Goal: Check status: Check status

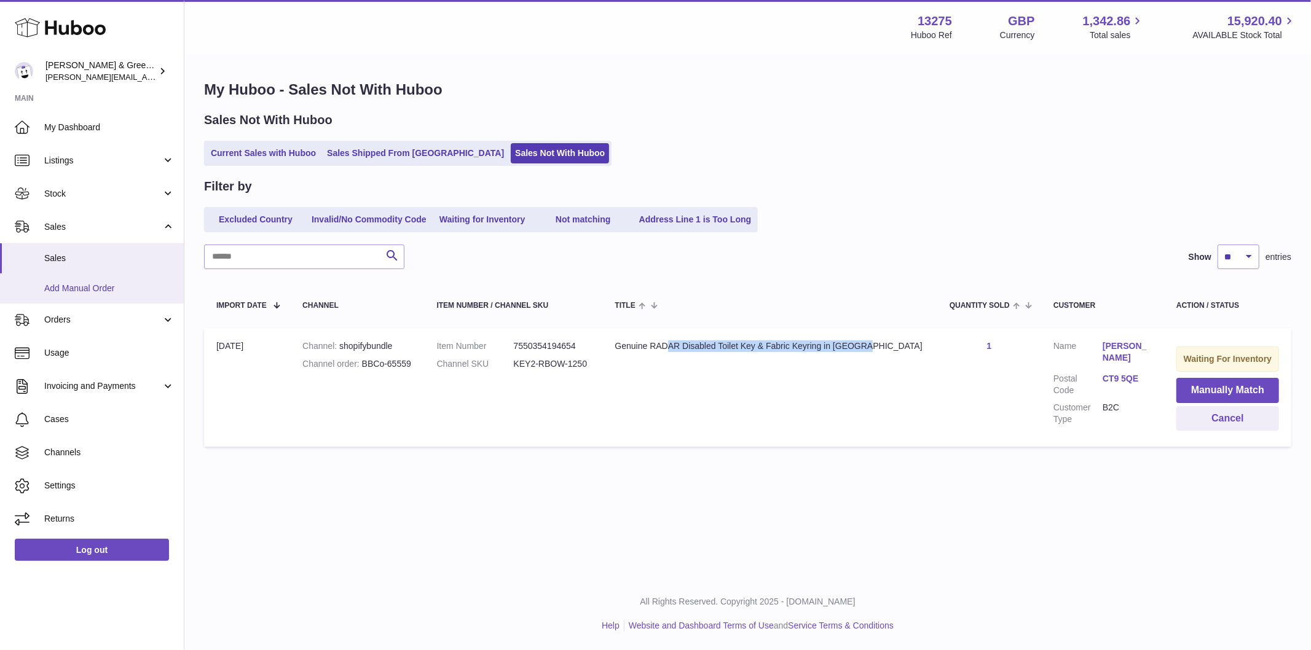
click at [90, 286] on span "Add Manual Order" at bounding box center [109, 289] width 130 height 12
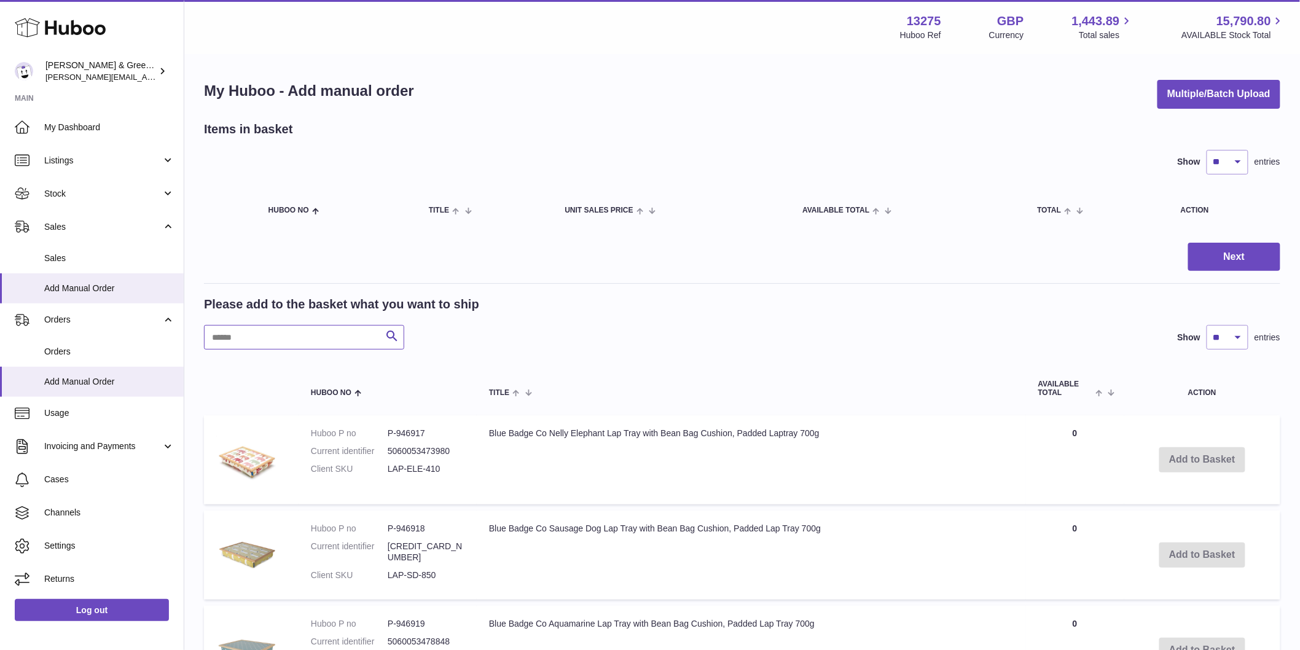
click at [283, 326] on input "text" at bounding box center [304, 337] width 200 height 25
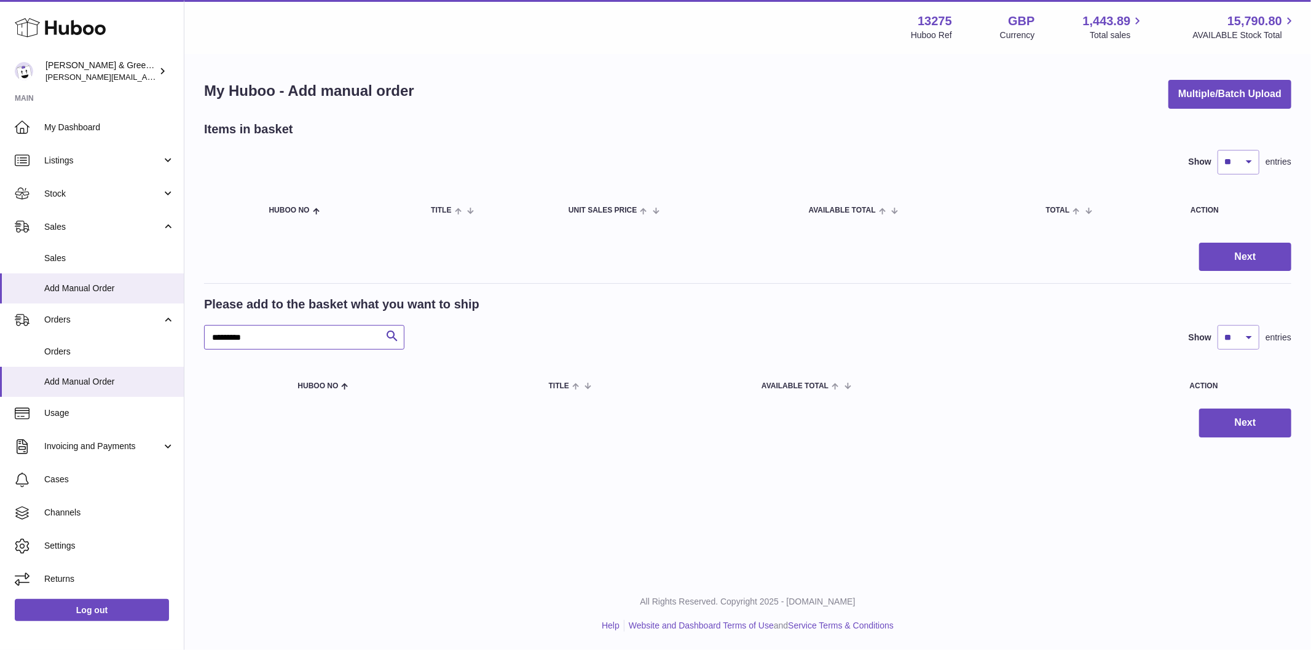
drag, startPoint x: 234, startPoint y: 338, endPoint x: 334, endPoint y: 345, distance: 100.4
click at [332, 345] on input "*********" at bounding box center [304, 337] width 200 height 25
type input "****"
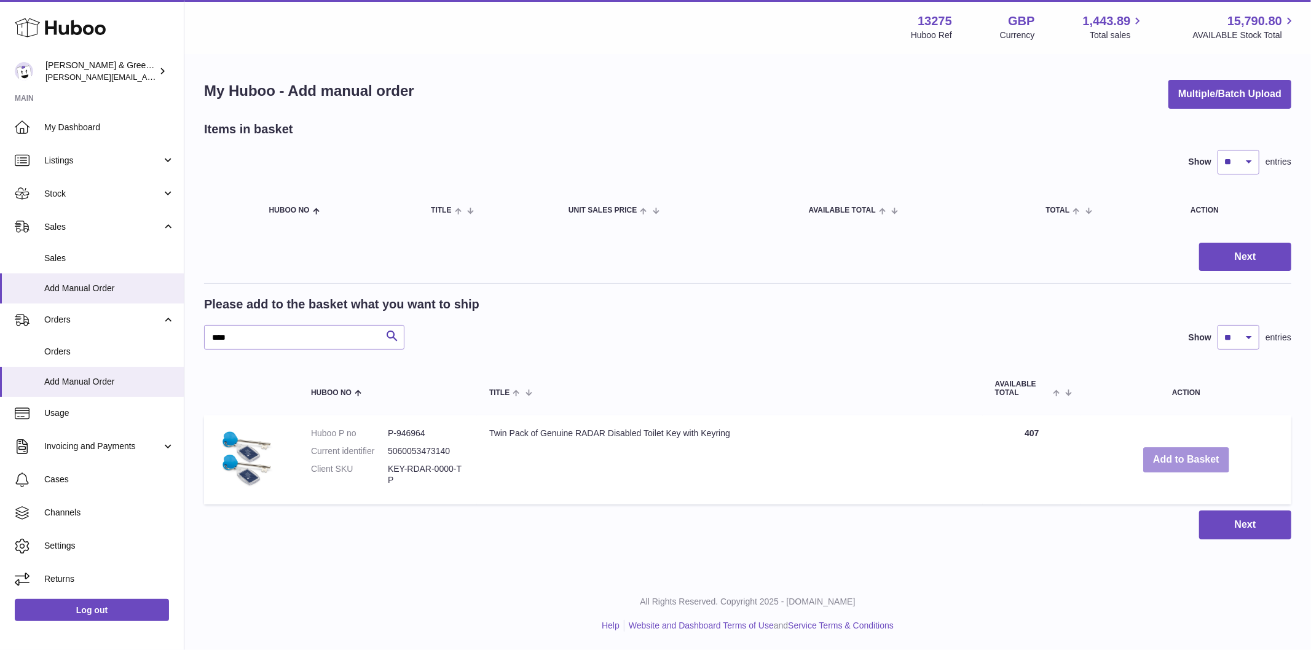
click at [1196, 469] on button "Add to Basket" at bounding box center [1186, 459] width 86 height 25
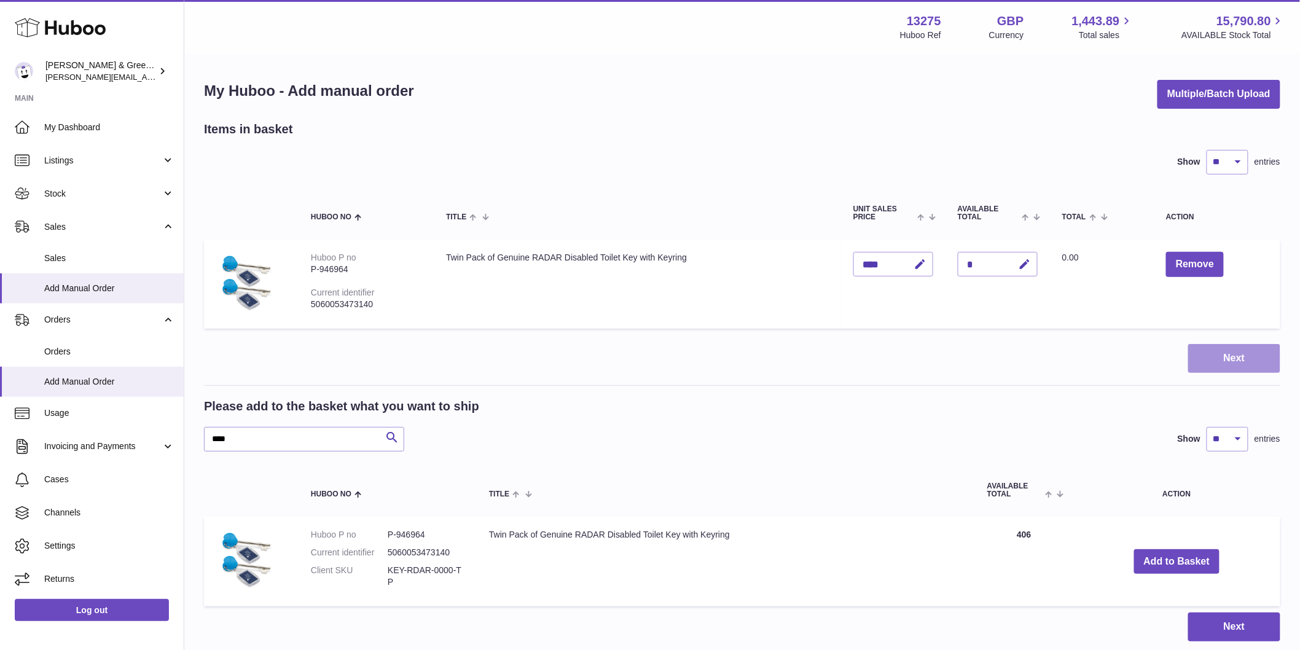
click at [1242, 359] on button "Next" at bounding box center [1234, 358] width 92 height 29
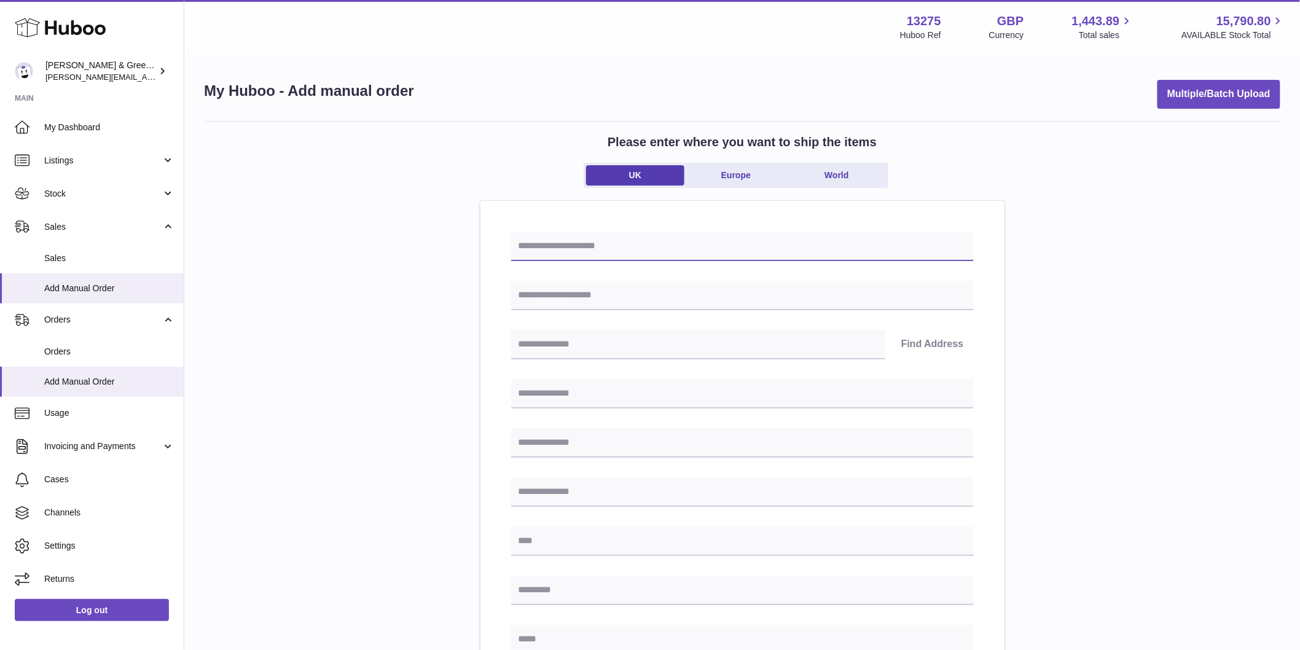
click at [648, 248] on input "text" at bounding box center [742, 246] width 463 height 29
paste input "**********"
type input "**********"
click at [670, 286] on input "text" at bounding box center [742, 295] width 463 height 29
paste input "**********"
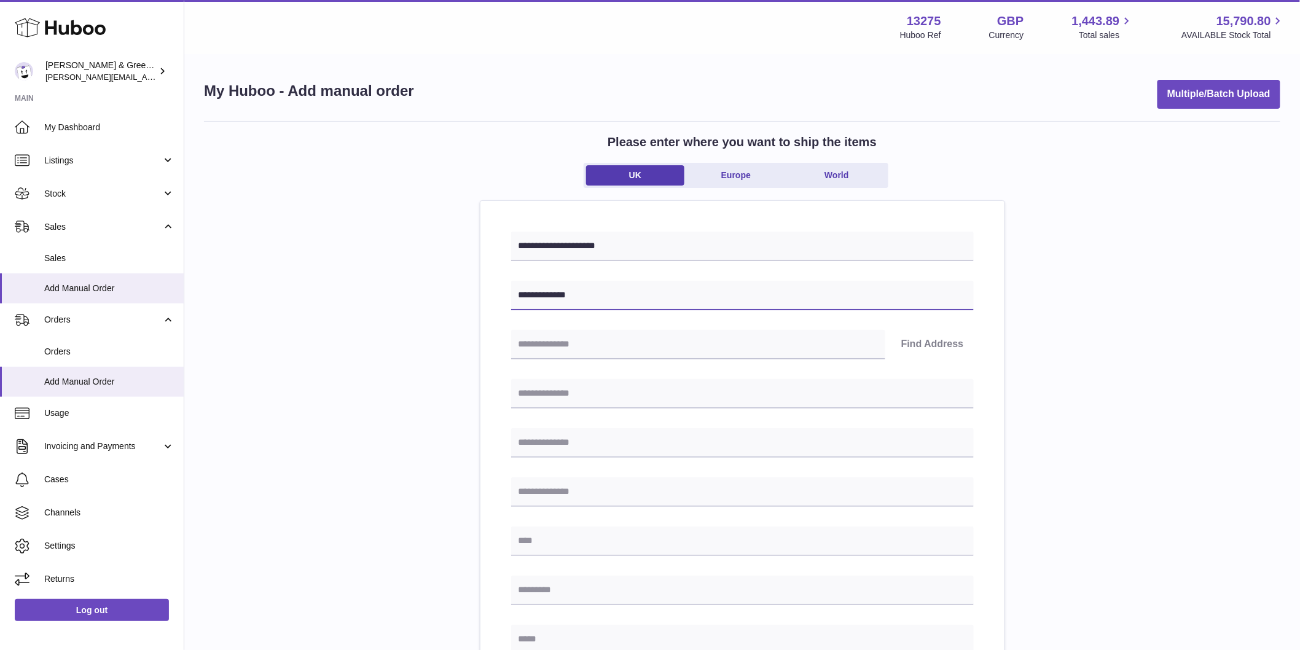
type input "**********"
click at [554, 338] on input "text" at bounding box center [698, 344] width 374 height 29
paste input "********"
type input "********"
click at [936, 346] on button "Find Address" at bounding box center [933, 344] width 82 height 29
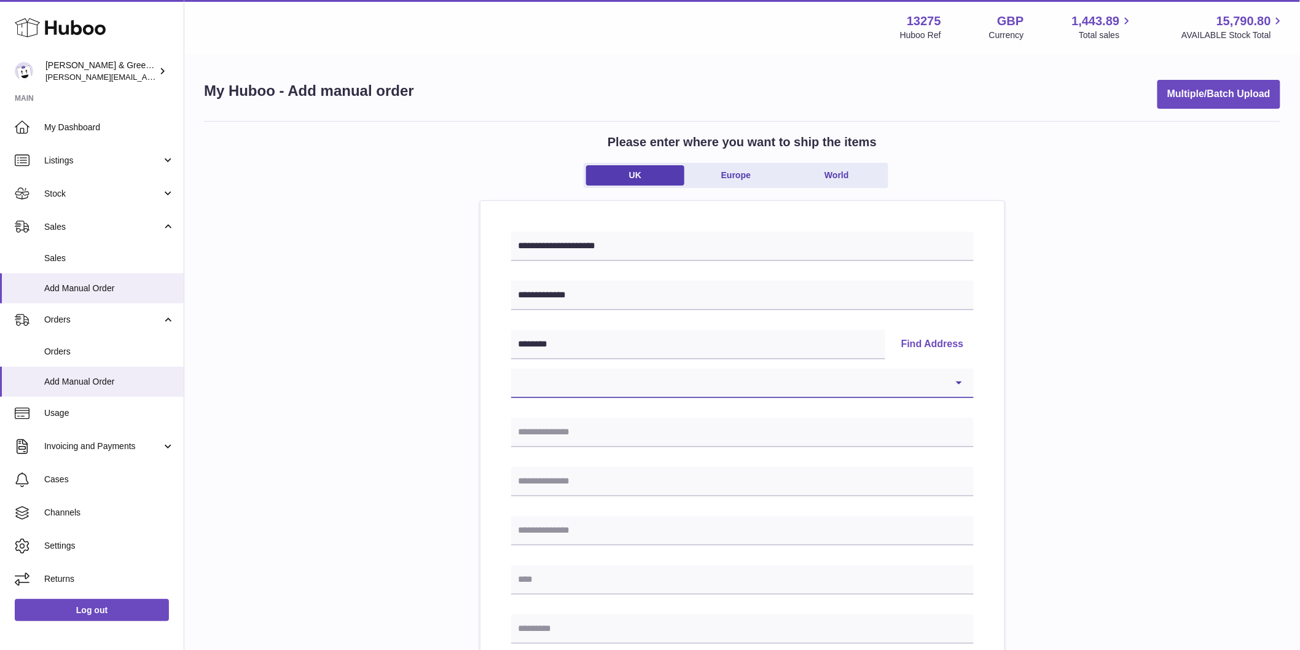
click at [849, 391] on select "**********" at bounding box center [742, 383] width 463 height 29
drag, startPoint x: 692, startPoint y: 383, endPoint x: 861, endPoint y: 382, distance: 168.4
click at [693, 383] on select "**********" at bounding box center [742, 383] width 463 height 29
select select "**"
click at [511, 369] on select "**********" at bounding box center [742, 383] width 463 height 29
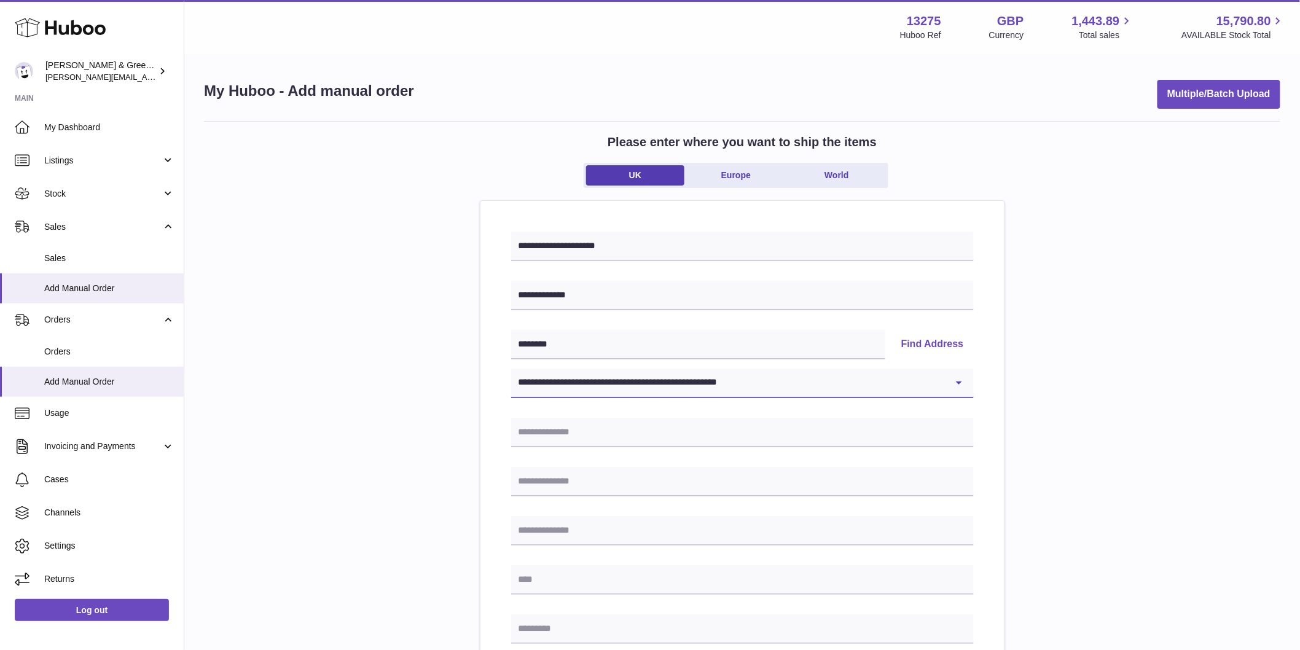
type input "********"
type input "**********"
type input "********"
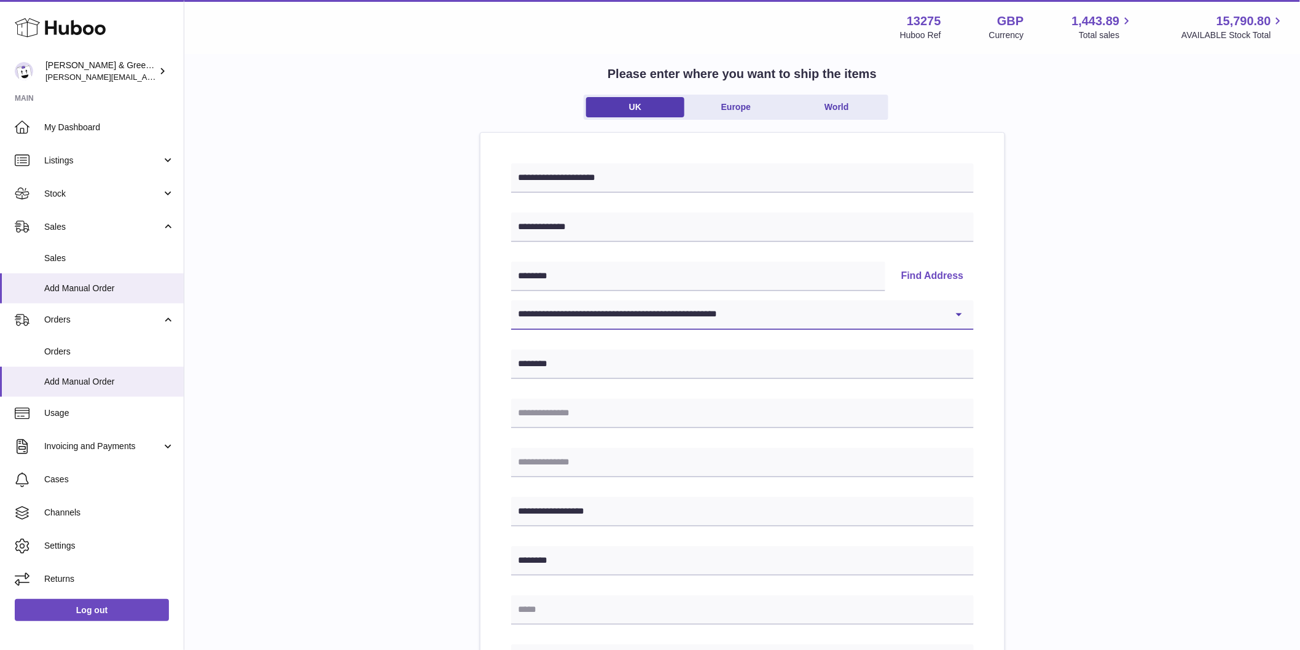
scroll to position [205, 0]
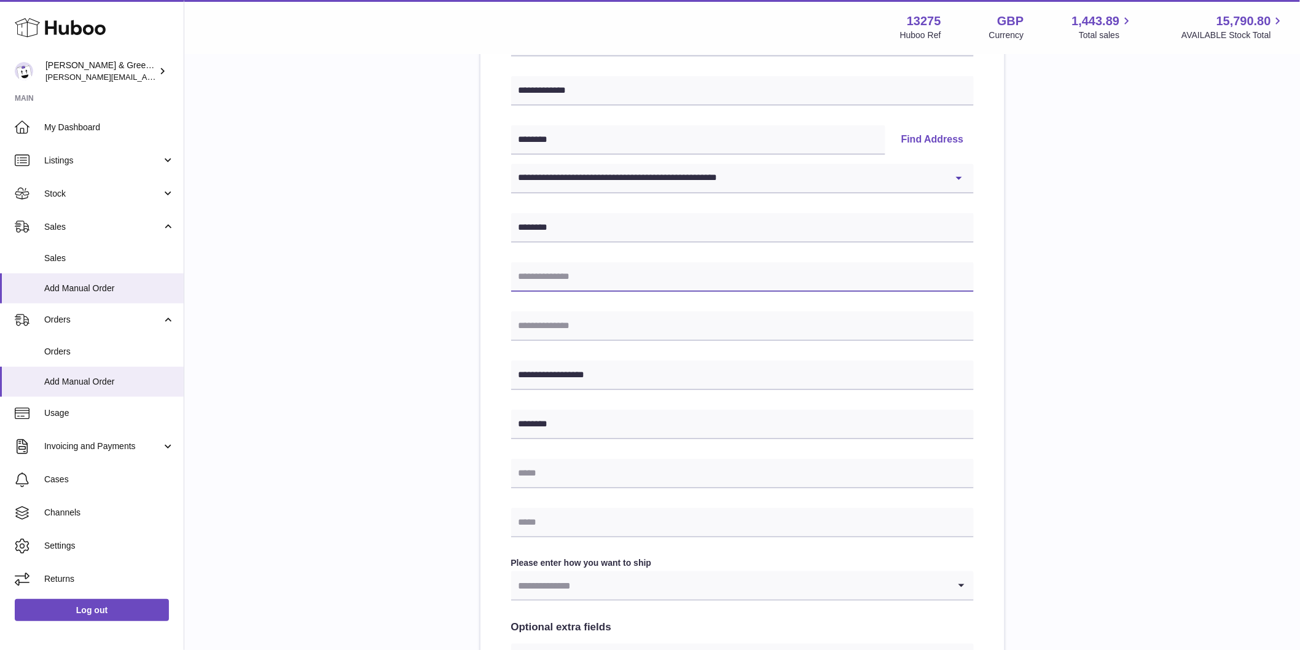
click at [621, 277] on input "text" at bounding box center [742, 276] width 463 height 29
type input "*"
type input "********"
click at [563, 480] on input "text" at bounding box center [742, 473] width 463 height 29
type input "**********"
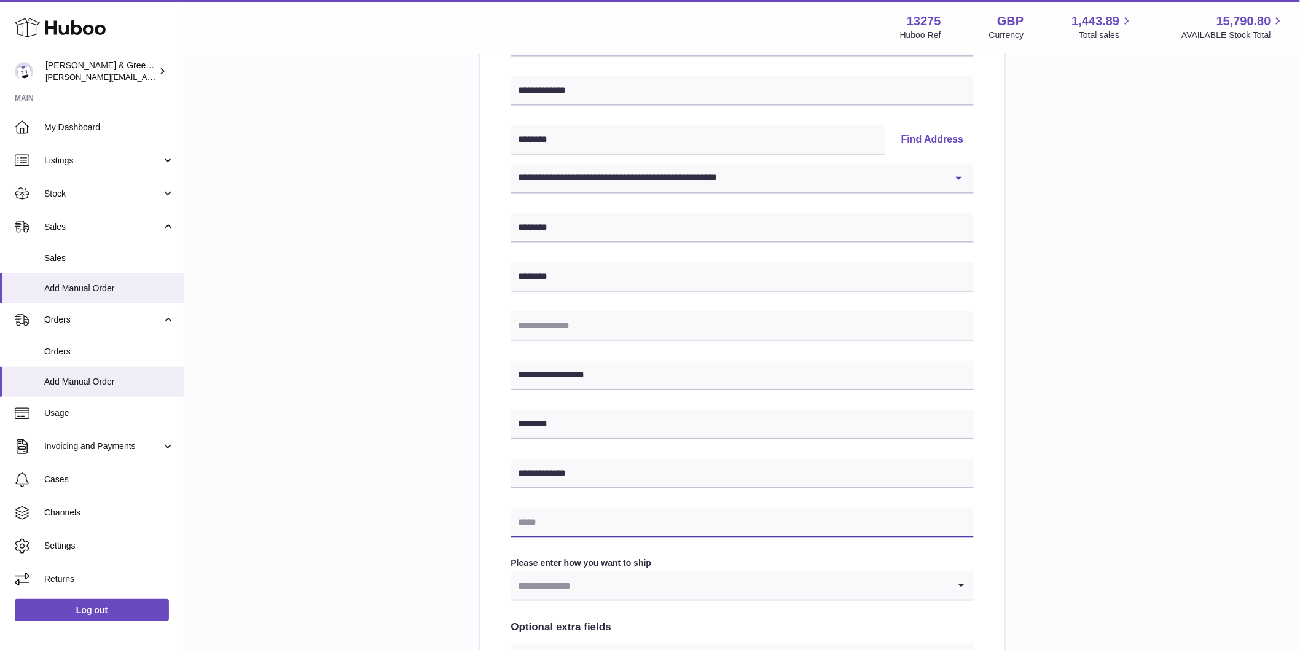
drag, startPoint x: 567, startPoint y: 531, endPoint x: 573, endPoint y: 531, distance: 6.8
click at [567, 531] on input "text" at bounding box center [742, 522] width 463 height 29
paste input "**********"
type input "**********"
click at [596, 584] on input "Search for option" at bounding box center [730, 585] width 438 height 28
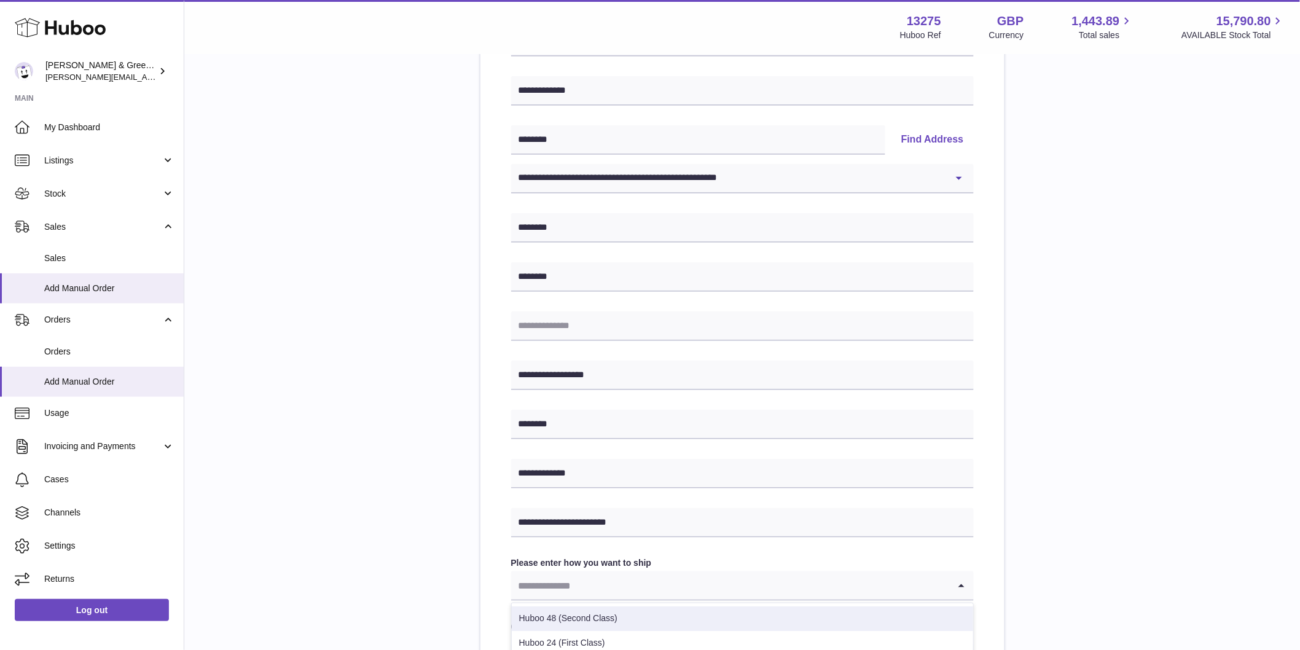
click at [596, 610] on li "Huboo 48 (Second Class)" at bounding box center [742, 618] width 461 height 25
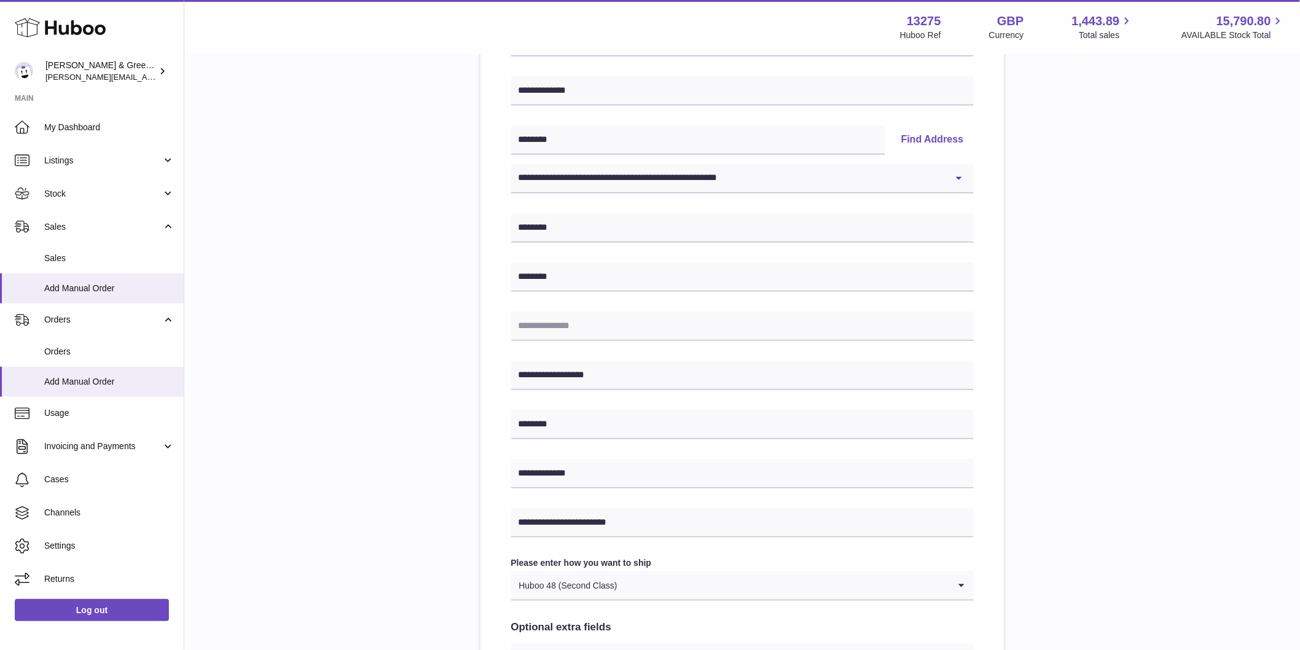
scroll to position [409, 0]
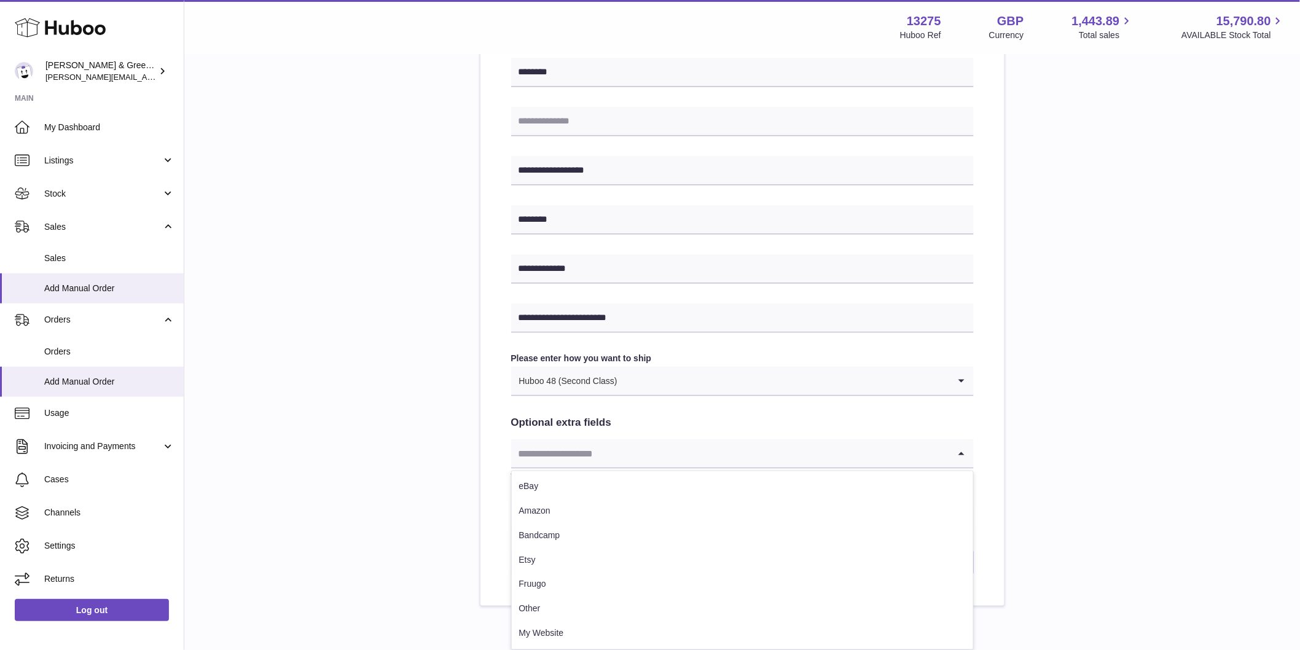
click at [570, 458] on input "Search for option" at bounding box center [730, 453] width 438 height 28
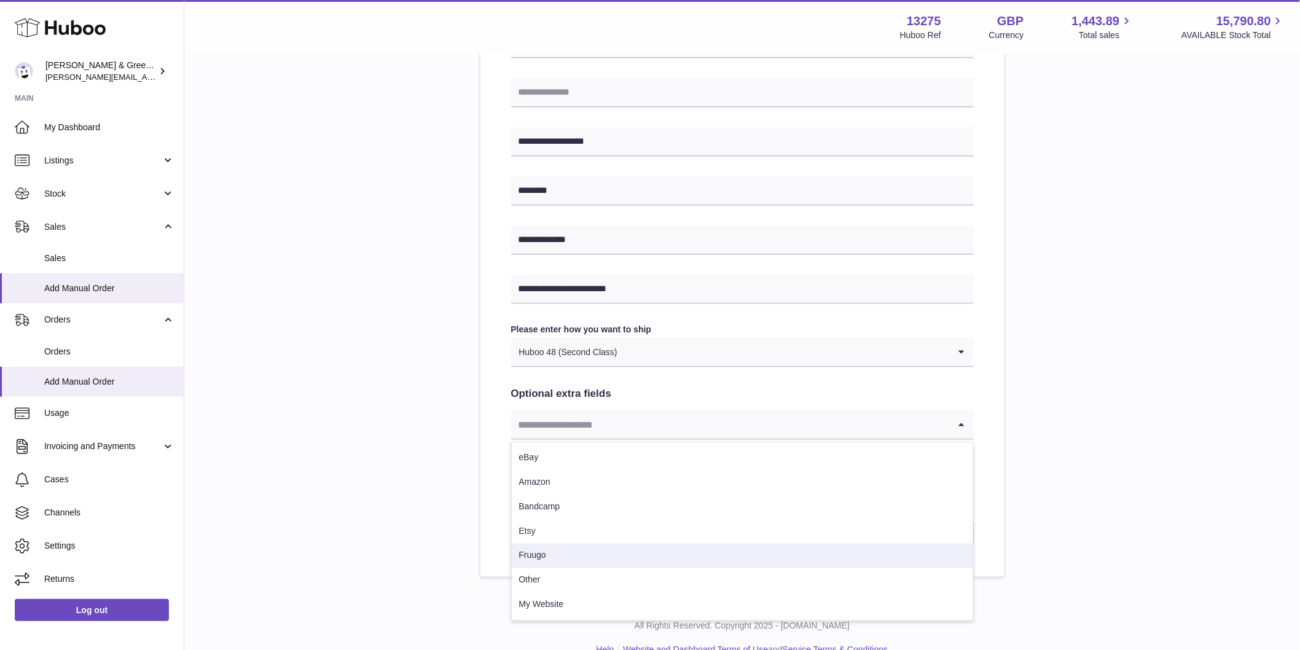
scroll to position [462, 0]
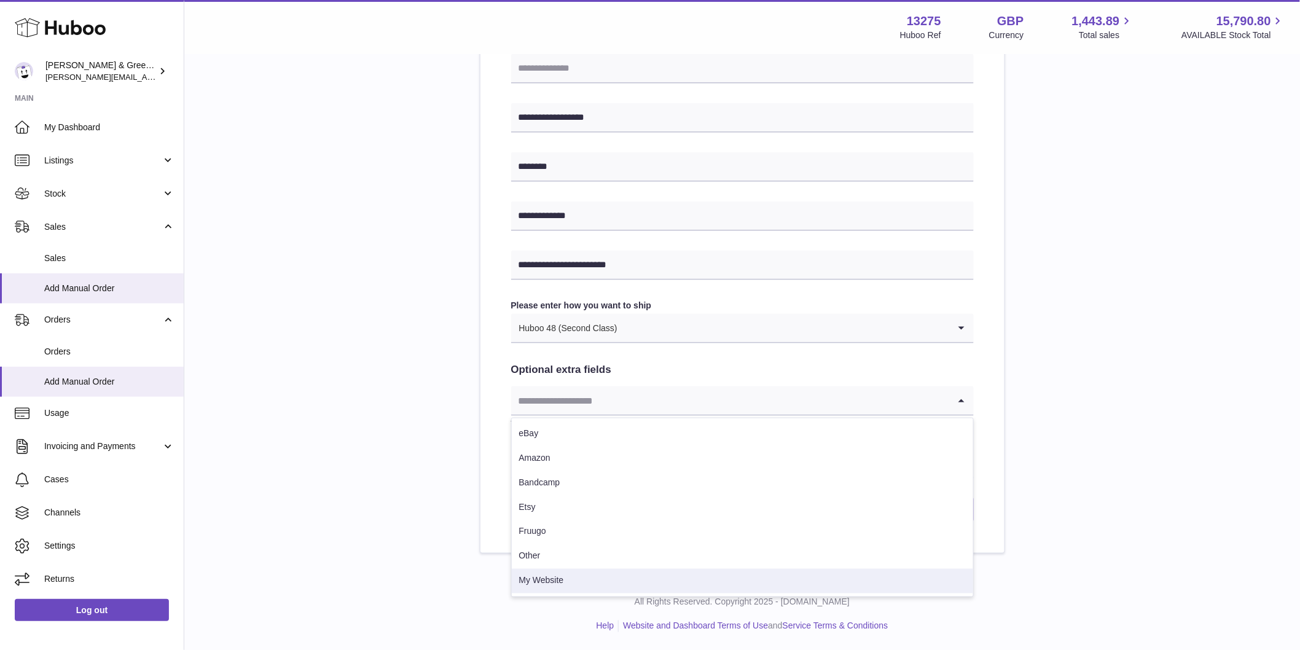
click at [572, 581] on li "My Website" at bounding box center [742, 581] width 461 height 25
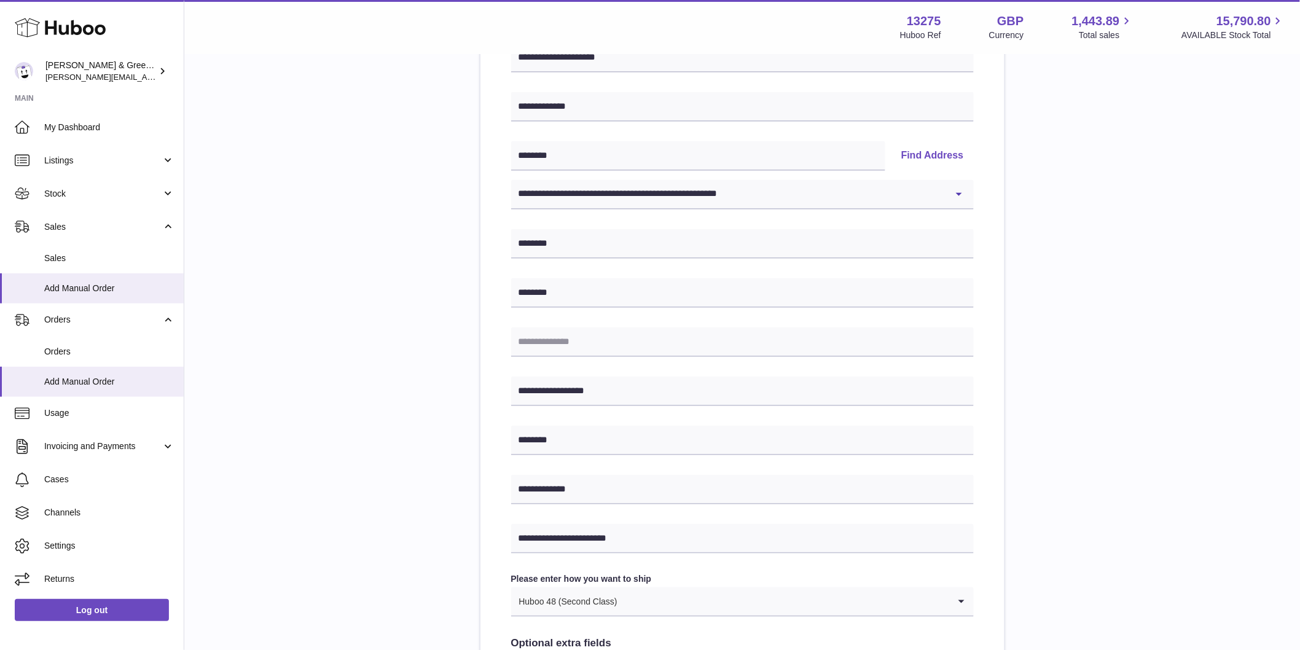
scroll to position [0, 0]
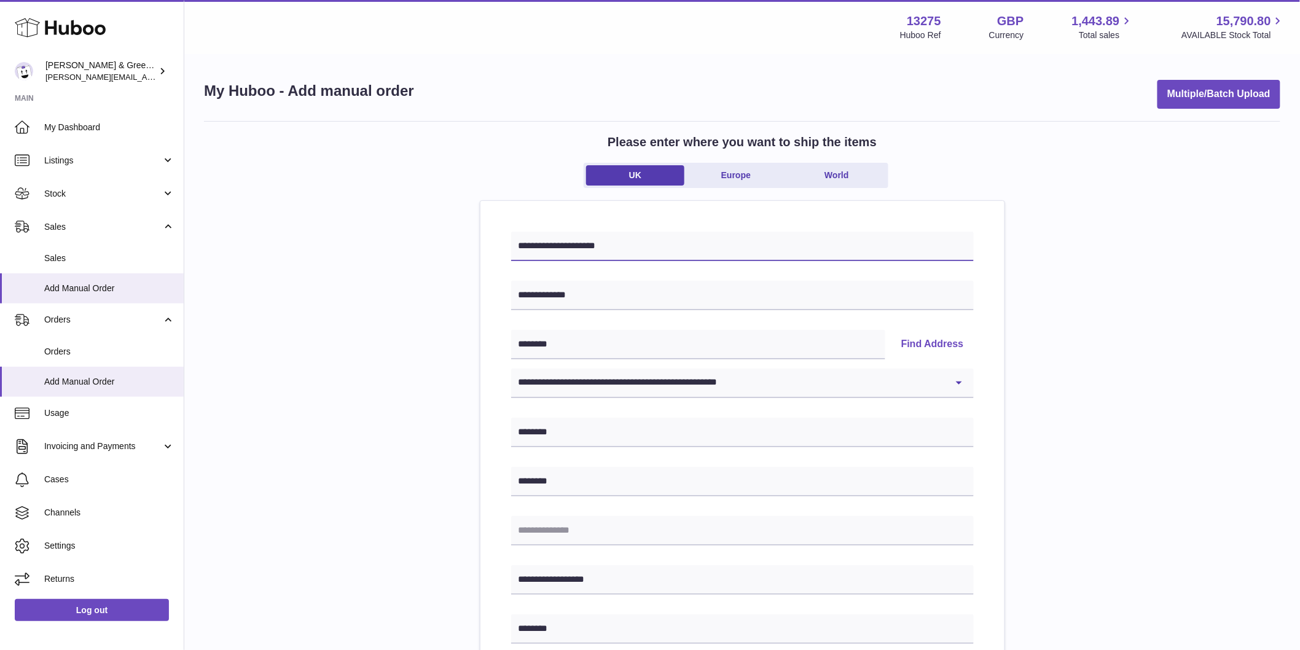
click at [588, 246] on input "**********" at bounding box center [742, 246] width 463 height 29
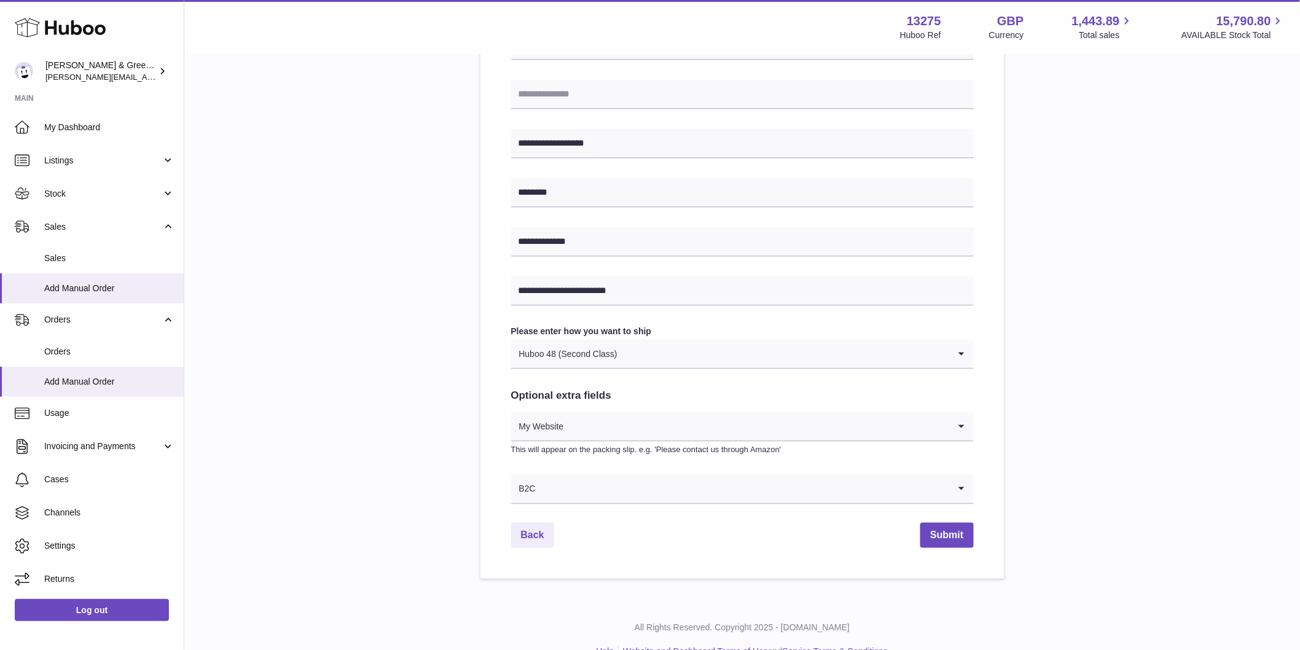
scroll to position [462, 0]
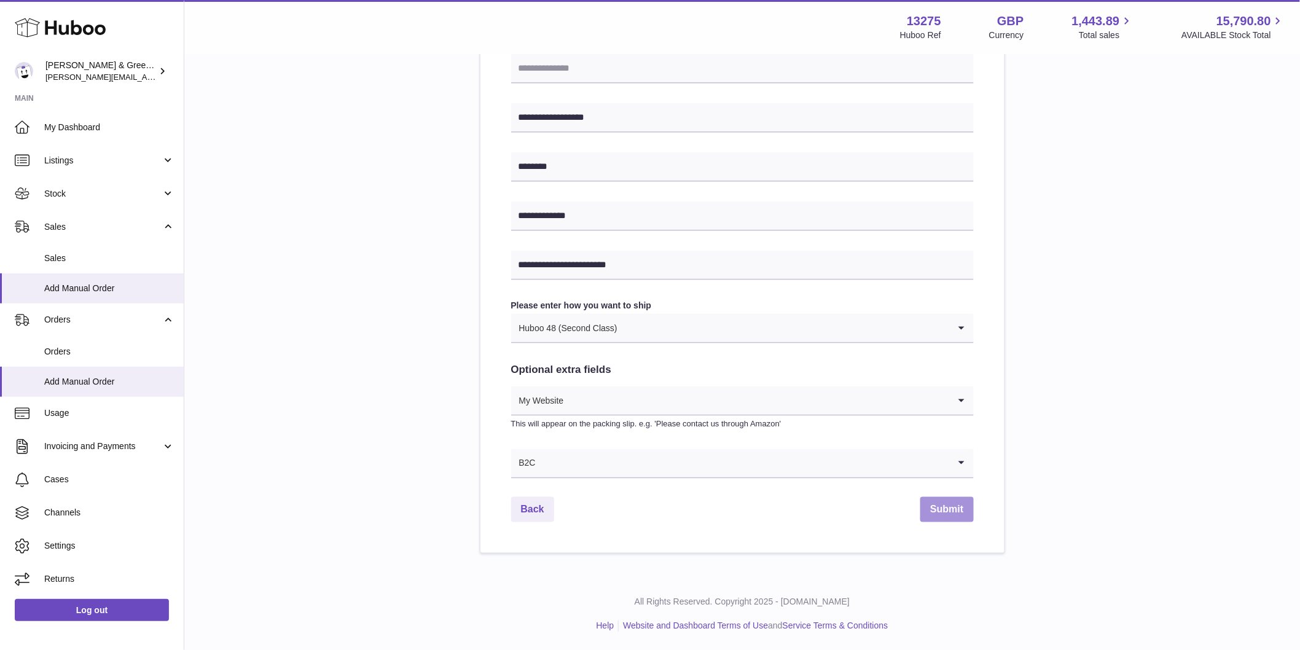
type input "**********"
click at [962, 511] on button "Submit" at bounding box center [946, 509] width 53 height 25
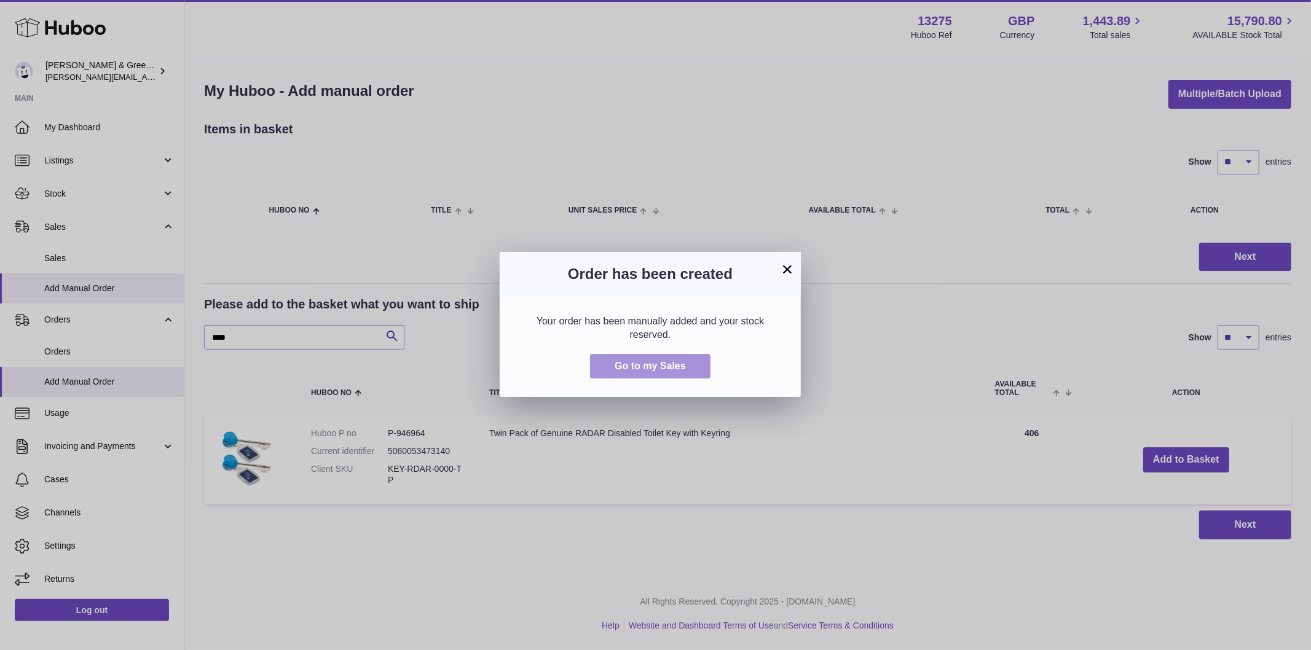
click at [668, 369] on span "Go to my Sales" at bounding box center [649, 366] width 71 height 10
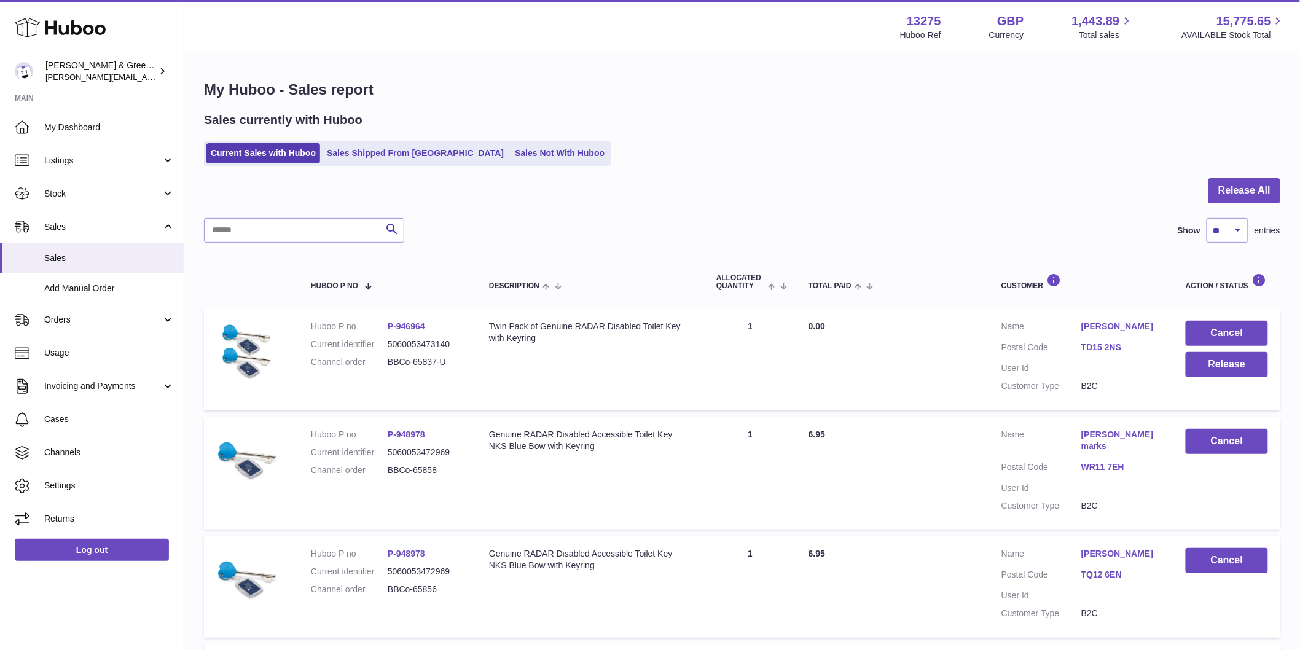
click at [1090, 345] on link "TD15 2NS" at bounding box center [1121, 348] width 80 height 12
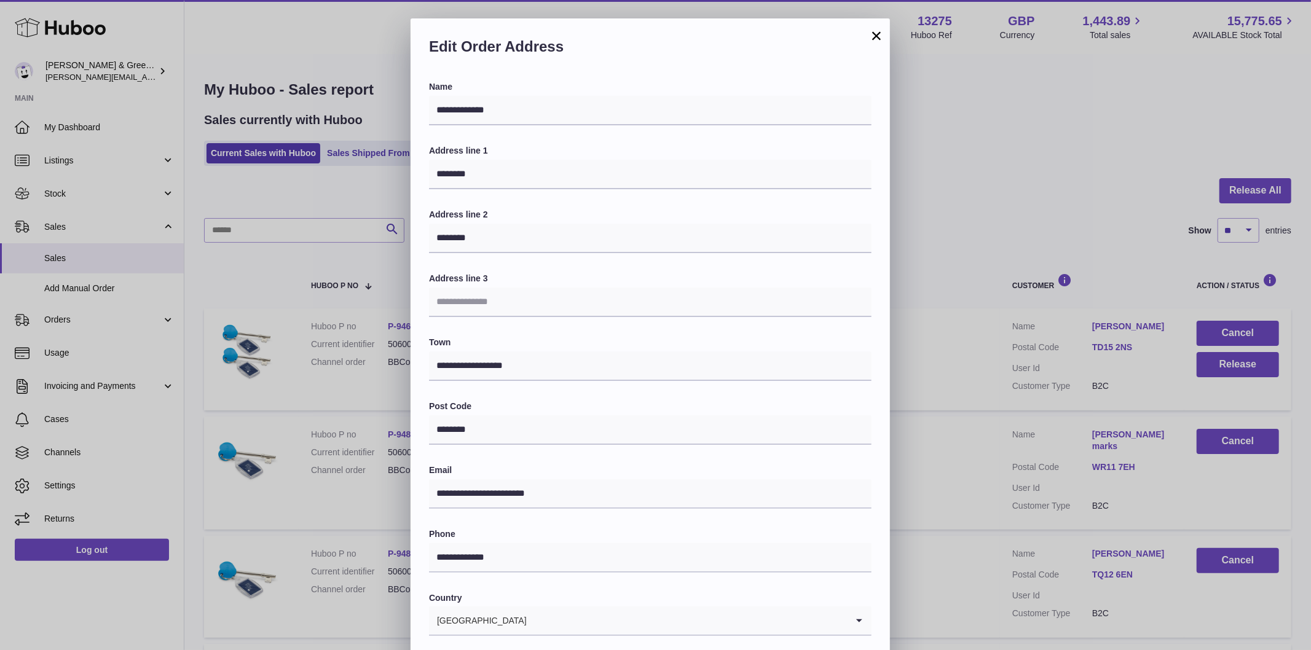
click at [877, 39] on button "×" at bounding box center [876, 35] width 15 height 15
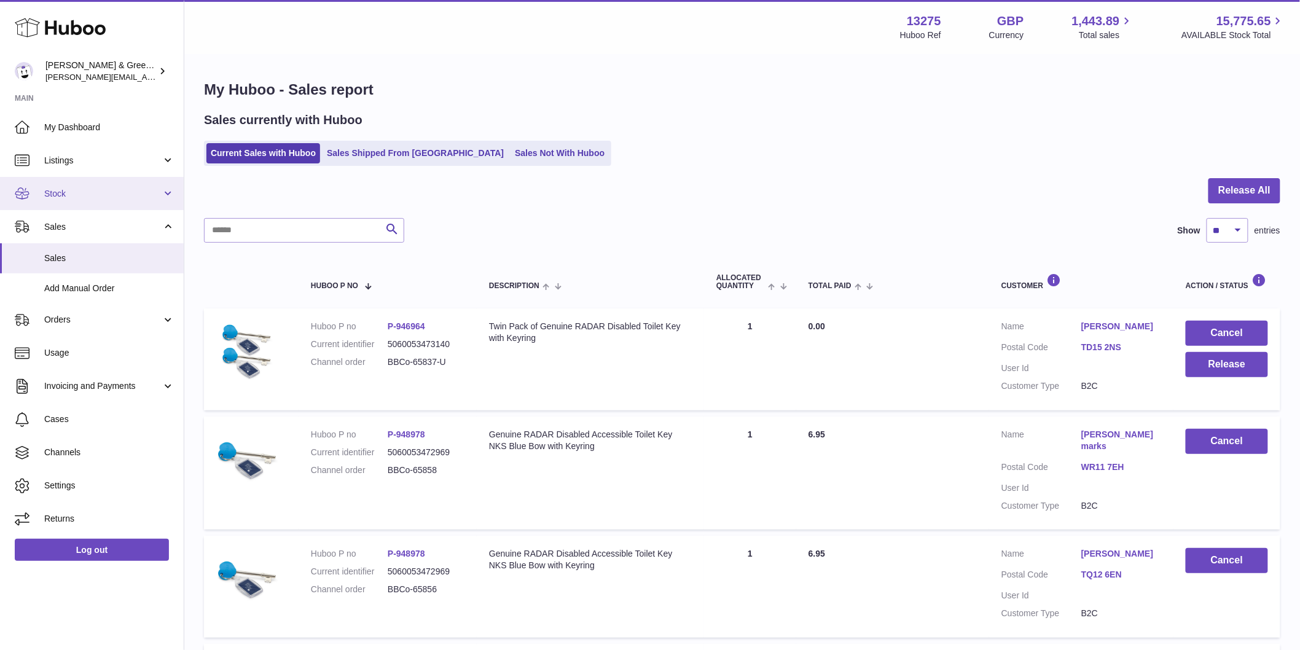
click at [125, 192] on span "Stock" at bounding box center [102, 194] width 117 height 12
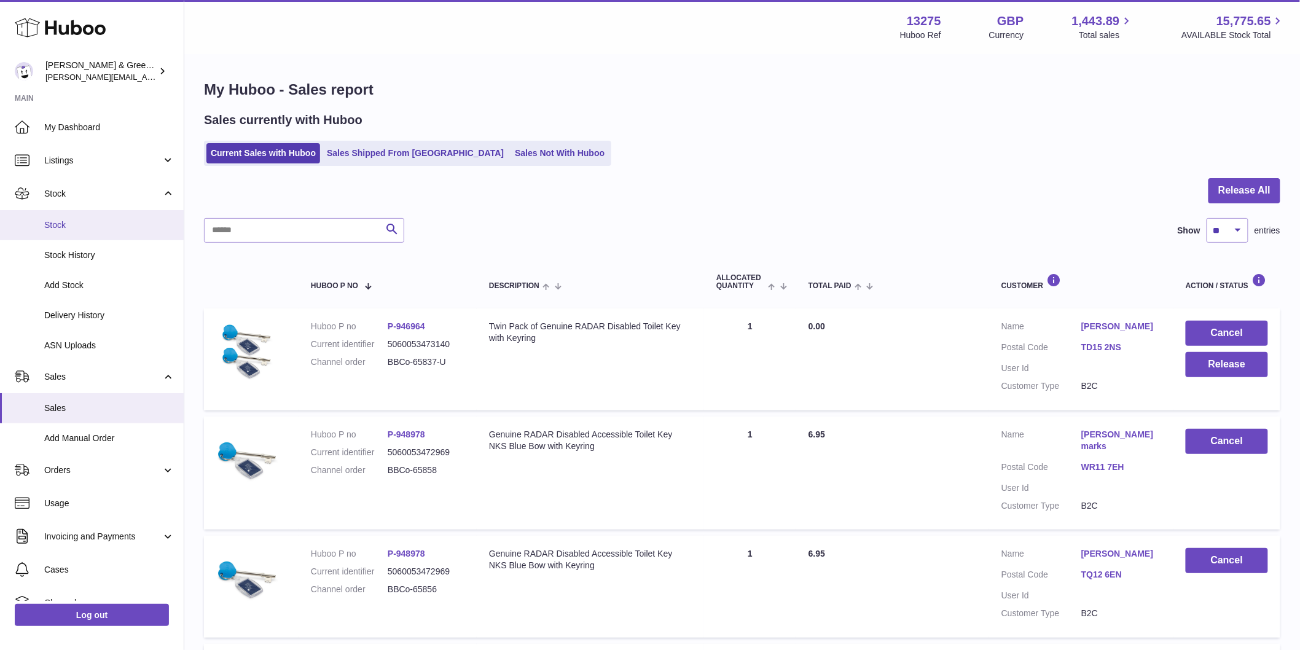
click at [103, 223] on span "Stock" at bounding box center [109, 225] width 130 height 12
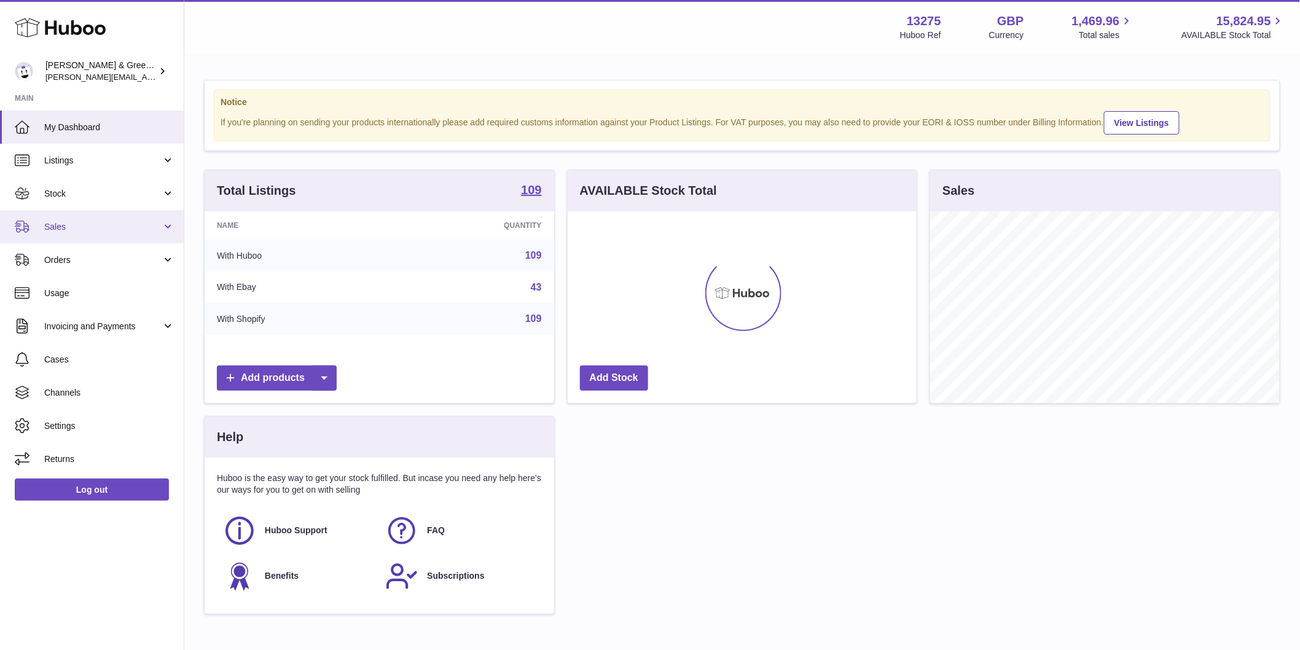
scroll to position [192, 349]
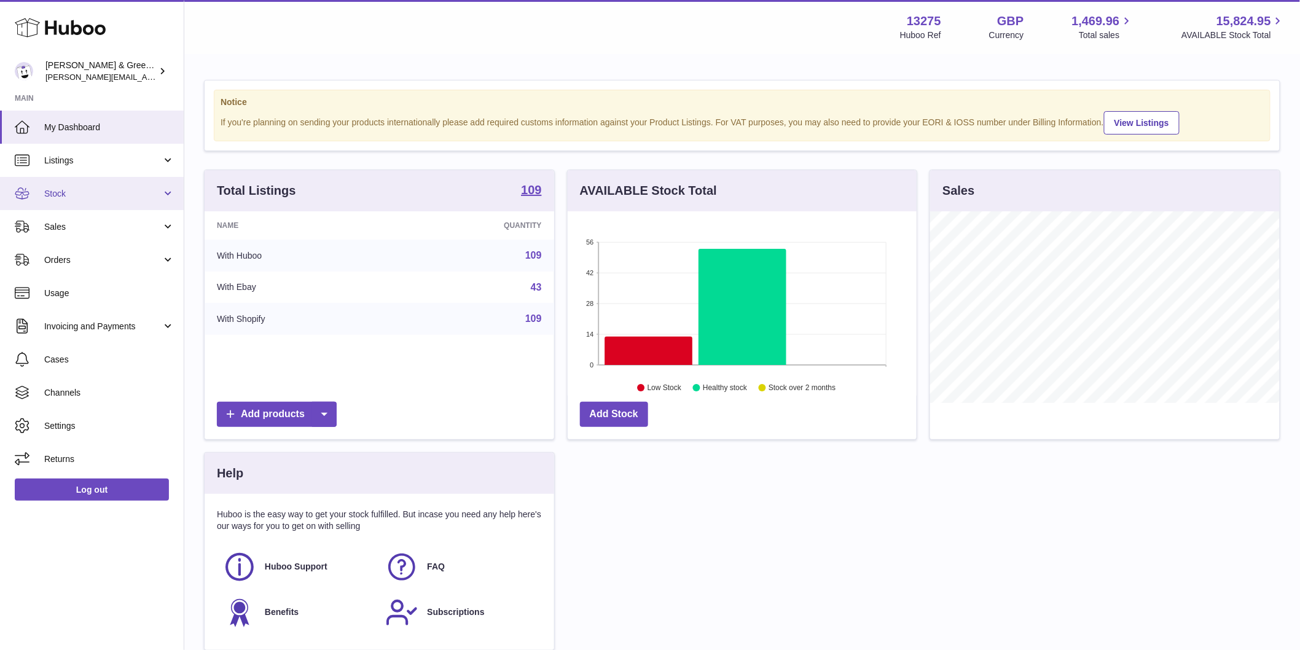
click at [88, 195] on span "Stock" at bounding box center [102, 194] width 117 height 12
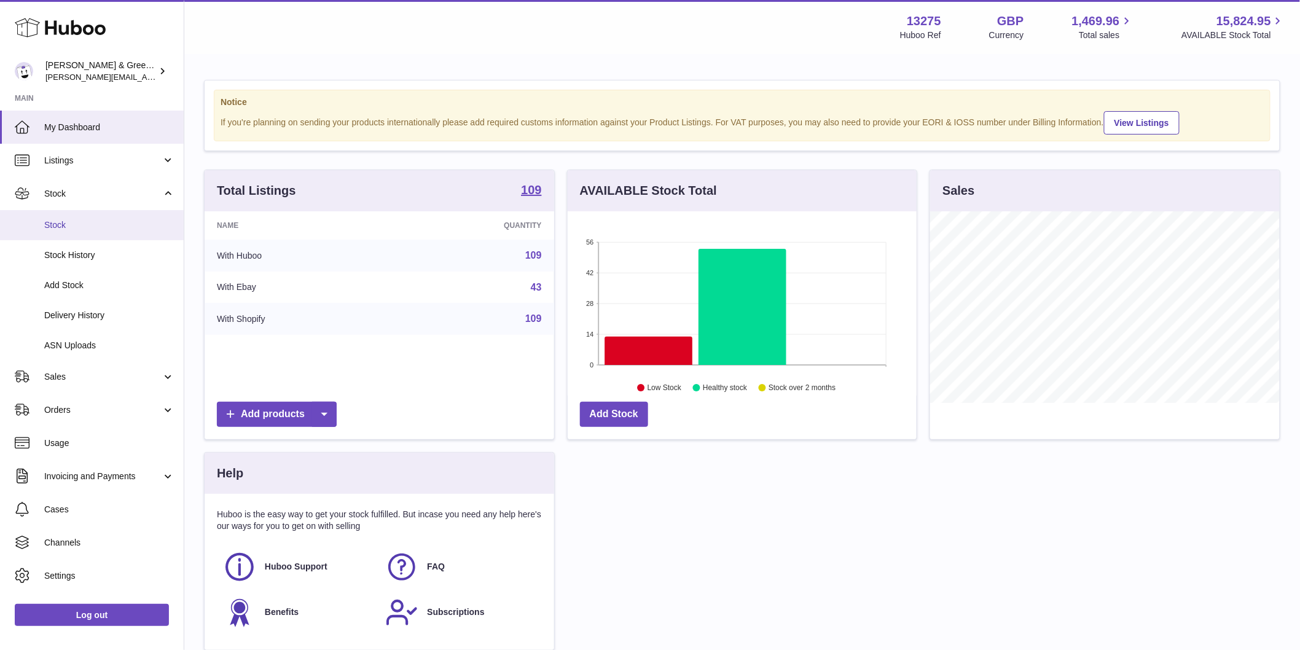
click at [92, 224] on span "Stock" at bounding box center [109, 225] width 130 height 12
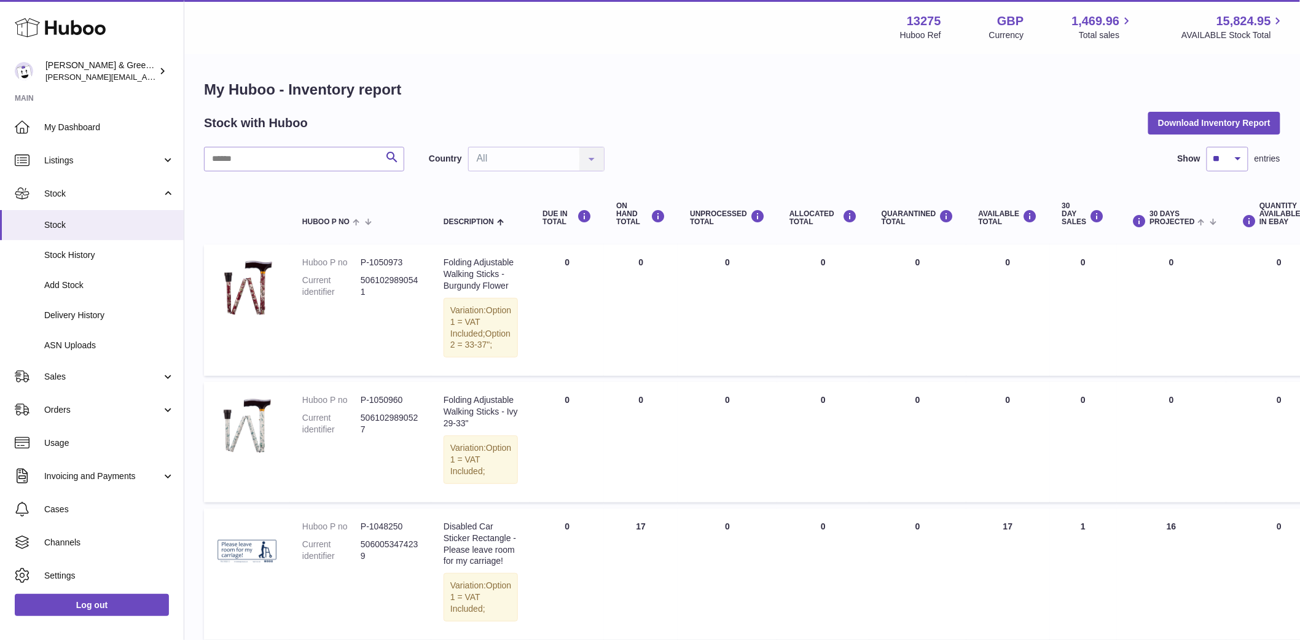
click at [323, 155] on input "text" at bounding box center [304, 159] width 200 height 25
paste input "*******"
type input "*******"
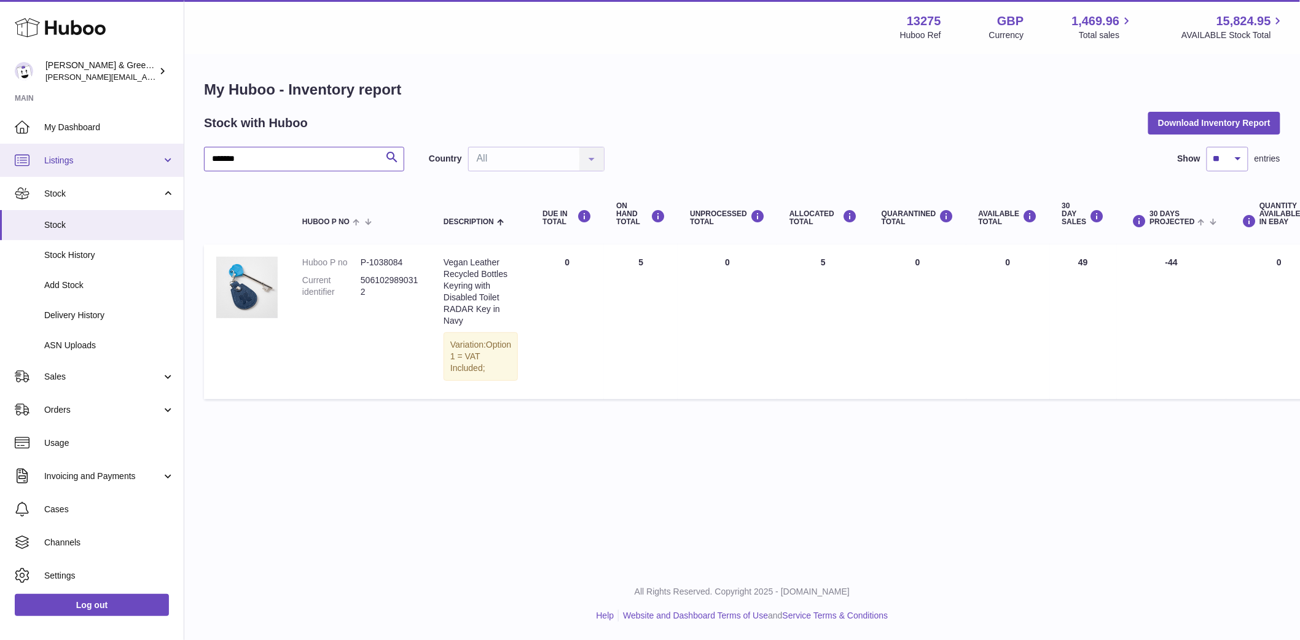
drag, startPoint x: 289, startPoint y: 160, endPoint x: 85, endPoint y: 158, distance: 204.6
click at [109, 158] on div "Huboo Evans & Green Ltd ellen@bluebadgecompany.co.uk Main My Dashboard Listings…" at bounding box center [650, 320] width 1300 height 640
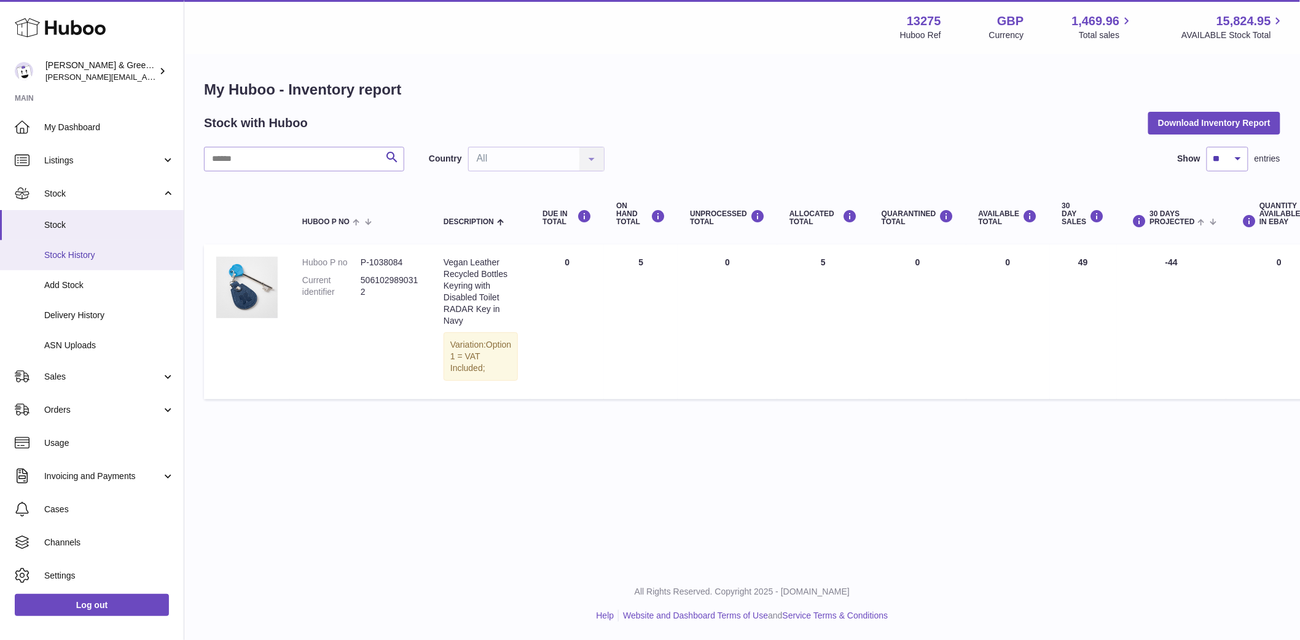
click at [127, 252] on span "Stock History" at bounding box center [109, 255] width 130 height 12
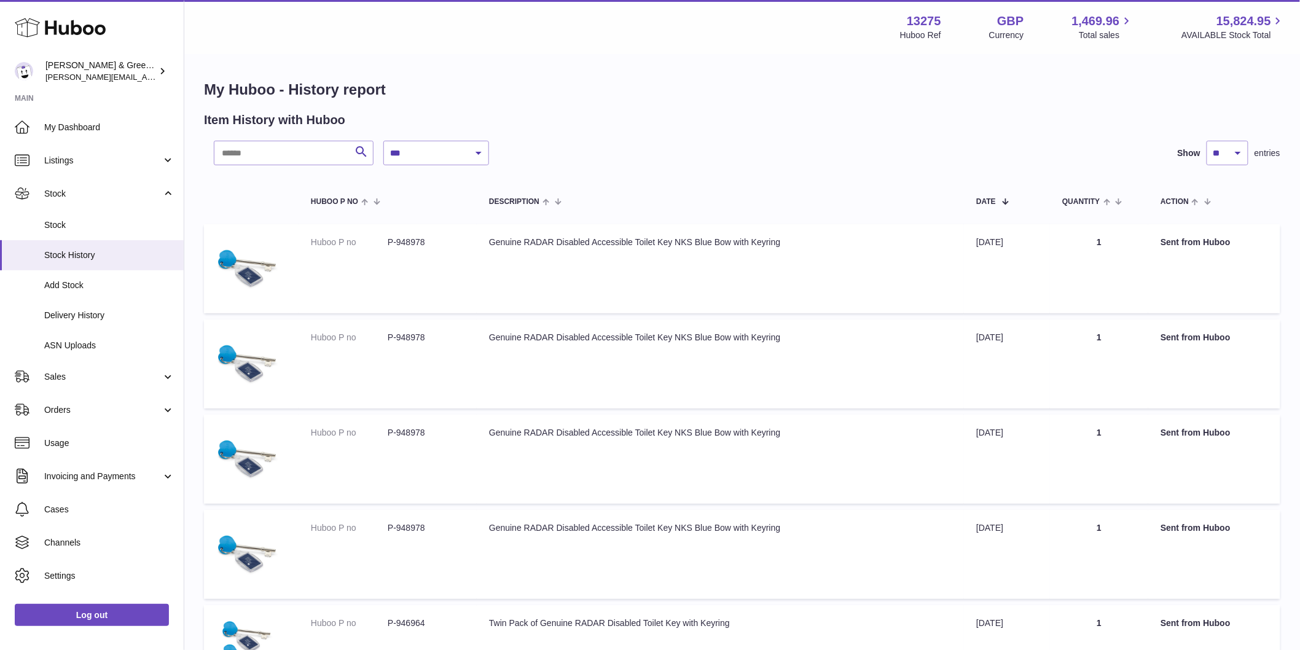
click at [280, 152] on input "text" at bounding box center [294, 153] width 160 height 25
paste input "*******"
type input "*******"
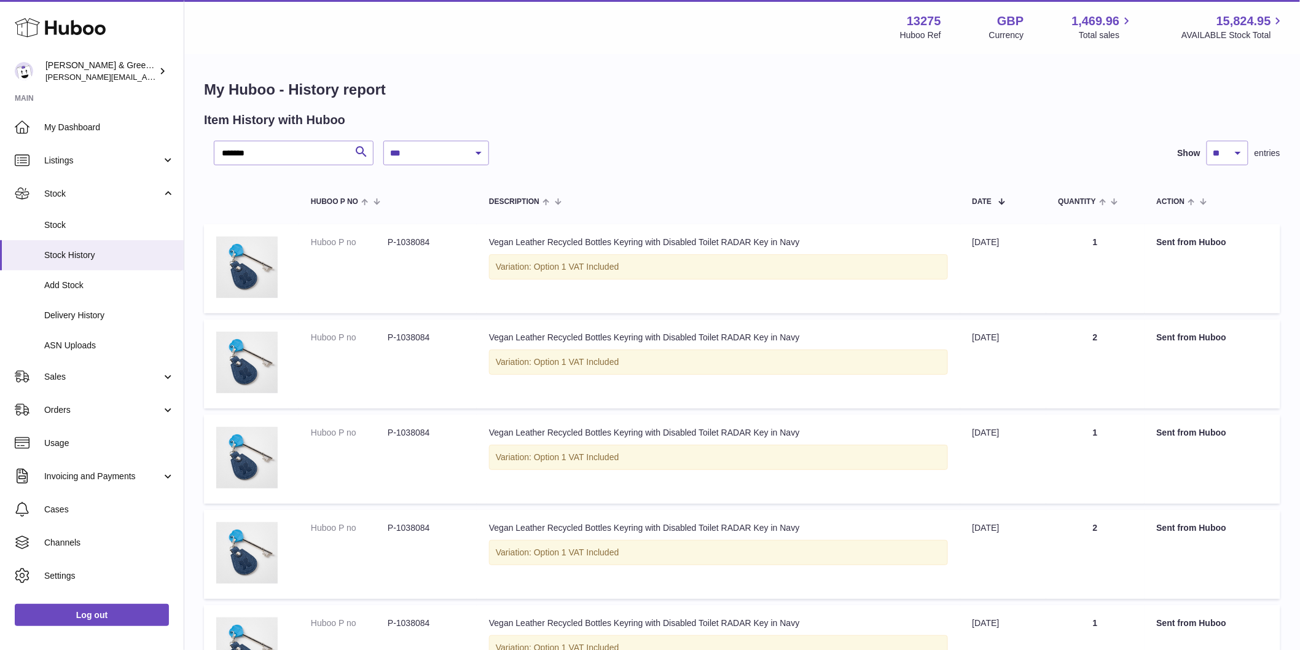
drag, startPoint x: 334, startPoint y: 258, endPoint x: 938, endPoint y: 287, distance: 604.7
click at [938, 287] on tr "Huboo P no P-1038084 Description Vegan Leather Recycled Bottles Keyring with Di…" at bounding box center [742, 268] width 1077 height 89
drag, startPoint x: 1028, startPoint y: 352, endPoint x: 1140, endPoint y: 352, distance: 112.4
click at [1140, 352] on tr "Huboo P no P-1038084 Description Vegan Leather Recycled Bottles Keyring with Di…" at bounding box center [742, 364] width 1077 height 89
drag, startPoint x: 1077, startPoint y: 442, endPoint x: 1113, endPoint y: 456, distance: 38.1
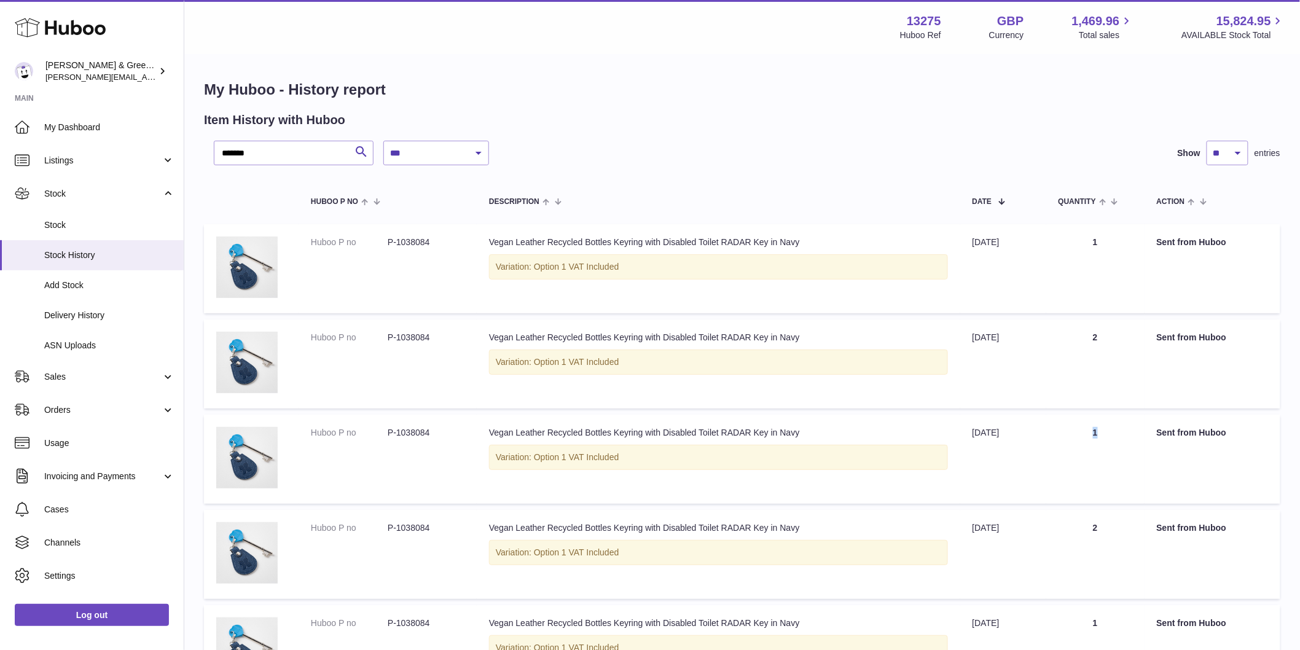
click at [1114, 447] on td "Quantity 1" at bounding box center [1095, 459] width 98 height 89
drag, startPoint x: 1023, startPoint y: 527, endPoint x: 1127, endPoint y: 538, distance: 104.4
click at [1127, 538] on tr "Huboo P no P-1038084 Description Vegan Leather Recycled Bottles Keyring with Di…" at bounding box center [742, 554] width 1077 height 89
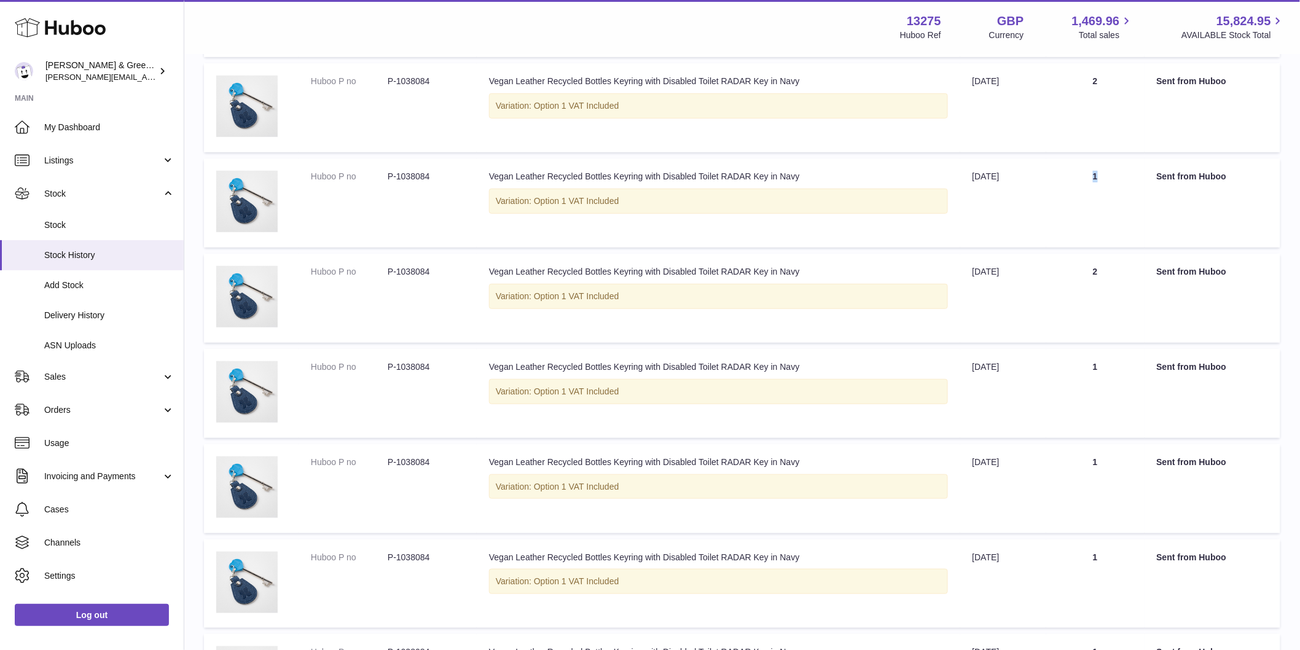
scroll to position [273, 0]
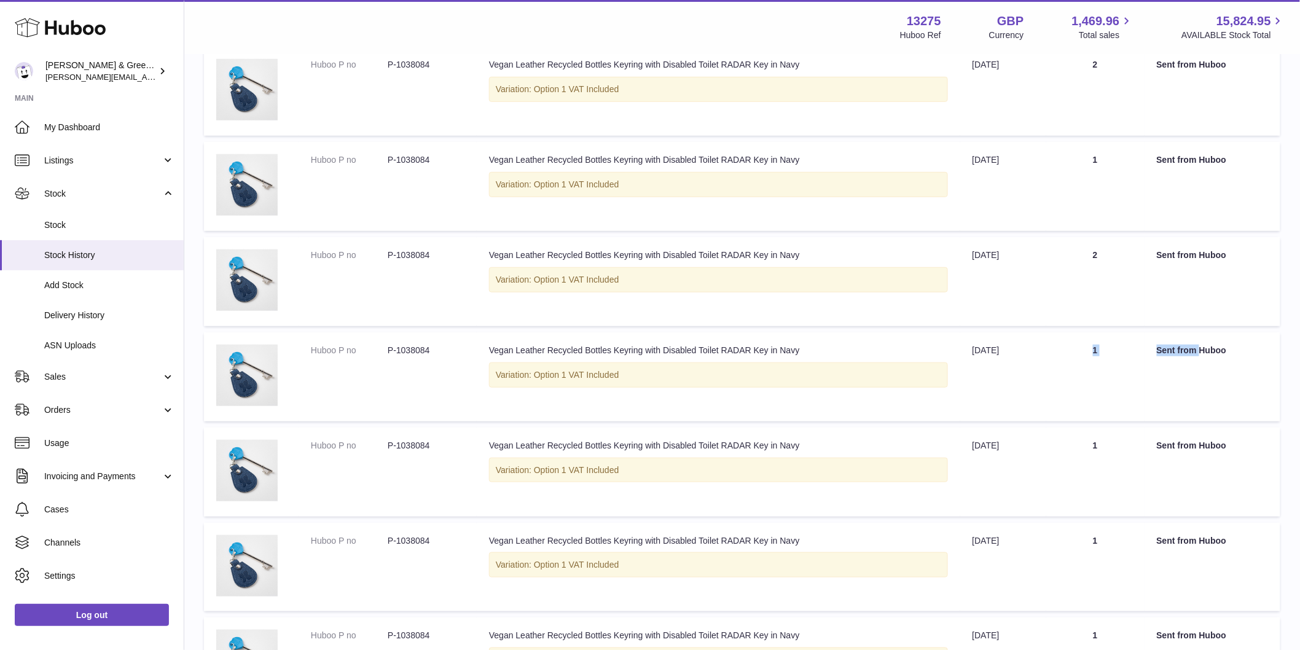
drag, startPoint x: 1051, startPoint y: 367, endPoint x: 1209, endPoint y: 379, distance: 158.4
click at [1208, 371] on tr "Huboo P no P-1038084 Description Vegan Leather Recycled Bottles Keyring with Di…" at bounding box center [742, 376] width 1077 height 89
drag, startPoint x: 1082, startPoint y: 458, endPoint x: 1105, endPoint y: 514, distance: 60.9
click at [1154, 465] on tr "Huboo P no P-1038084 Description Vegan Leather Recycled Bottles Keyring with Di…" at bounding box center [742, 472] width 1077 height 89
drag, startPoint x: 1033, startPoint y: 536, endPoint x: 1150, endPoint y: 541, distance: 116.8
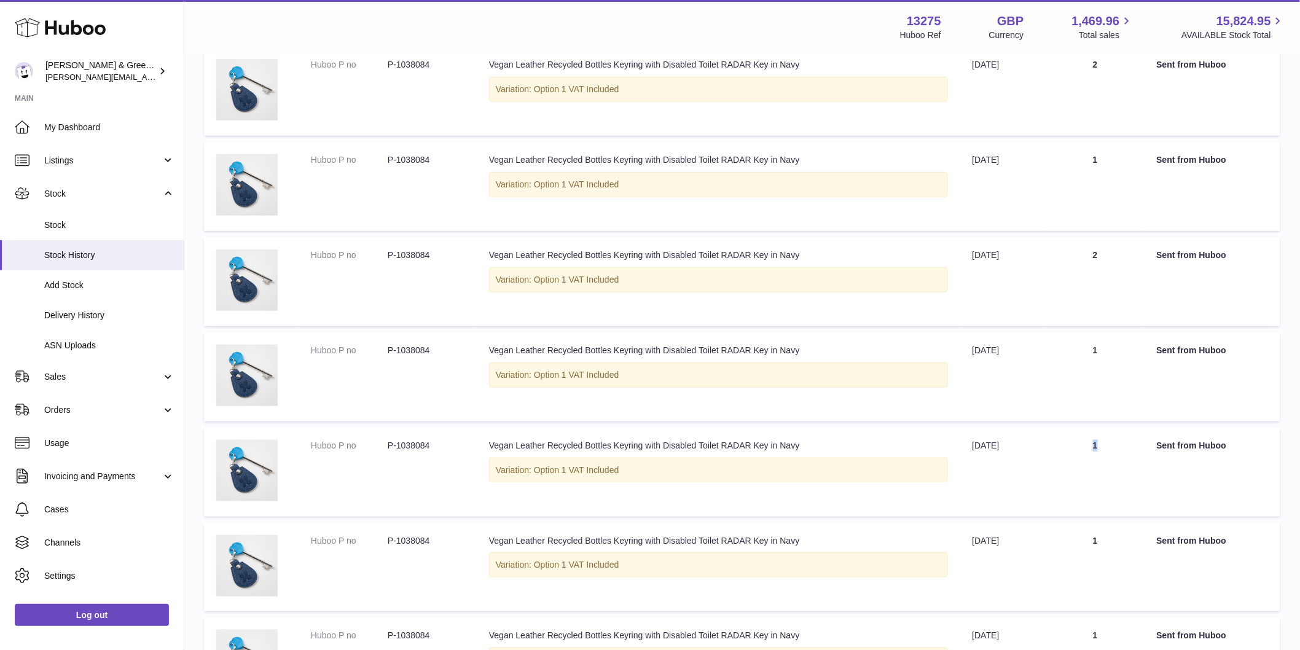
click at [1150, 541] on tr "Huboo P no P-1038084 Description Vegan Leather Recycled Bottles Keyring with Di…" at bounding box center [742, 567] width 1077 height 89
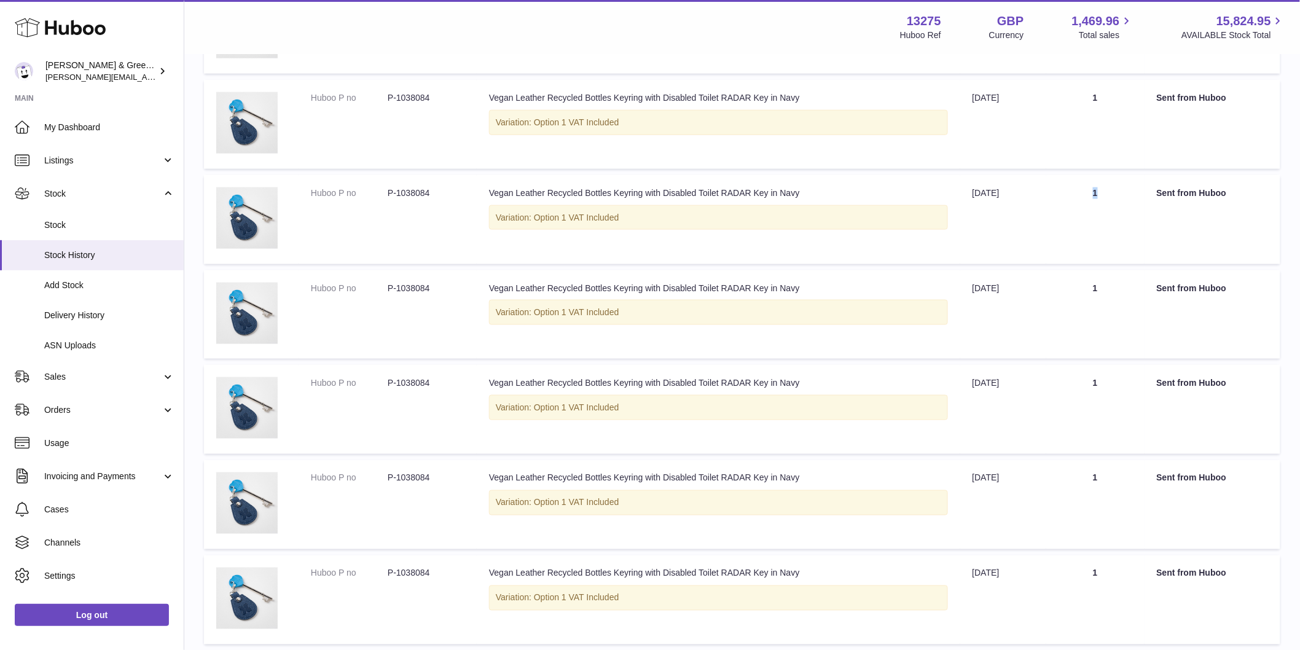
scroll to position [546, 0]
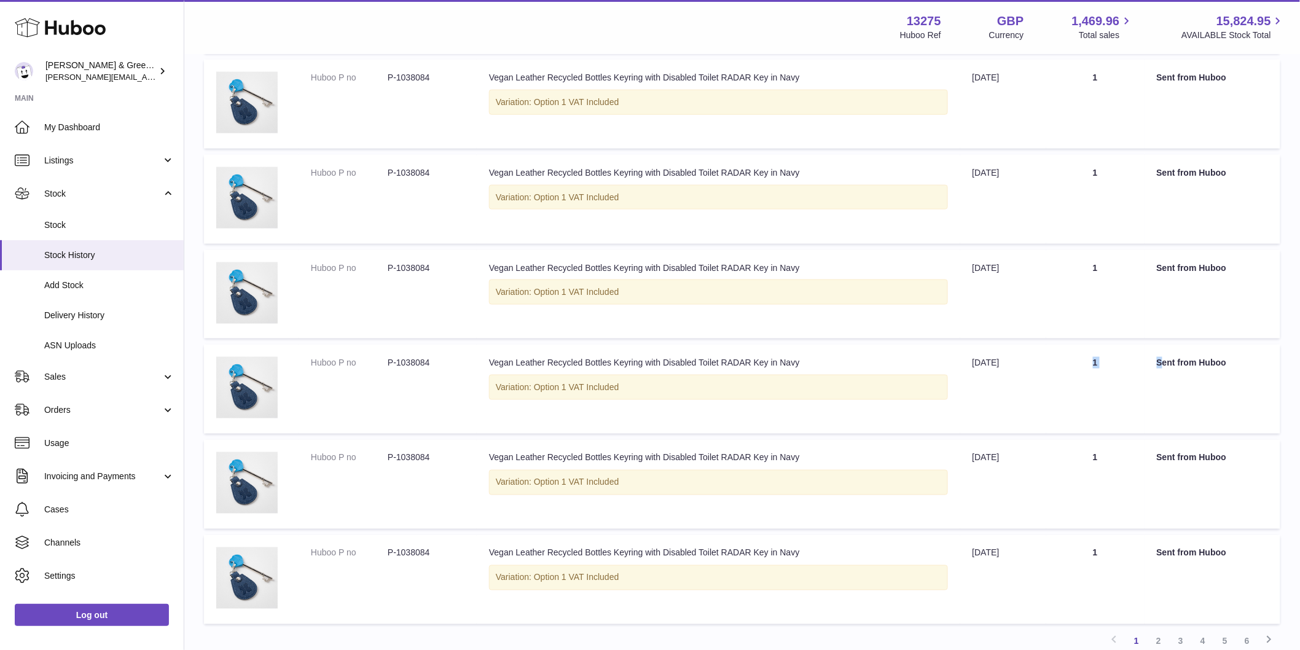
drag, startPoint x: 1062, startPoint y: 371, endPoint x: 1136, endPoint y: 450, distance: 108.3
click at [1163, 371] on tr "Huboo P no P-1038084 Description Vegan Leather Recycled Bottles Keyring with Di…" at bounding box center [742, 389] width 1077 height 89
drag, startPoint x: 1053, startPoint y: 484, endPoint x: 1097, endPoint y: 532, distance: 65.2
click at [1121, 487] on tr "Huboo P no P-1038084 Description Vegan Leather Recycled Bottles Keyring with Di…" at bounding box center [742, 484] width 1077 height 89
drag, startPoint x: 1147, startPoint y: 560, endPoint x: 1156, endPoint y: 560, distance: 9.2
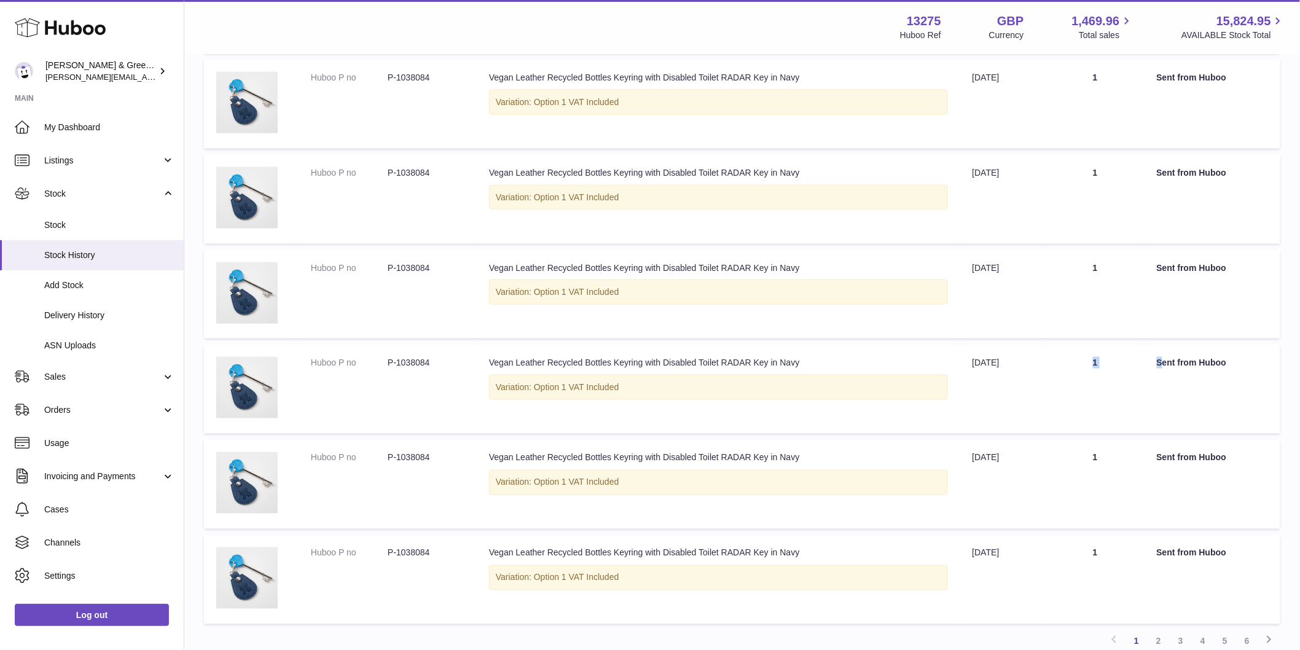
click at [1155, 560] on tr "Huboo P no P-1038084 Description Vegan Leather Recycled Bottles Keyring with Di…" at bounding box center [742, 579] width 1077 height 89
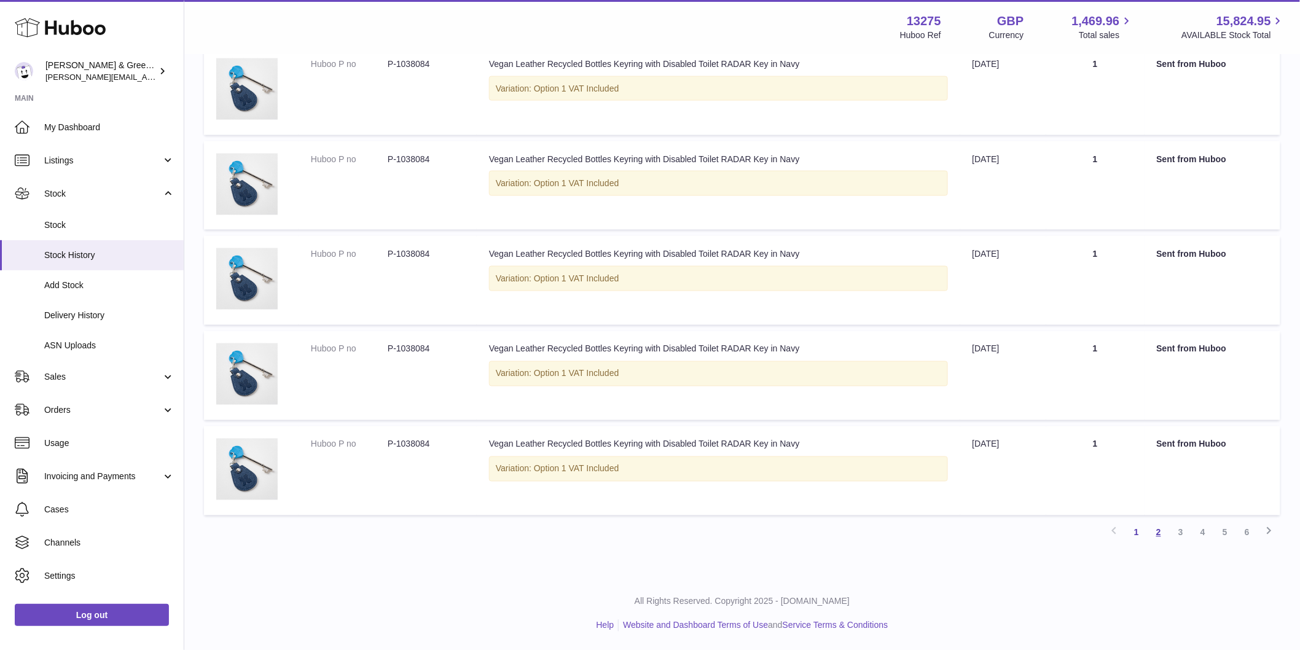
click at [1159, 531] on link "2" at bounding box center [1159, 533] width 22 height 22
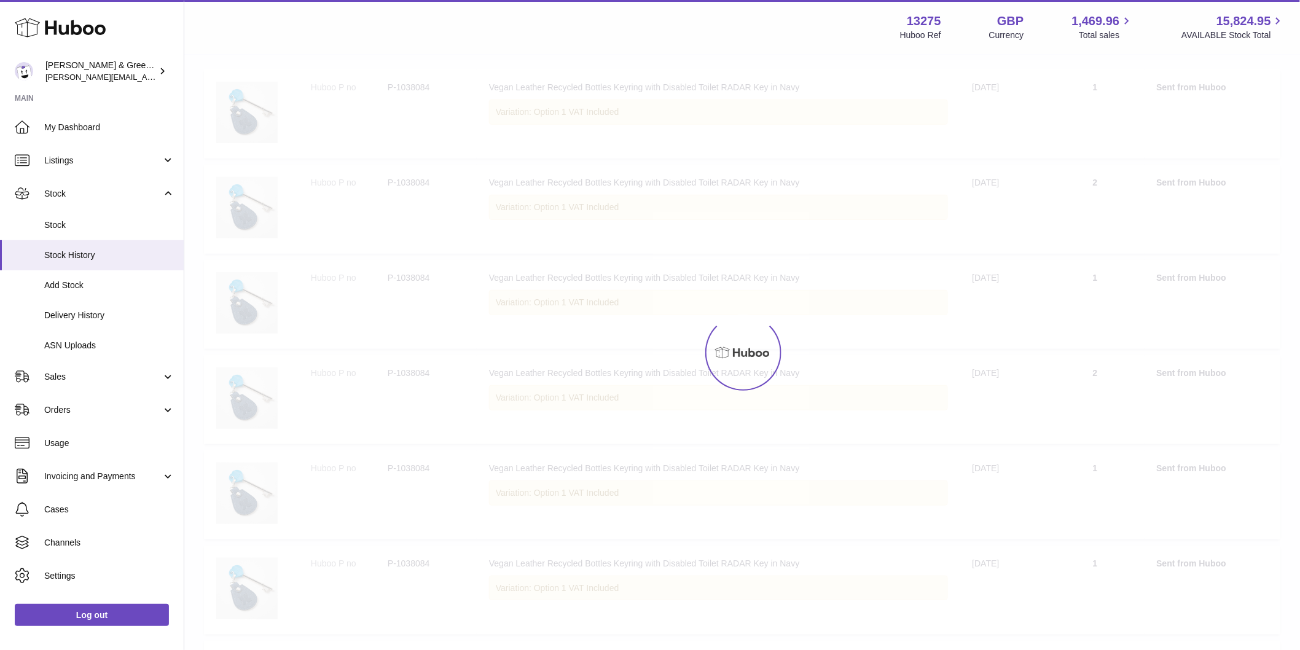
scroll to position [55, 0]
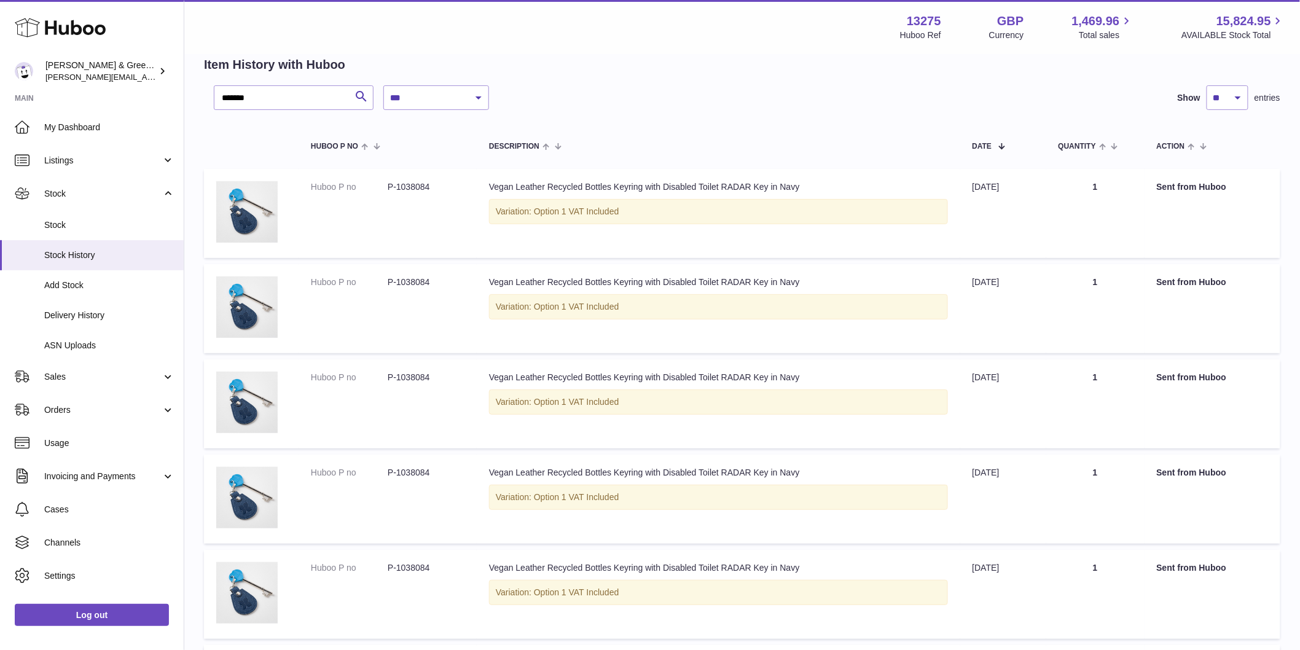
drag, startPoint x: 1067, startPoint y: 187, endPoint x: 1171, endPoint y: 211, distance: 105.8
click at [1160, 193] on tr "Huboo P no P-1038084 Description Vegan Leather Recycled Bottles Keyring with Di…" at bounding box center [742, 213] width 1077 height 89
drag, startPoint x: 1041, startPoint y: 283, endPoint x: 1132, endPoint y: 292, distance: 92.0
click at [1132, 292] on tr "Huboo P no P-1038084 Description Vegan Leather Recycled Bottles Keyring with Di…" at bounding box center [742, 308] width 1077 height 89
drag, startPoint x: 1058, startPoint y: 383, endPoint x: 1168, endPoint y: 414, distance: 114.4
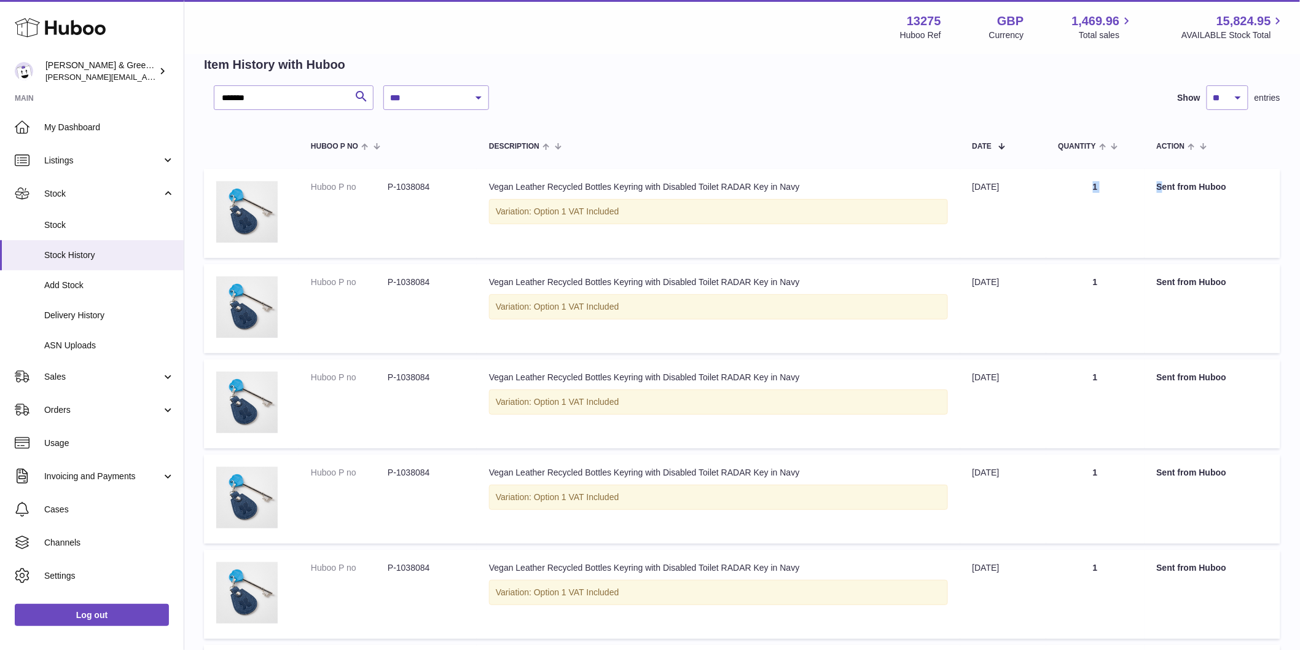
click at [1175, 402] on tr "Huboo P no P-1038084 Description Vegan Leather Recycled Bottles Keyring with Di…" at bounding box center [742, 403] width 1077 height 89
drag, startPoint x: 1066, startPoint y: 469, endPoint x: 1147, endPoint y: 477, distance: 81.5
click at [1147, 477] on tr "Huboo P no P-1038084 Description Vegan Leather Recycled Bottles Keyring with Di…" at bounding box center [742, 499] width 1077 height 89
drag, startPoint x: 1061, startPoint y: 560, endPoint x: 1126, endPoint y: 554, distance: 65.4
click at [1107, 562] on tr "Huboo P no P-1038084 Description Vegan Leather Recycled Bottles Keyring with Di…" at bounding box center [742, 594] width 1077 height 89
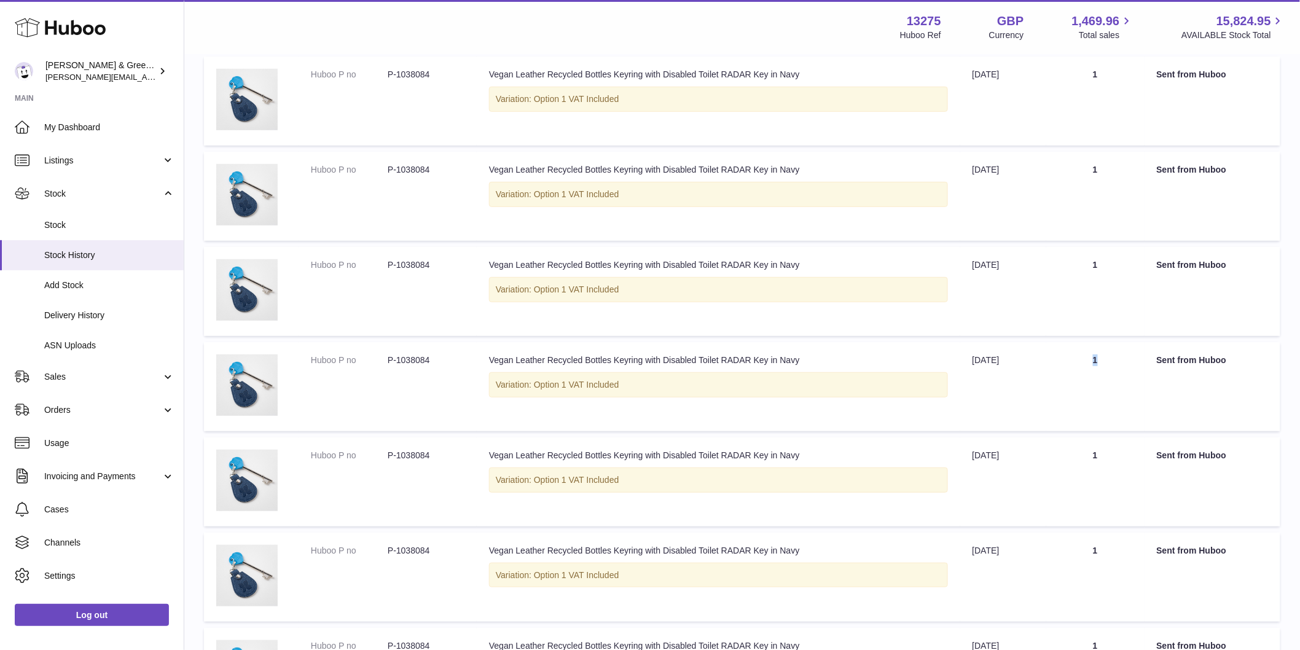
scroll to position [328, 0]
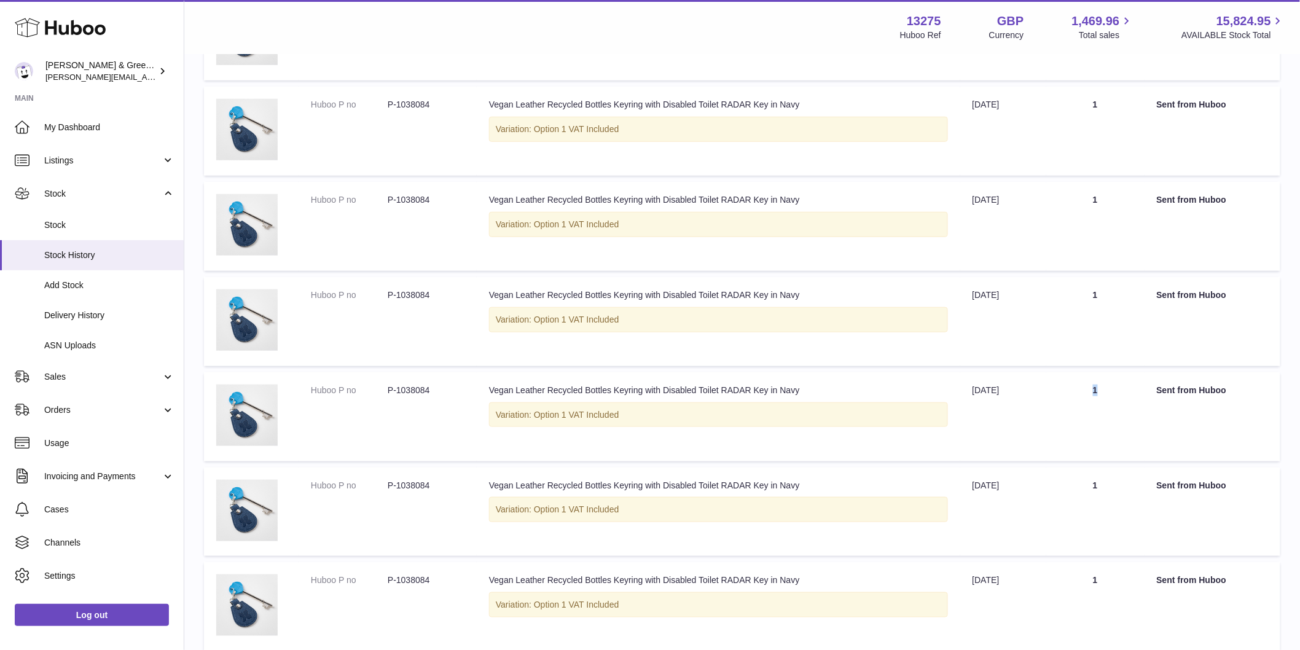
drag, startPoint x: 1110, startPoint y: 402, endPoint x: 1139, endPoint y: 432, distance: 41.7
click at [1139, 402] on td "Quantity 1" at bounding box center [1095, 416] width 98 height 89
drag, startPoint x: 1084, startPoint y: 482, endPoint x: 1120, endPoint y: 505, distance: 42.8
click at [1117, 493] on td "Quantity 1" at bounding box center [1095, 512] width 98 height 89
drag, startPoint x: 1098, startPoint y: 576, endPoint x: 1113, endPoint y: 579, distance: 15.7
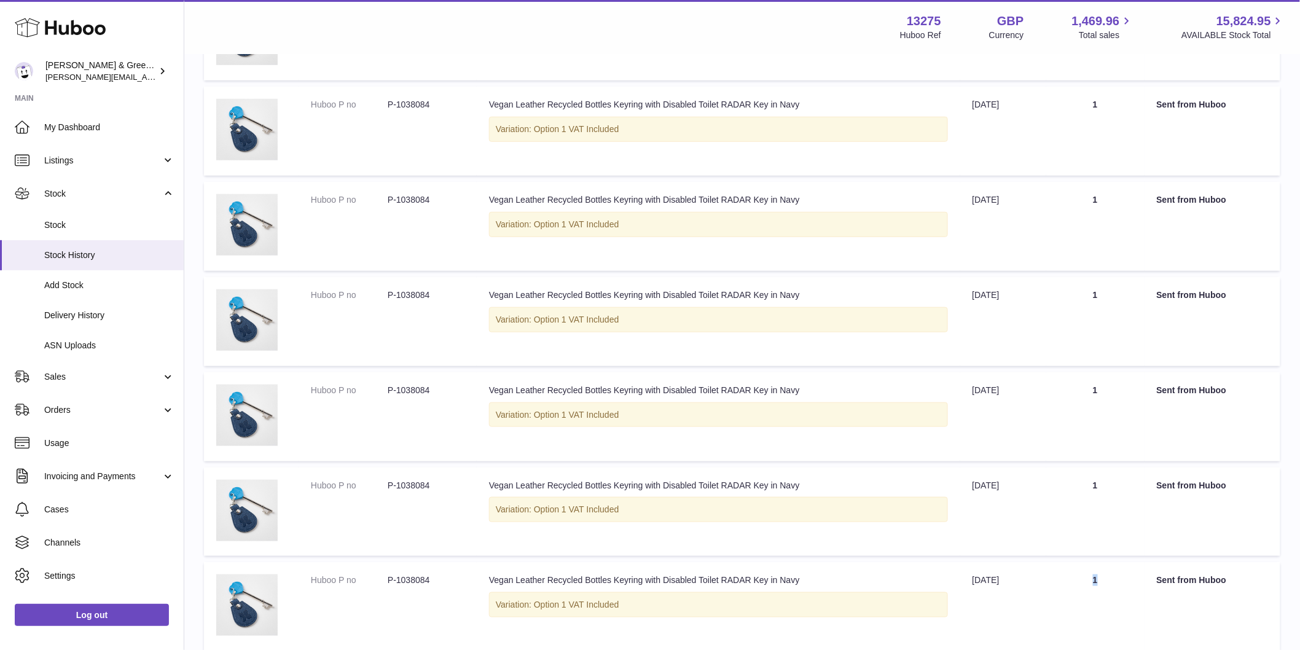
click at [1113, 579] on td "Quantity 1" at bounding box center [1095, 606] width 98 height 89
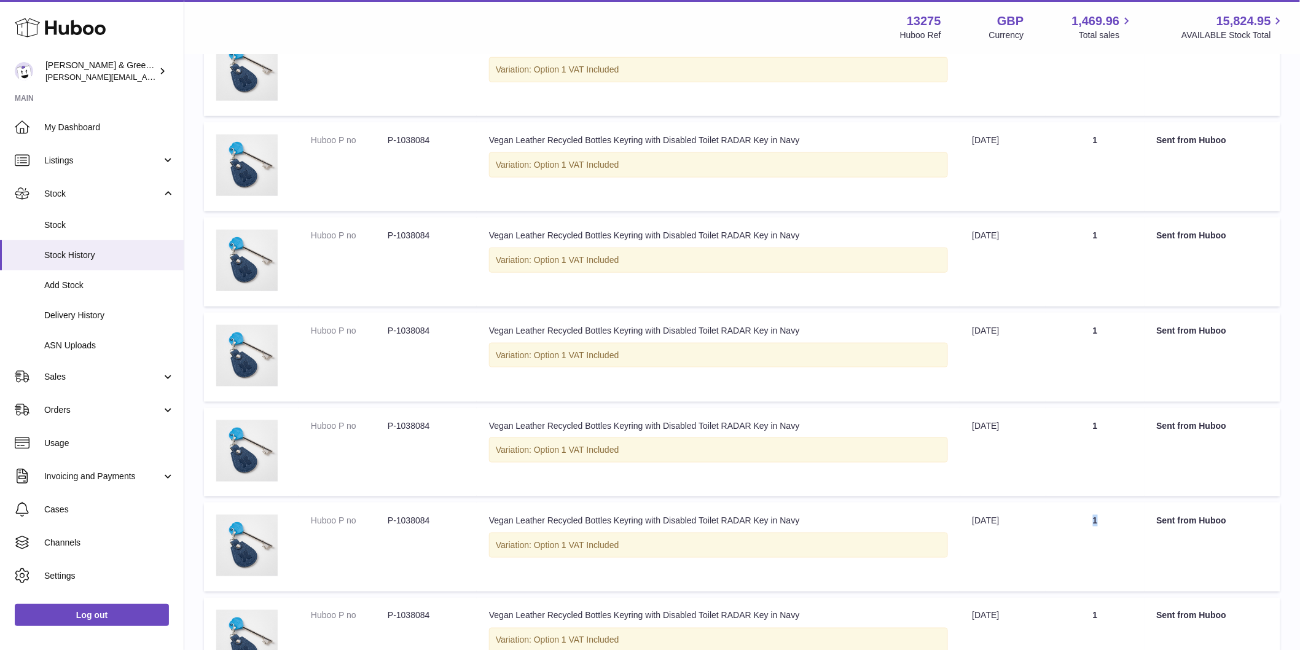
scroll to position [533, 0]
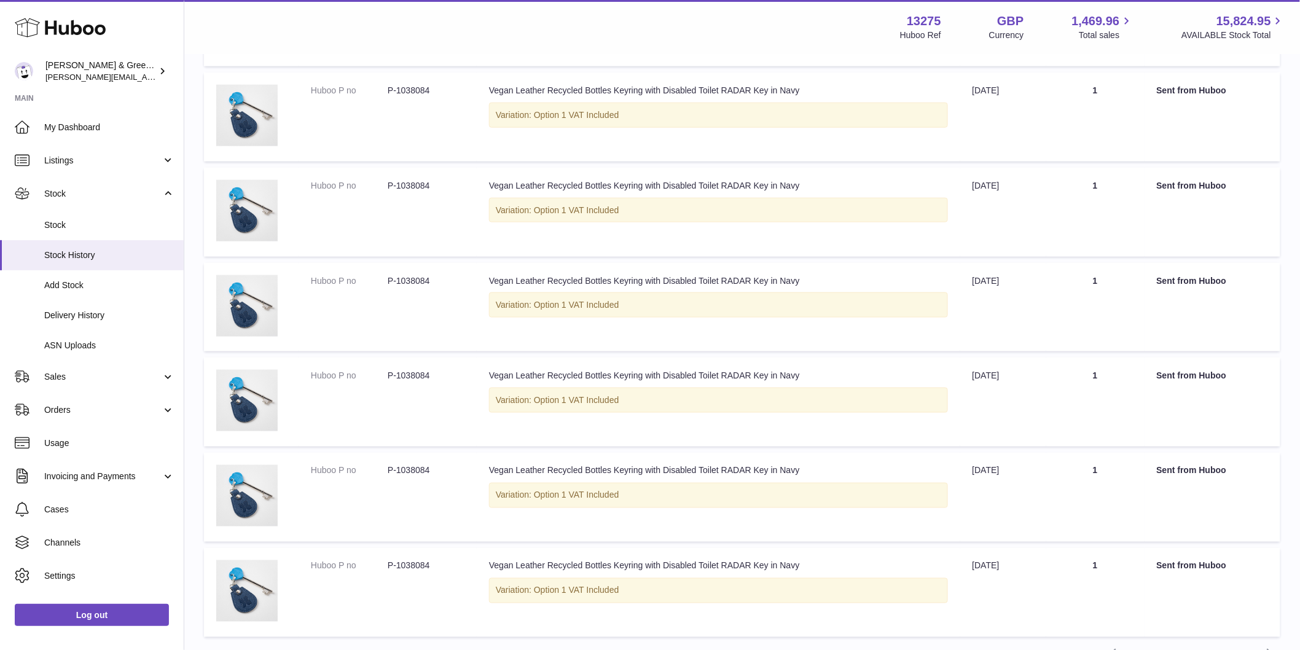
drag, startPoint x: 1102, startPoint y: 482, endPoint x: 1127, endPoint y: 490, distance: 26.0
click at [1123, 488] on td "Quantity 1" at bounding box center [1095, 497] width 98 height 89
click at [1111, 567] on td "Quantity 1" at bounding box center [1095, 592] width 98 height 89
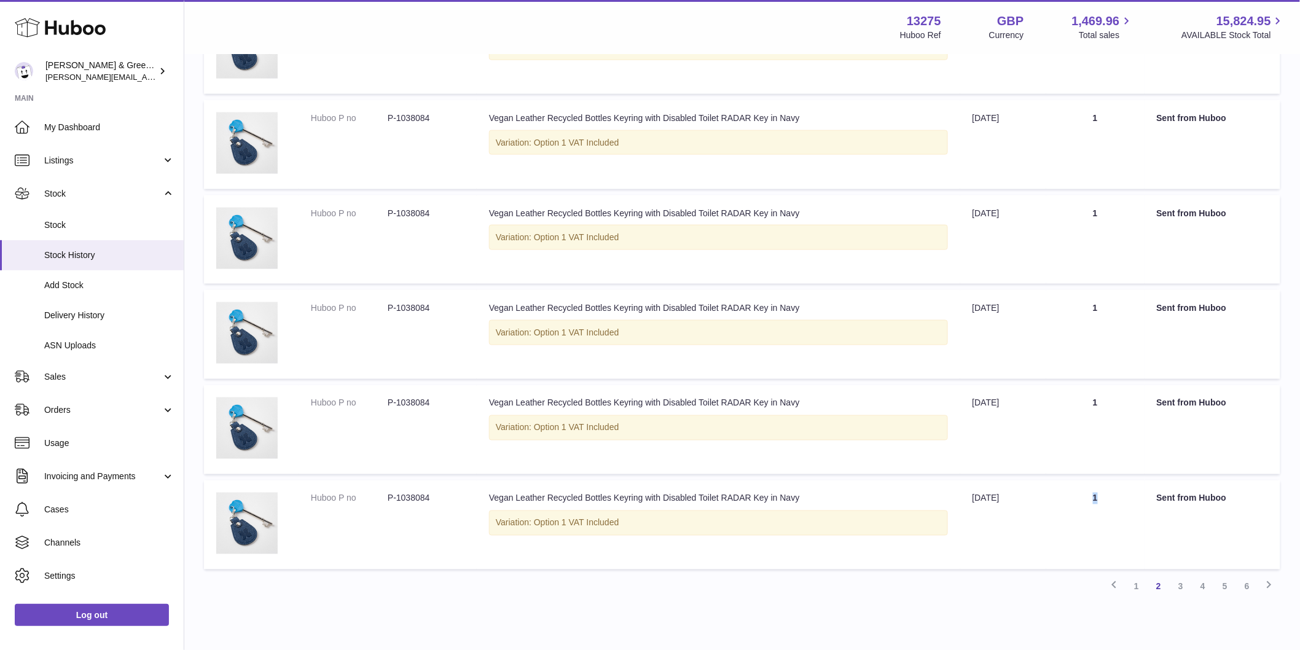
scroll to position [658, 0]
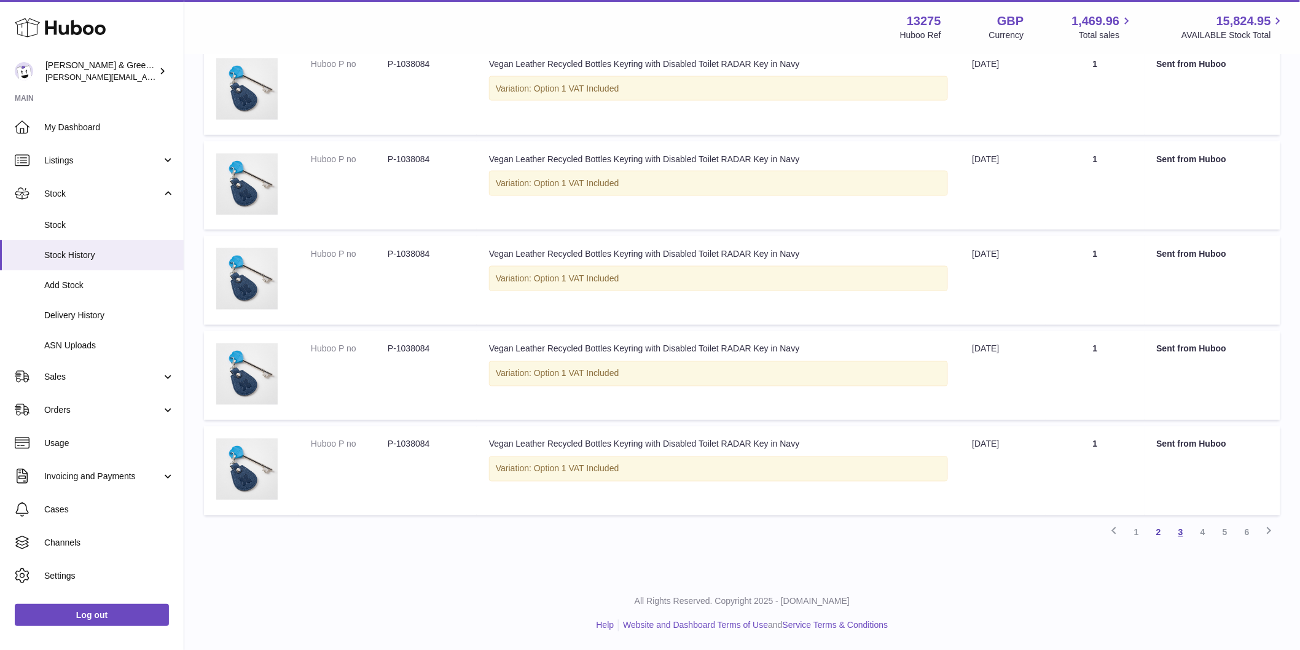
click at [1182, 533] on link "3" at bounding box center [1181, 533] width 22 height 22
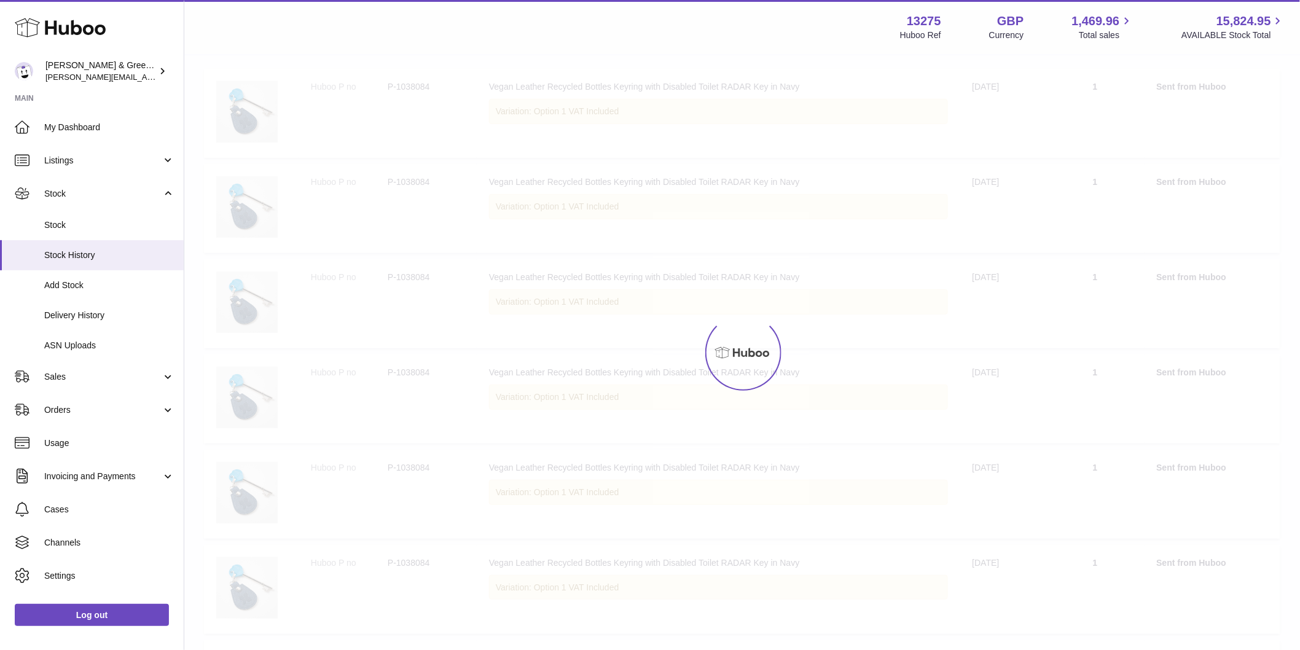
scroll to position [55, 0]
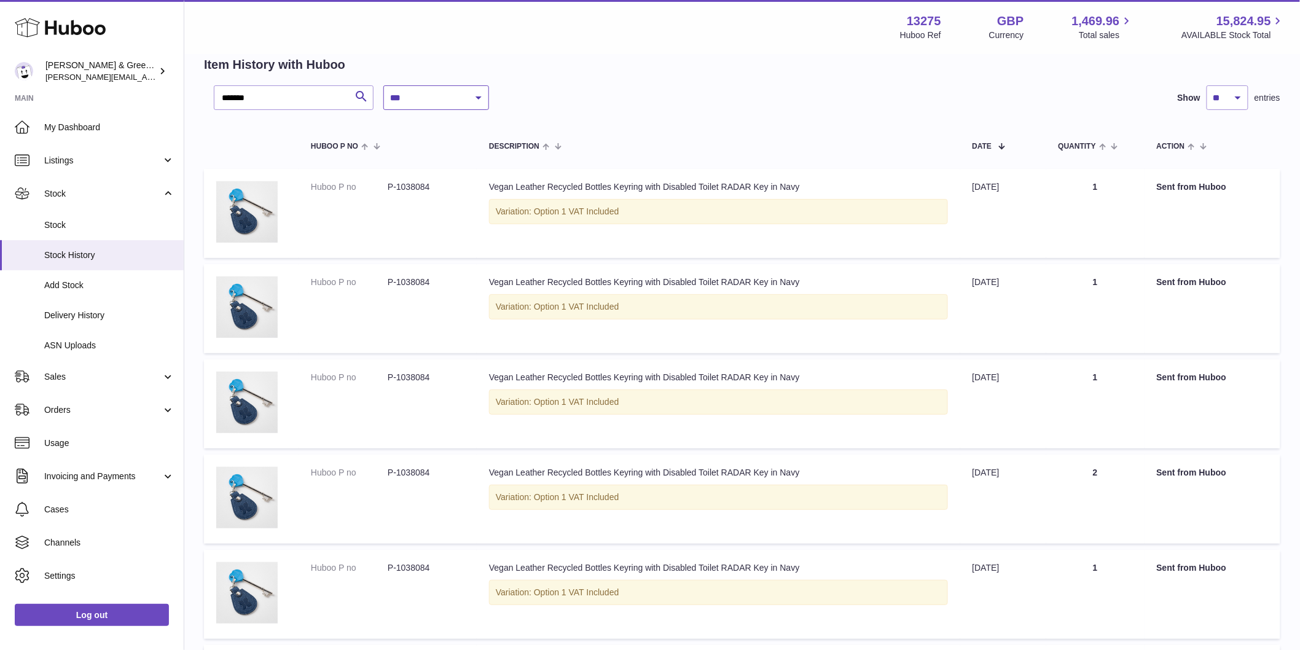
click at [480, 102] on select "**********" at bounding box center [436, 97] width 106 height 25
click at [653, 88] on div "**********" at bounding box center [777, 97] width 788 height 25
click at [427, 95] on select "**********" at bounding box center [436, 97] width 106 height 25
select select "*"
click at [383, 85] on select "**********" at bounding box center [436, 97] width 106 height 25
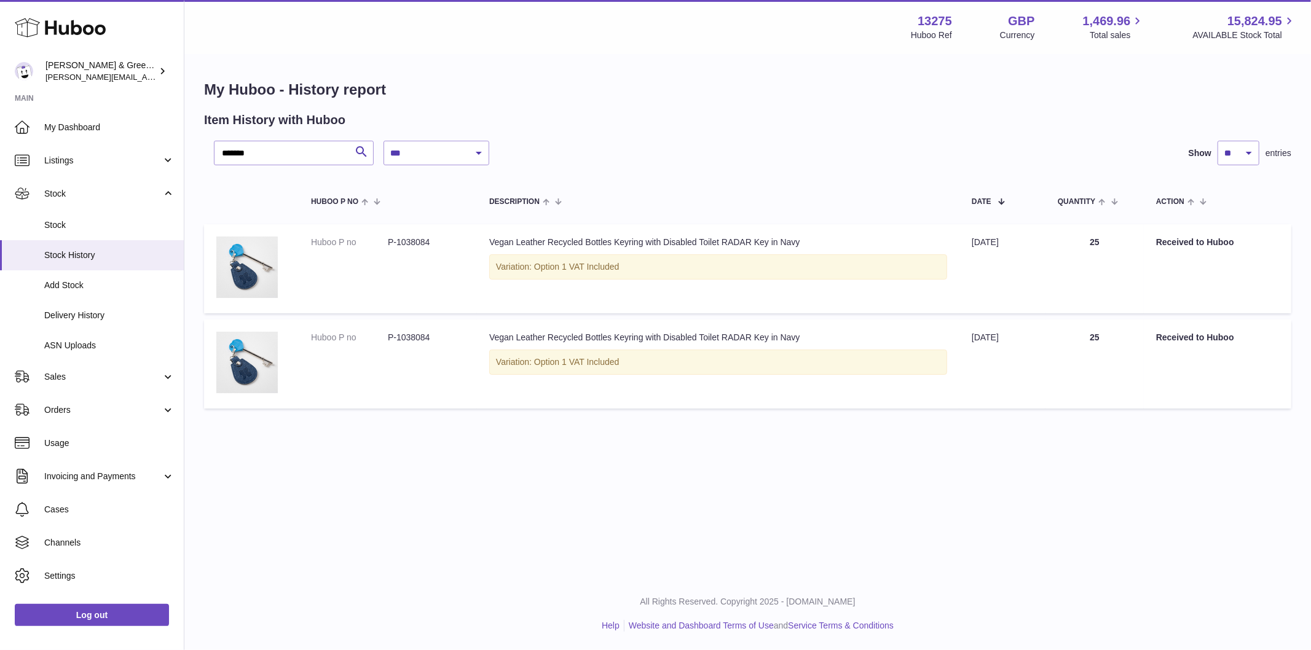
drag, startPoint x: 1067, startPoint y: 243, endPoint x: 1230, endPoint y: 251, distance: 163.0
click at [1230, 251] on tr "Huboo P no P-1038084 Description Vegan Leather Recycled Bottles Keyring with Di…" at bounding box center [747, 268] width 1087 height 89
click at [1273, 157] on span "entries" at bounding box center [1278, 153] width 26 height 12
click at [133, 318] on span "Delivery History" at bounding box center [109, 316] width 130 height 12
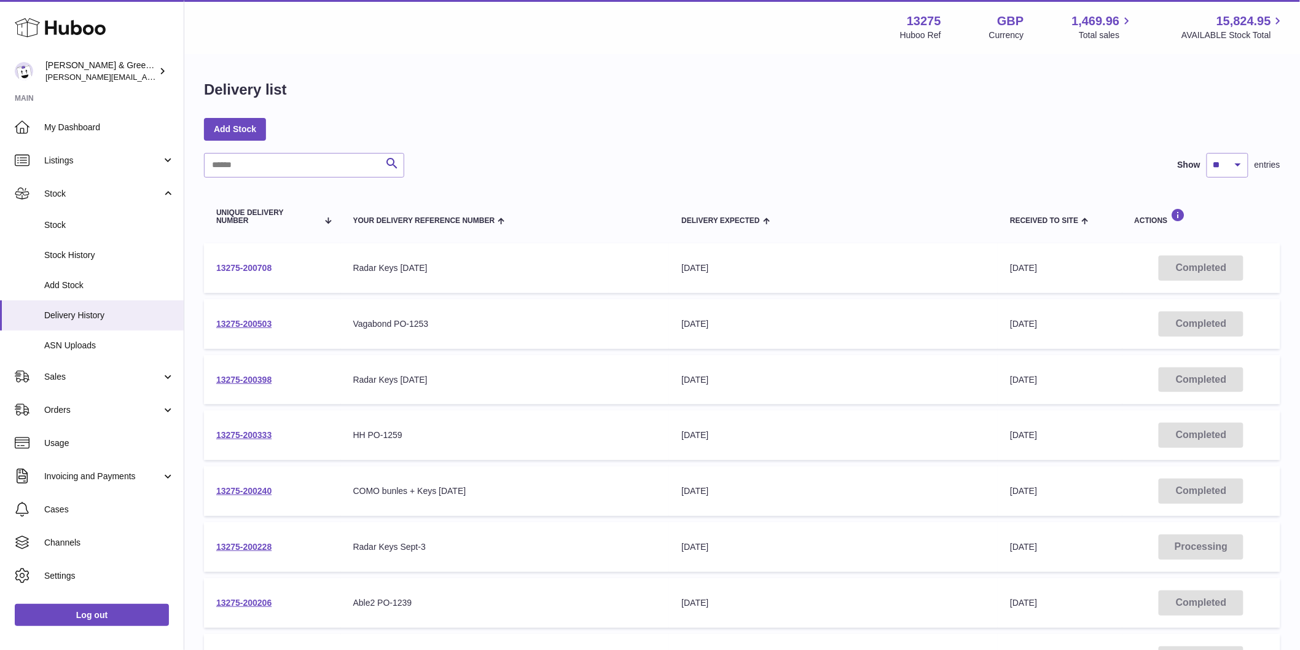
click at [251, 265] on link "13275-200708" at bounding box center [243, 268] width 55 height 10
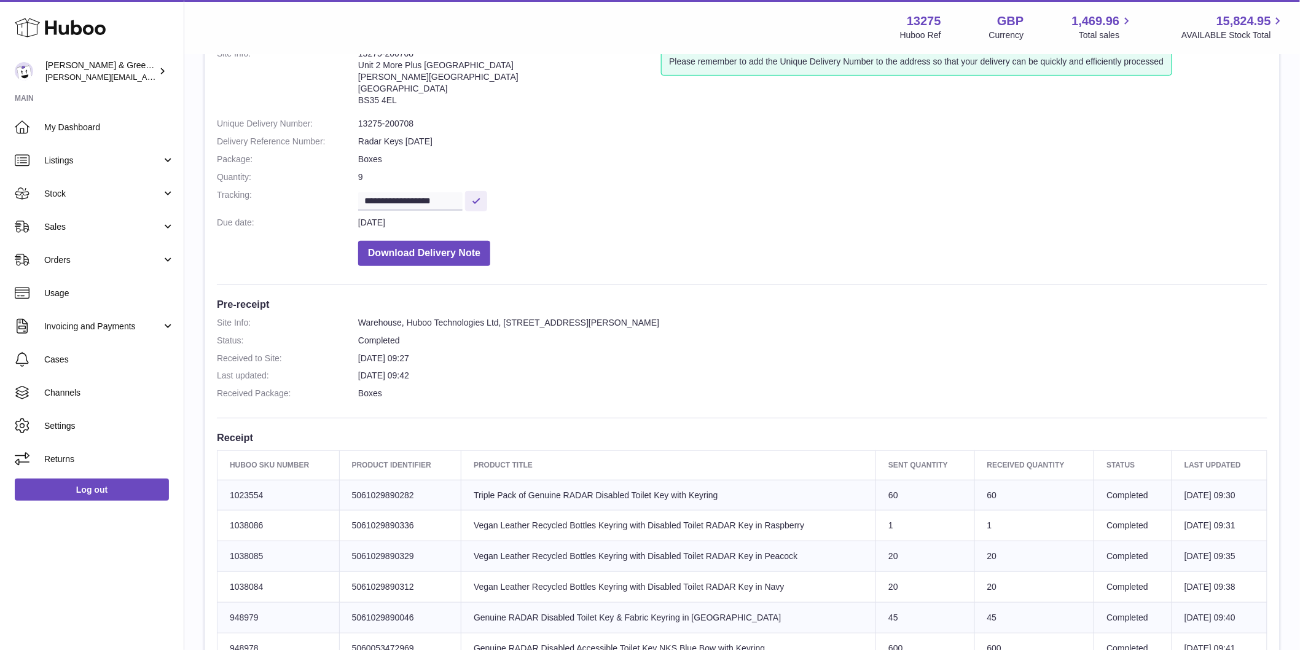
scroll to position [205, 0]
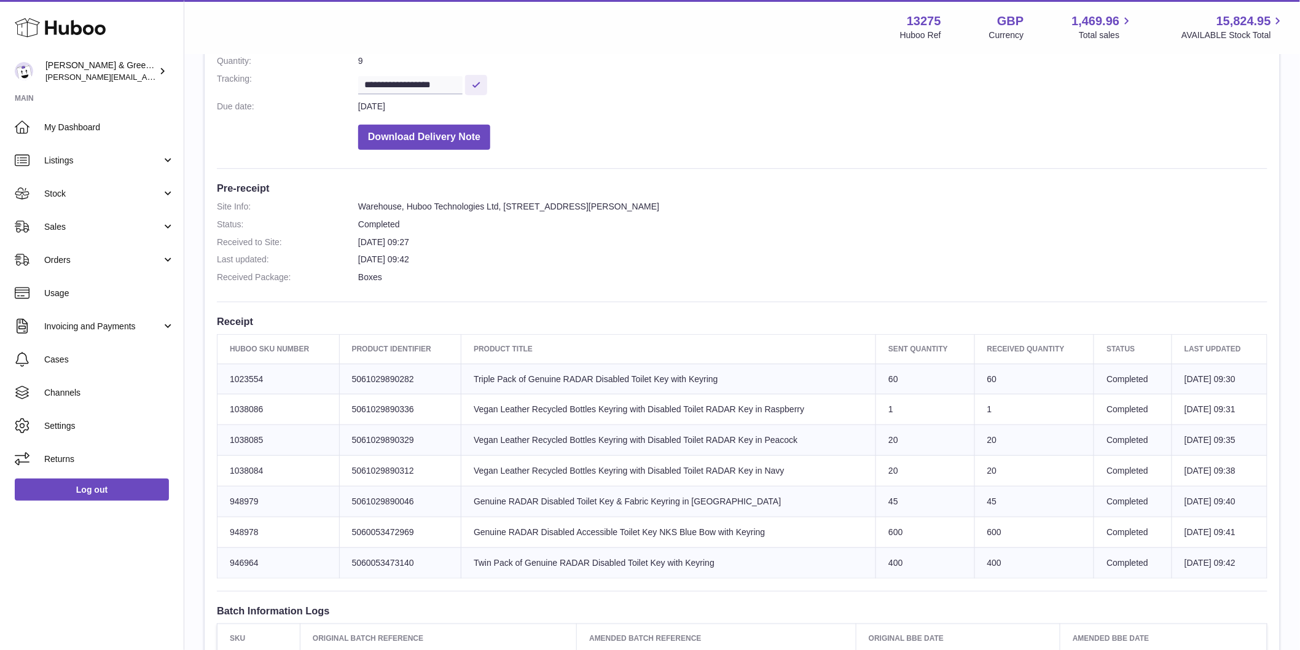
drag, startPoint x: 851, startPoint y: 469, endPoint x: 1073, endPoint y: 539, distance: 232.4
click at [1073, 539] on tbody "Huboo SKU Number 1023554 Client Identifier 5061029890282 Product title Triple P…" at bounding box center [743, 471] width 1050 height 214
click at [504, 456] on td "Product title Vegan Leather Recycled Bottles Keyring with Disabled Toilet RADAR…" at bounding box center [668, 471] width 415 height 31
drag, startPoint x: 345, startPoint y: 437, endPoint x: 642, endPoint y: 465, distance: 298.6
click at [642, 465] on tbody "Huboo SKU Number 1023554 Client Identifier 5061029890282 Product title Triple P…" at bounding box center [743, 471] width 1050 height 214
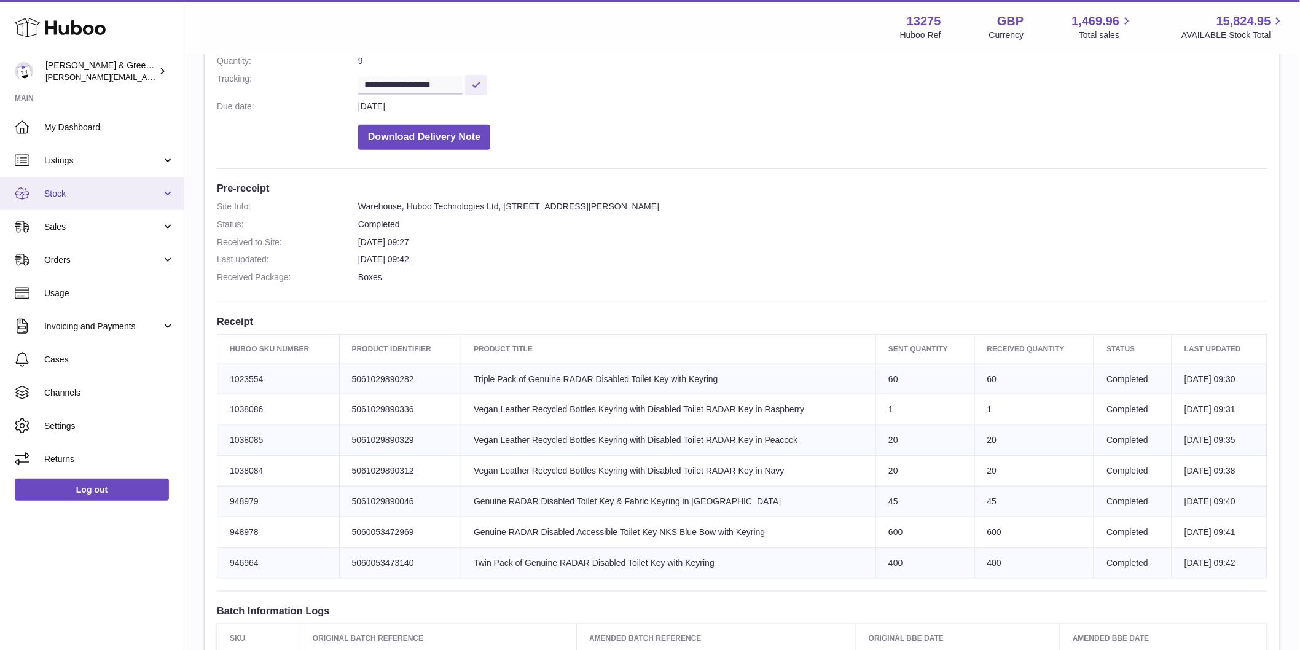
click at [75, 191] on span "Stock" at bounding box center [102, 194] width 117 height 12
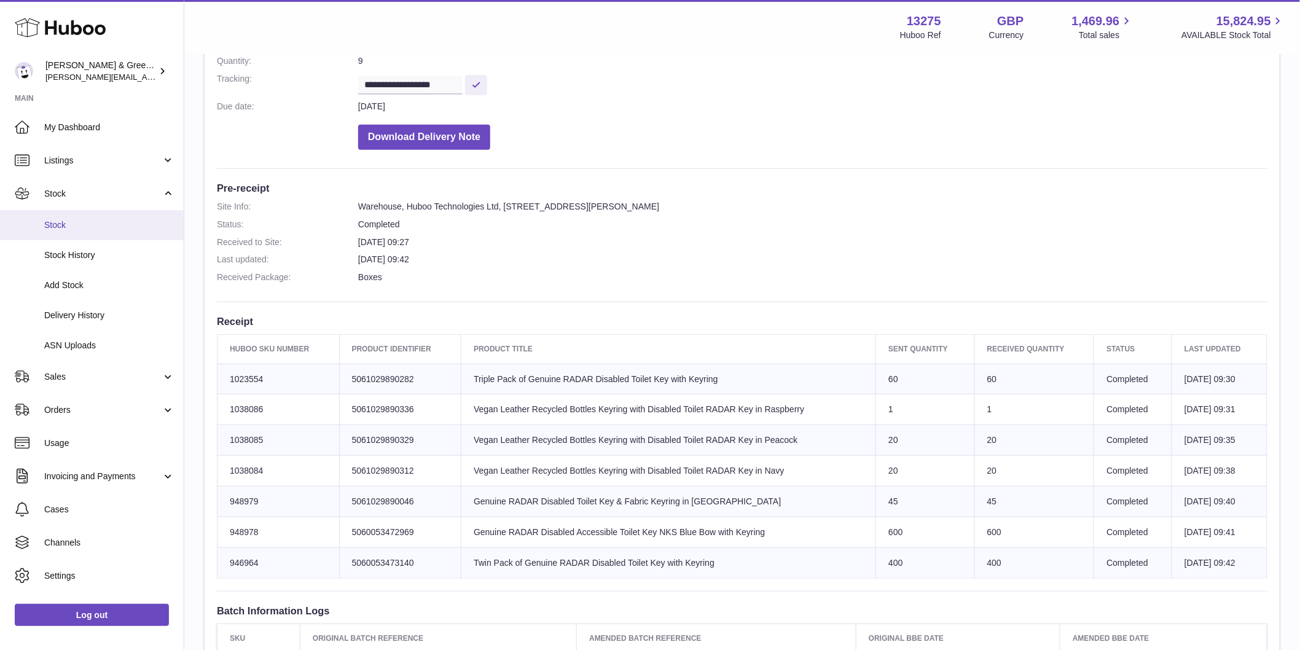
click at [122, 238] on link "Stock" at bounding box center [92, 225] width 184 height 30
click at [120, 249] on span "Stock History" at bounding box center [109, 255] width 130 height 12
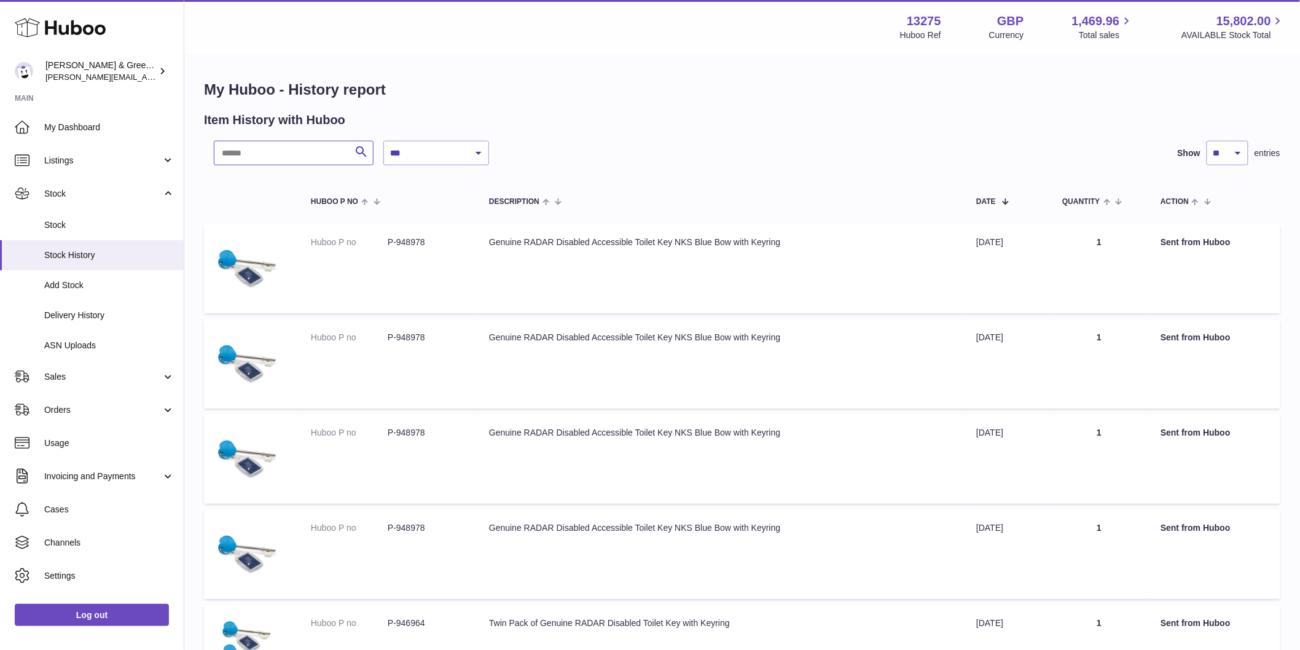
click at [277, 144] on input "text" at bounding box center [294, 153] width 160 height 25
paste input "*******"
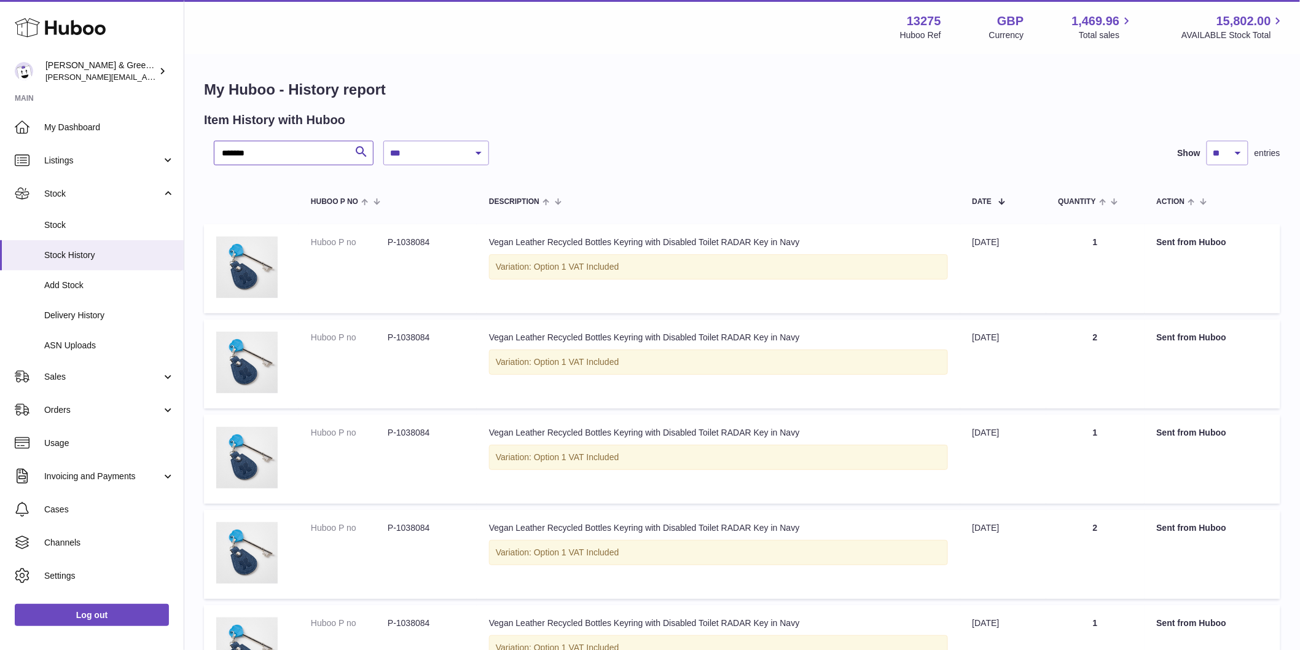
type input "*******"
drag, startPoint x: 1008, startPoint y: 256, endPoint x: 1085, endPoint y: 262, distance: 76.5
click at [1083, 261] on tr "Huboo P no P-1038084 Description Vegan Leather Recycled Bottles Keyring with Di…" at bounding box center [742, 268] width 1077 height 89
drag, startPoint x: 1024, startPoint y: 345, endPoint x: 1100, endPoint y: 385, distance: 86.0
click at [1102, 367] on tr "Huboo P no P-1038084 Description Vegan Leather Recycled Bottles Keyring with Di…" at bounding box center [742, 364] width 1077 height 89
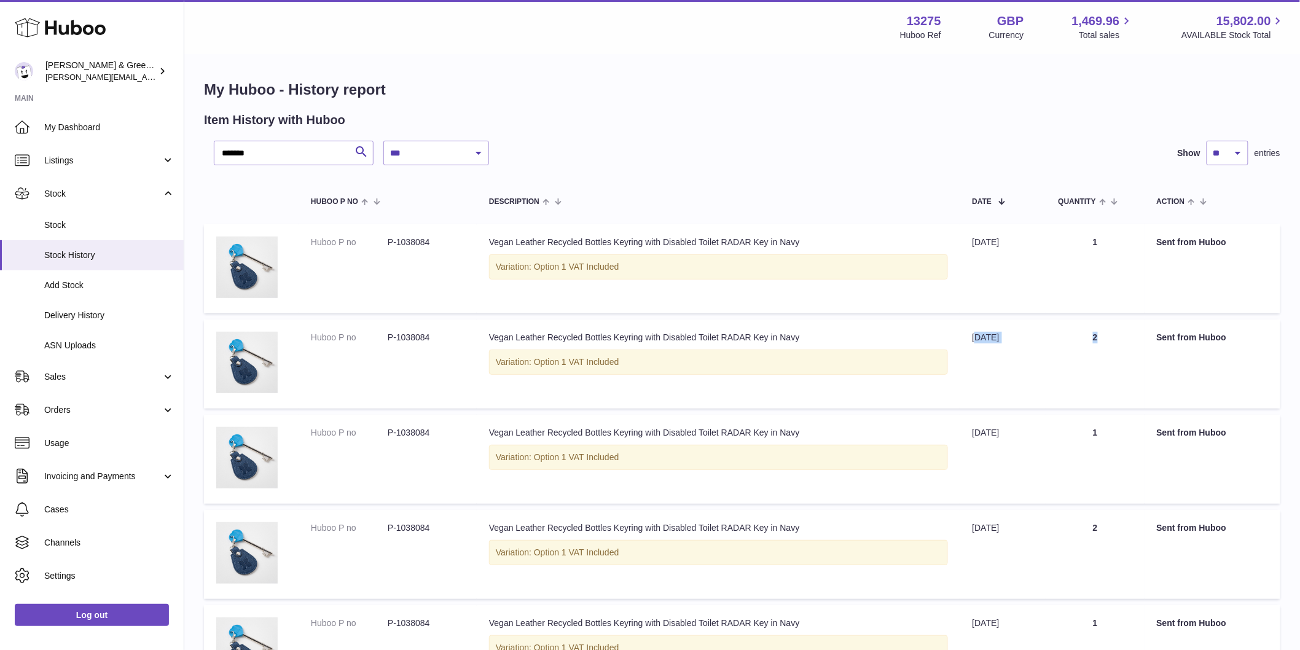
drag, startPoint x: 1022, startPoint y: 433, endPoint x: 1117, endPoint y: 447, distance: 96.3
click at [1117, 447] on tr "Huboo P no P-1038084 Description Vegan Leather Recycled Bottles Keyring with Di…" at bounding box center [742, 459] width 1077 height 89
click at [1134, 527] on tr "Huboo P no P-1038084 Description Vegan Leather Recycled Bottles Keyring with Di…" at bounding box center [742, 554] width 1077 height 89
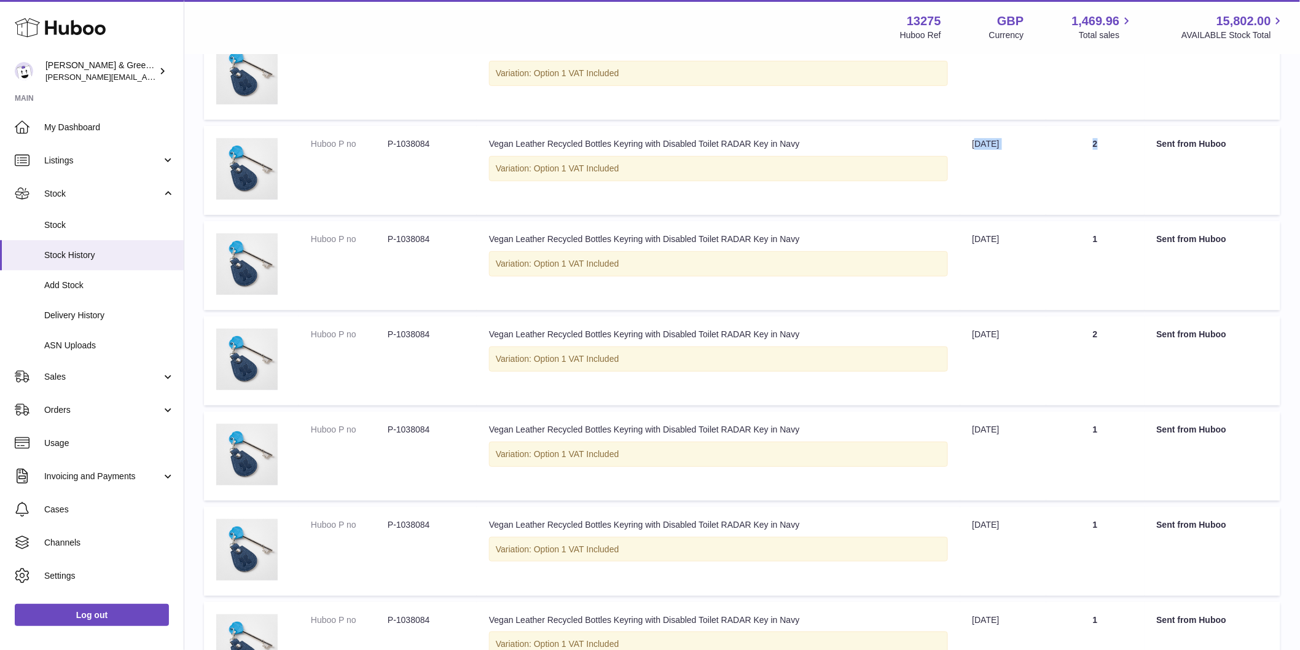
scroll to position [205, 0]
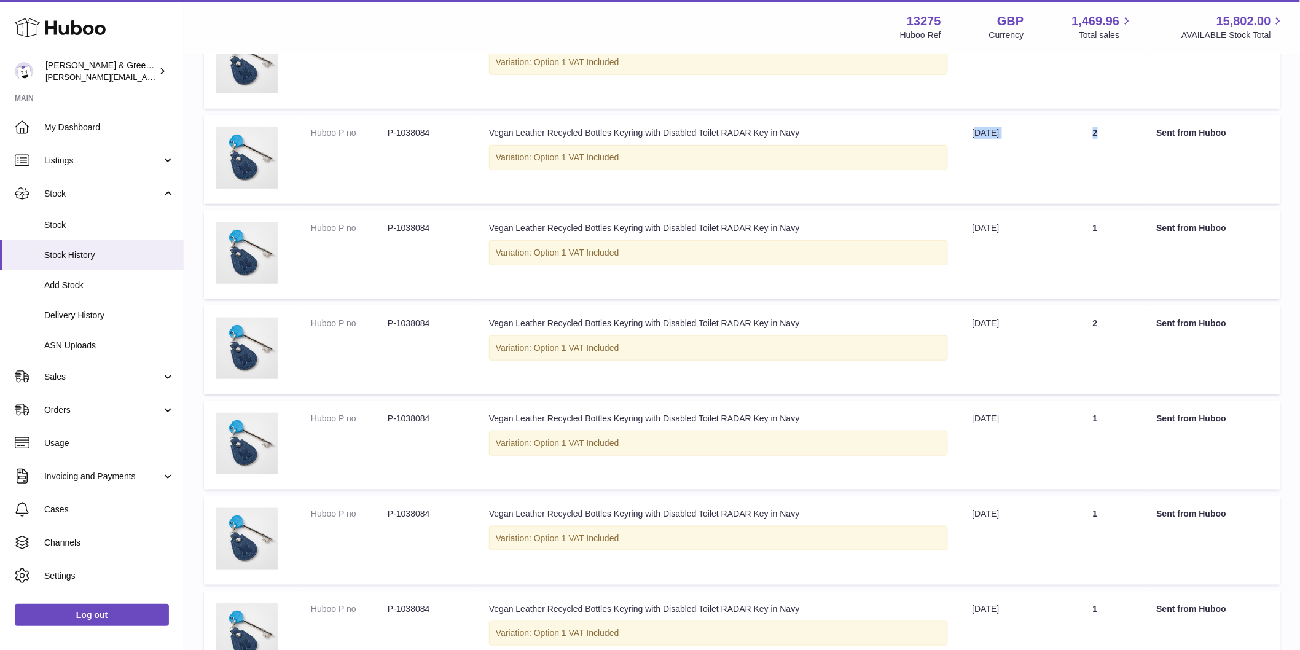
click at [1073, 449] on tr "Huboo P no P-1038084 Description Vegan Leather Recycled Bottles Keyring with Di…" at bounding box center [742, 445] width 1077 height 89
drag, startPoint x: 1054, startPoint y: 525, endPoint x: 1116, endPoint y: 530, distance: 62.2
click at [1107, 528] on tr "Huboo P no P-1038084 Description Vegan Leather Recycled Bottles Keyring with Di…" at bounding box center [742, 540] width 1077 height 89
drag, startPoint x: 1077, startPoint y: 623, endPoint x: 1108, endPoint y: 623, distance: 30.7
click at [1108, 623] on tr "Huboo P no P-1038084 Description Vegan Leather Recycled Bottles Keyring with Di…" at bounding box center [742, 635] width 1077 height 89
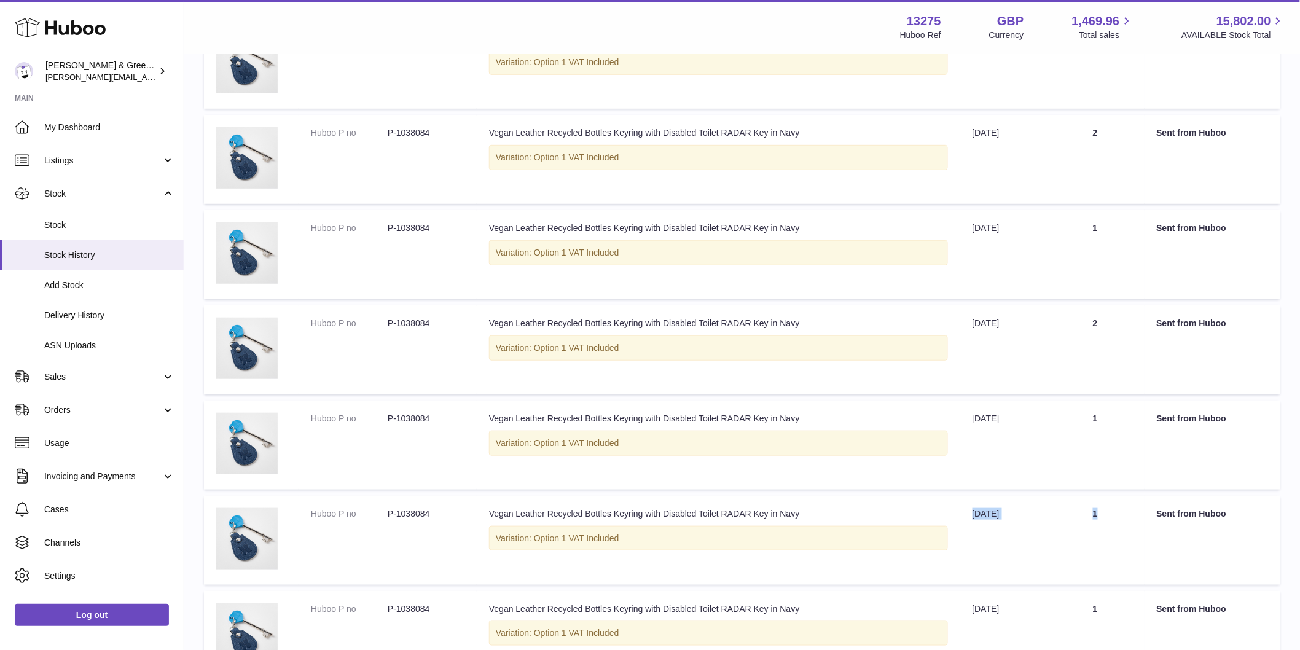
scroll to position [477, 0]
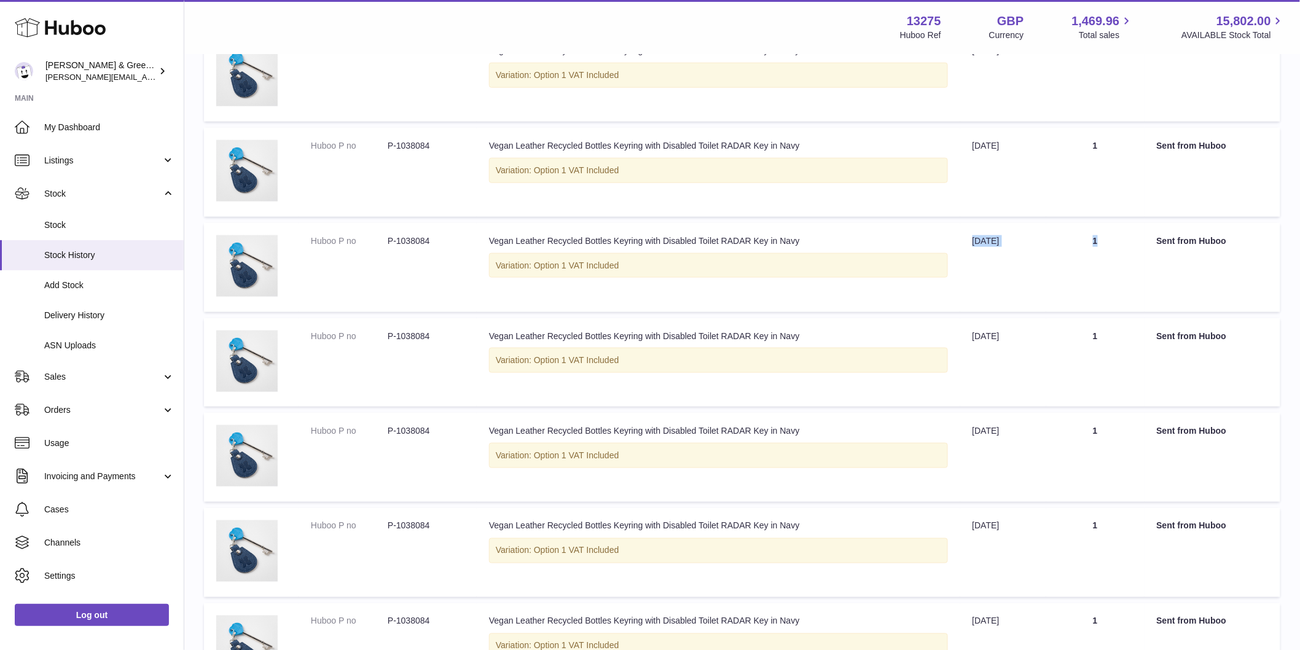
drag, startPoint x: 1149, startPoint y: 439, endPoint x: 1160, endPoint y: 445, distance: 12.4
click at [1159, 441] on tr "Huboo P no P-1038084 Description Vegan Leather Recycled Bottles Keyring with Di…" at bounding box center [742, 457] width 1077 height 89
drag, startPoint x: 1043, startPoint y: 512, endPoint x: 1162, endPoint y: 530, distance: 120.0
click at [1162, 530] on table "Huboo P no Description Date Quantity Action Huboo P no P-1038084 Description Ve…" at bounding box center [742, 199] width 1077 height 998
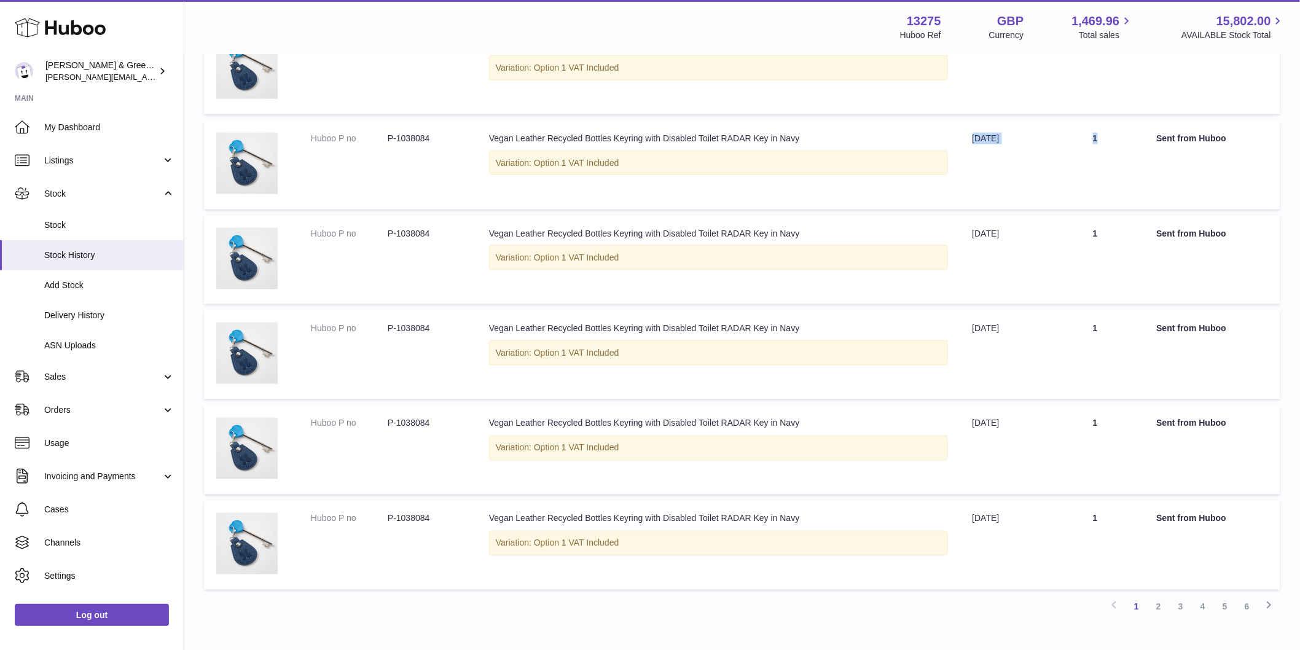
scroll to position [658, 0]
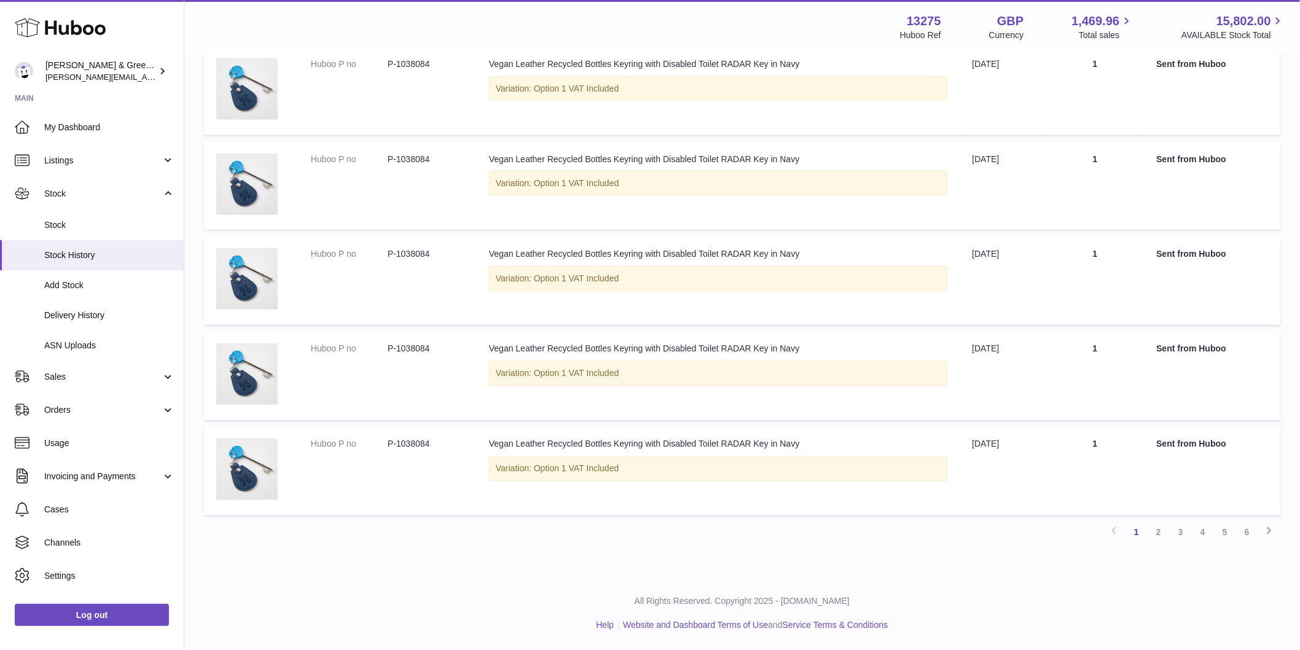
drag, startPoint x: 1065, startPoint y: 439, endPoint x: 1190, endPoint y: 500, distance: 139.0
click at [1165, 453] on tr "Huboo P no P-1038084 Description Vegan Leather Recycled Bottles Keyring with Di…" at bounding box center [742, 470] width 1077 height 89
click at [1157, 537] on link "2" at bounding box center [1159, 533] width 22 height 22
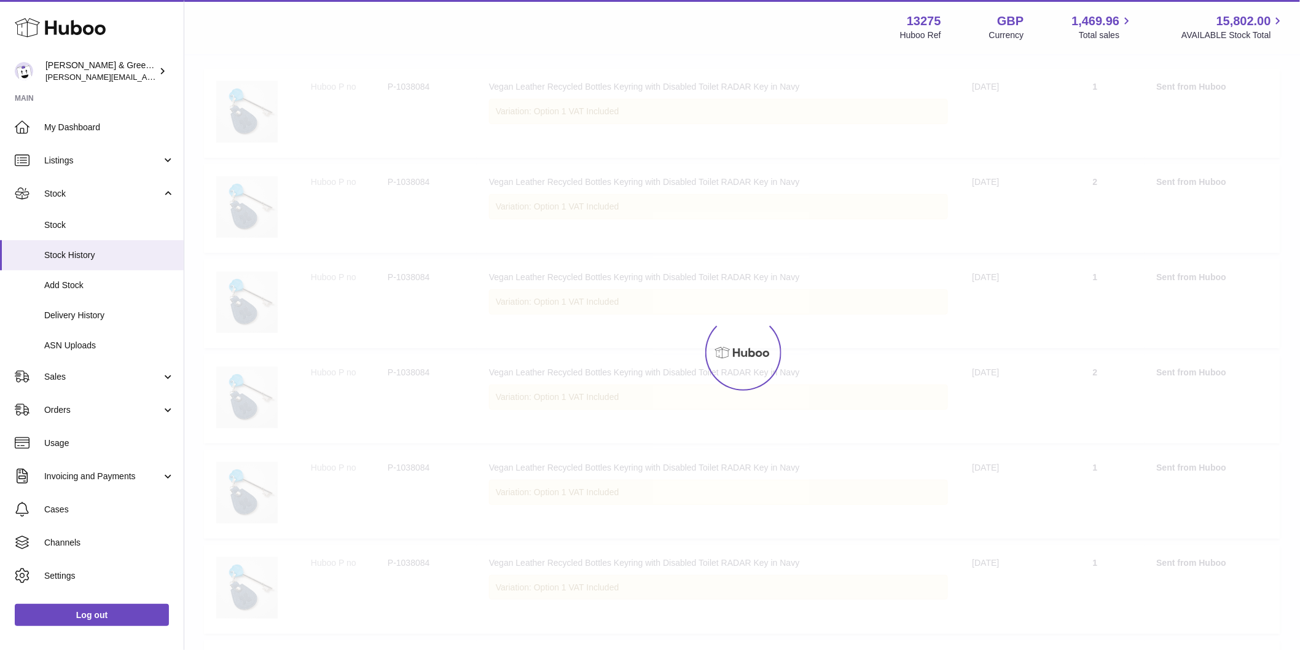
scroll to position [55, 0]
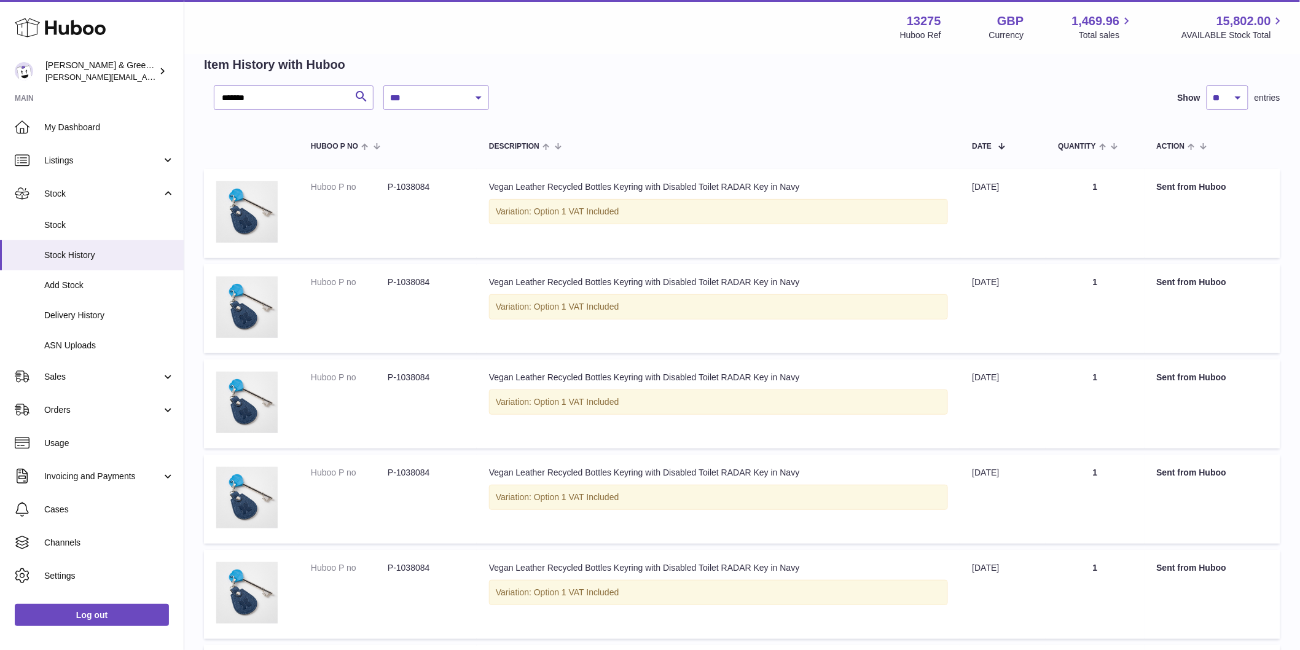
drag, startPoint x: 1040, startPoint y: 184, endPoint x: 1135, endPoint y: 215, distance: 99.5
click at [1134, 210] on tr "Huboo P no P-1038084 Description Vegan Leather Recycled Bottles Keyring with Di…" at bounding box center [742, 213] width 1077 height 89
drag, startPoint x: 1051, startPoint y: 280, endPoint x: 1115, endPoint y: 309, distance: 70.4
click at [1114, 296] on tr "Huboo P no P-1038084 Description Vegan Leather Recycled Bottles Keyring with Di…" at bounding box center [742, 308] width 1077 height 89
drag, startPoint x: 1078, startPoint y: 377, endPoint x: 1119, endPoint y: 394, distance: 44.1
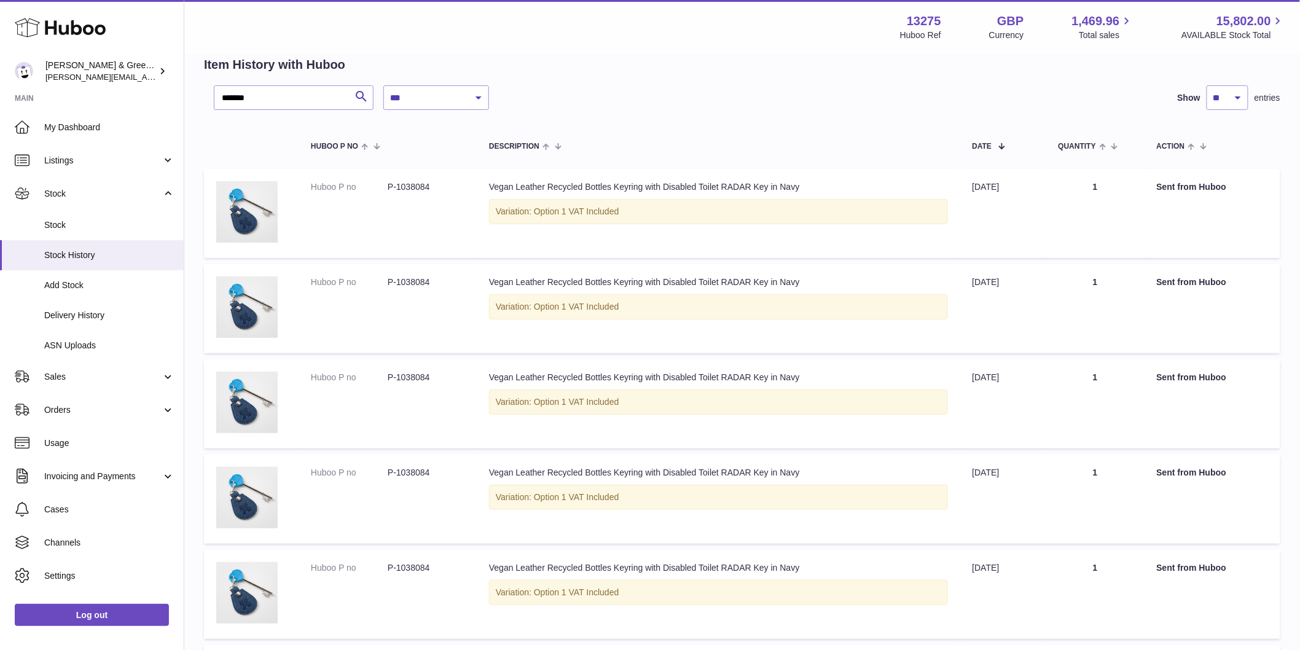
click at [1119, 394] on tr "Huboo P no P-1038084 Description Vegan Leather Recycled Bottles Keyring with Di…" at bounding box center [742, 403] width 1077 height 89
drag, startPoint x: 1067, startPoint y: 475, endPoint x: 1115, endPoint y: 481, distance: 48.3
click at [1115, 481] on tr "Huboo P no P-1038084 Description Vegan Leather Recycled Bottles Keyring with Di…" at bounding box center [742, 499] width 1077 height 89
drag, startPoint x: 1053, startPoint y: 570, endPoint x: 1116, endPoint y: 570, distance: 63.9
click at [1113, 570] on tr "Huboo P no P-1038084 Description Vegan Leather Recycled Bottles Keyring with Di…" at bounding box center [742, 594] width 1077 height 89
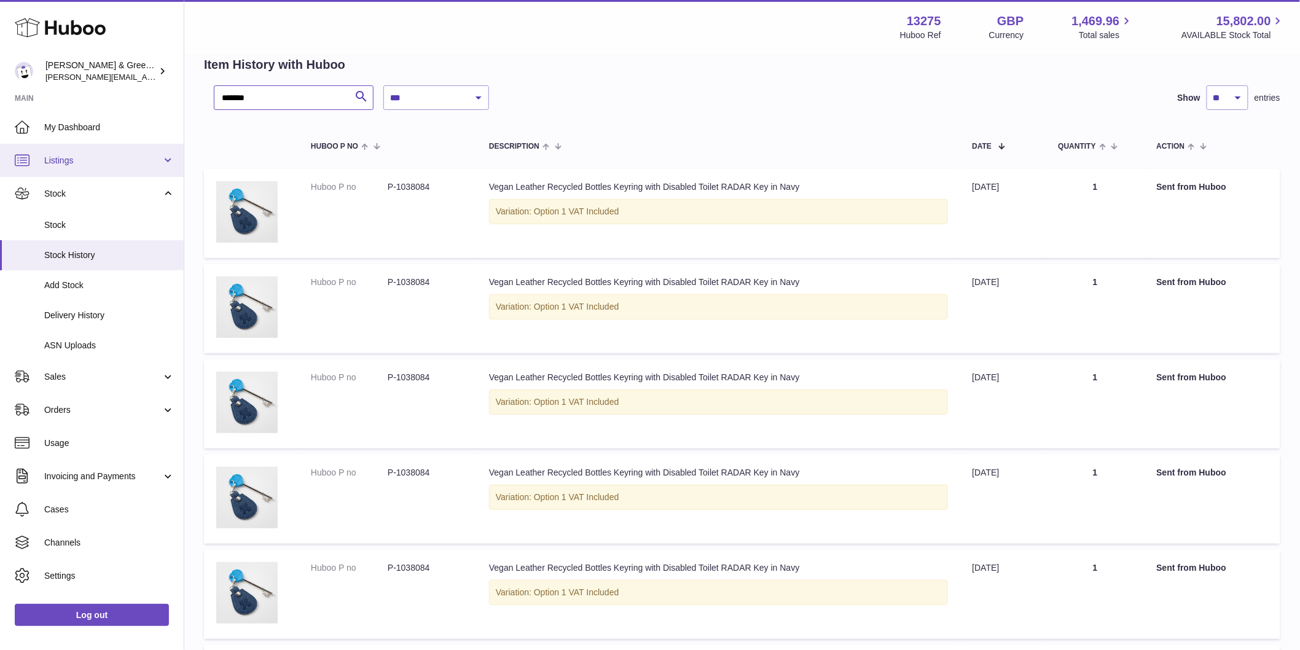
drag, startPoint x: 278, startPoint y: 94, endPoint x: 155, endPoint y: 167, distance: 143.5
click at [106, 95] on div "**********" at bounding box center [650, 597] width 1300 height 1304
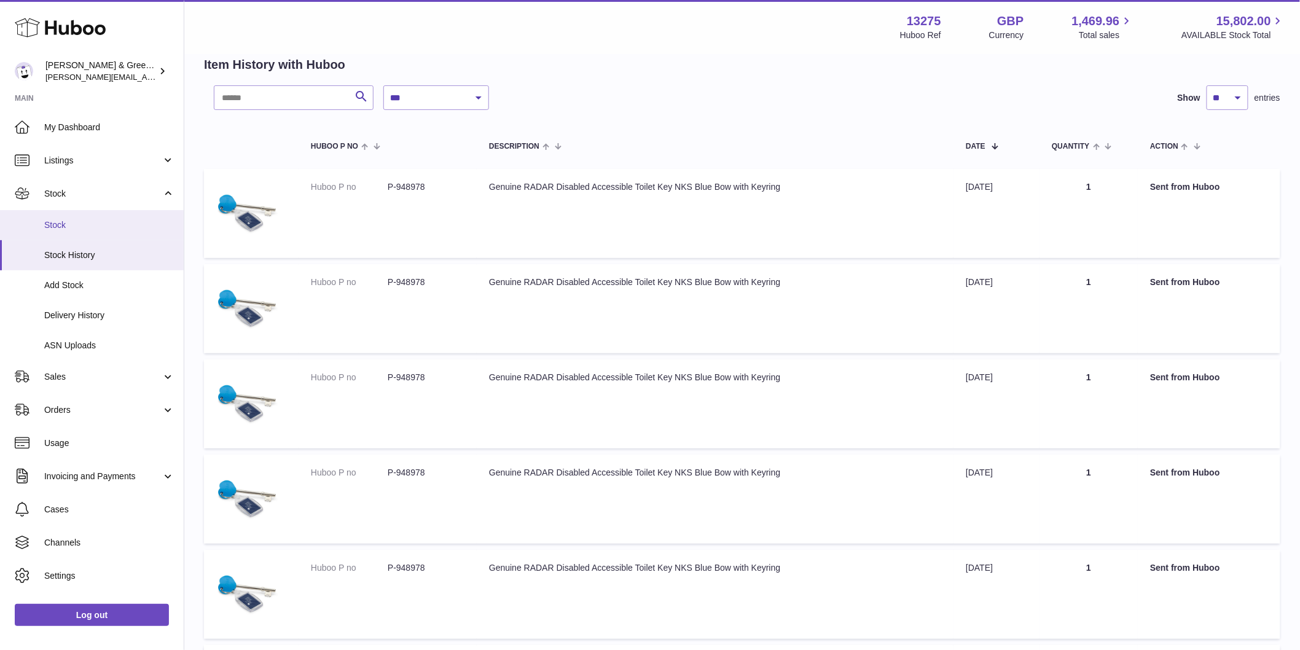
click at [121, 233] on link "Stock" at bounding box center [92, 225] width 184 height 30
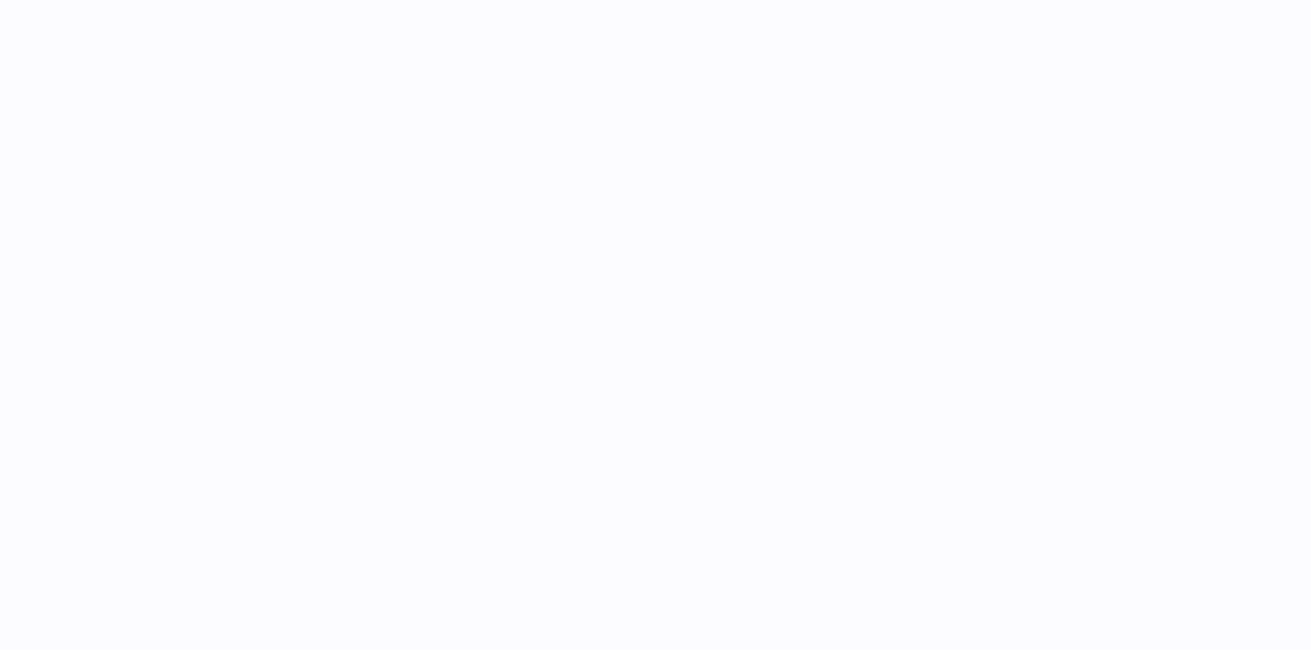
click at [118, 230] on div at bounding box center [655, 325] width 1311 height 650
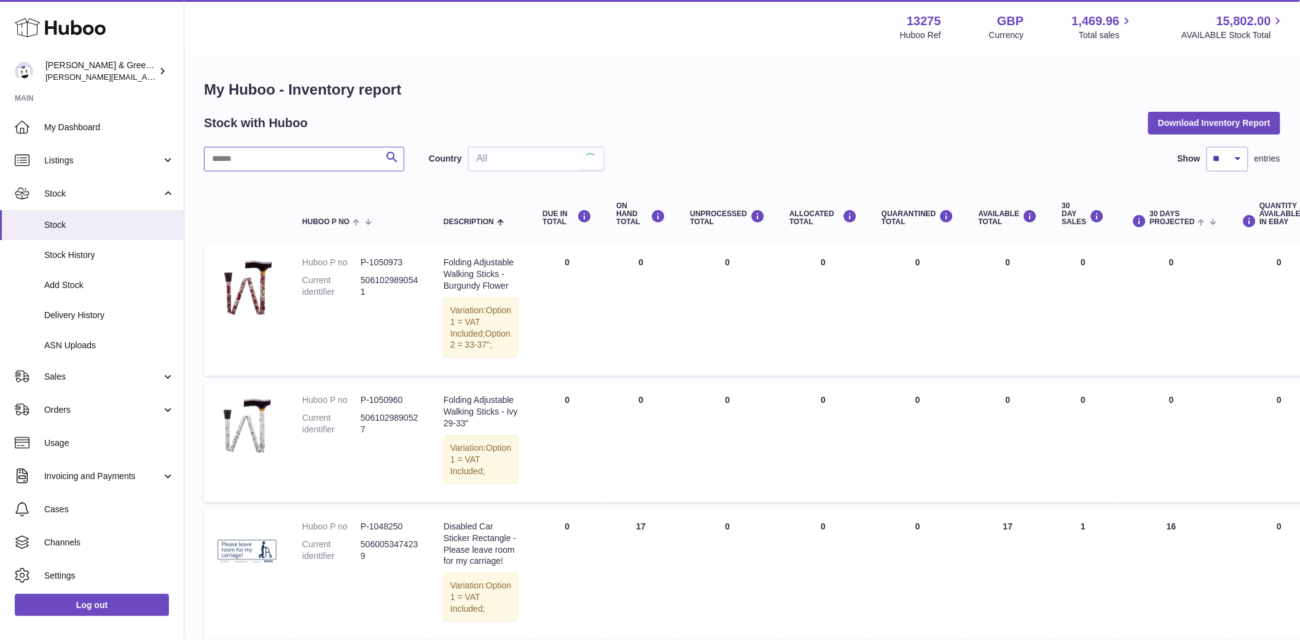
click at [292, 164] on input "text" at bounding box center [304, 159] width 200 height 25
paste input "*******"
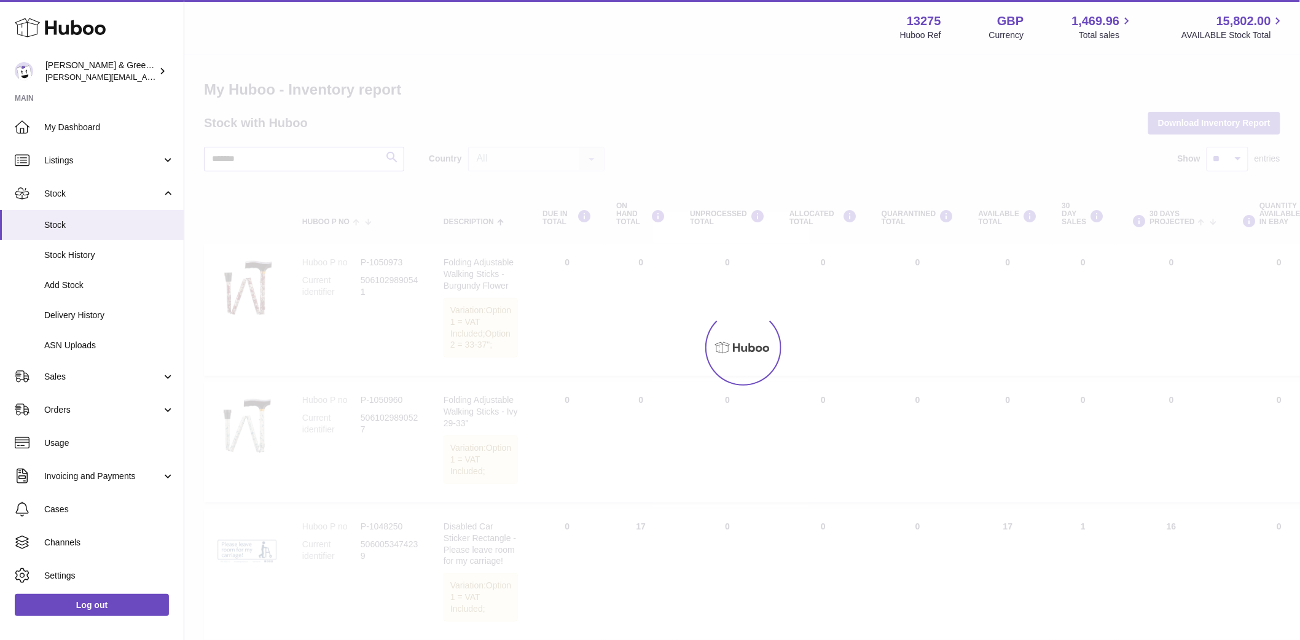
type input "*******"
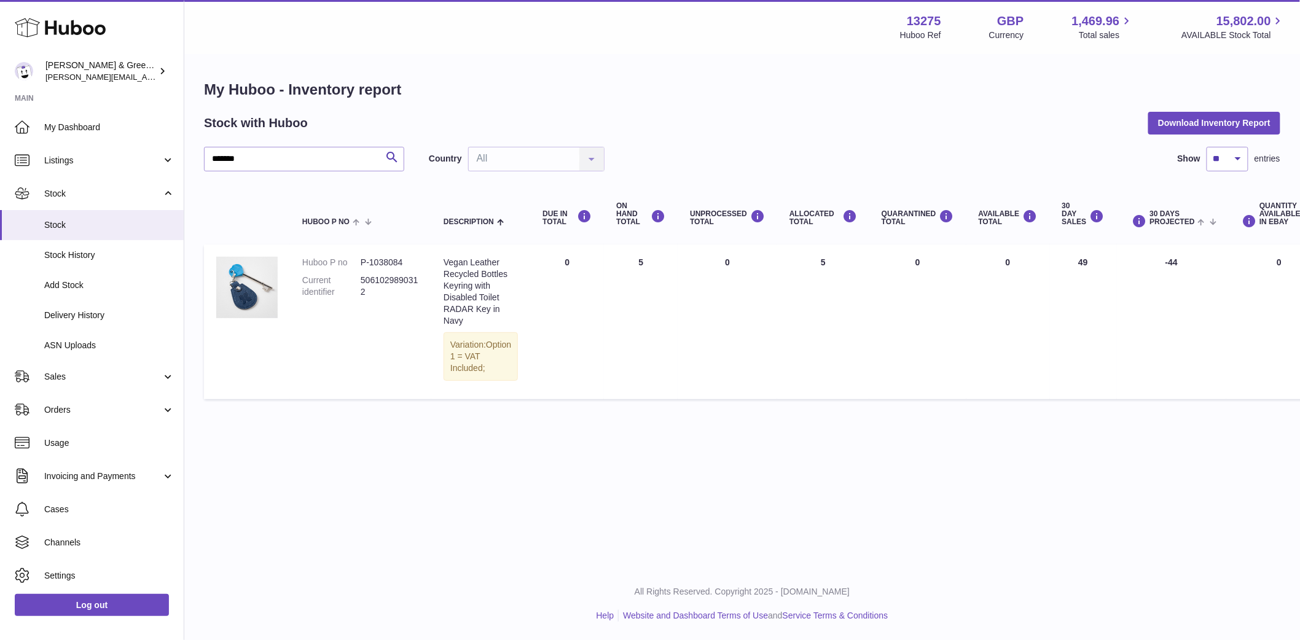
drag, startPoint x: 601, startPoint y: 264, endPoint x: 629, endPoint y: 266, distance: 27.7
click at [629, 266] on td "ON HAND Total 5" at bounding box center [641, 322] width 74 height 155
click at [802, 261] on td "ALLOCATED Total 5" at bounding box center [823, 322] width 92 height 155
drag, startPoint x: 825, startPoint y: 267, endPoint x: 842, endPoint y: 271, distance: 18.3
click at [842, 271] on td "ALLOCATED Total 5" at bounding box center [823, 322] width 92 height 155
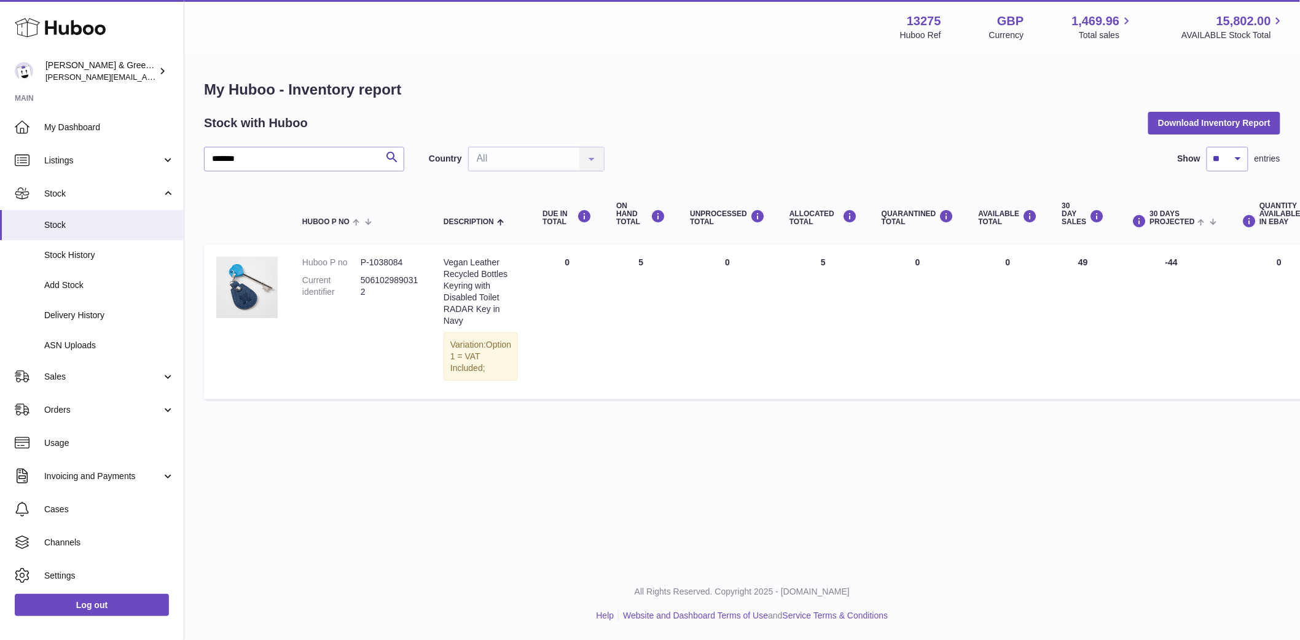
drag, startPoint x: 948, startPoint y: 261, endPoint x: 1029, endPoint y: 281, distance: 83.6
click at [1029, 281] on tr "Huboo P no P-1038084 Current identifier 5061029890312 Description Vegan Leather…" at bounding box center [829, 322] width 1251 height 155
click at [142, 316] on span "Delivery History" at bounding box center [109, 316] width 130 height 12
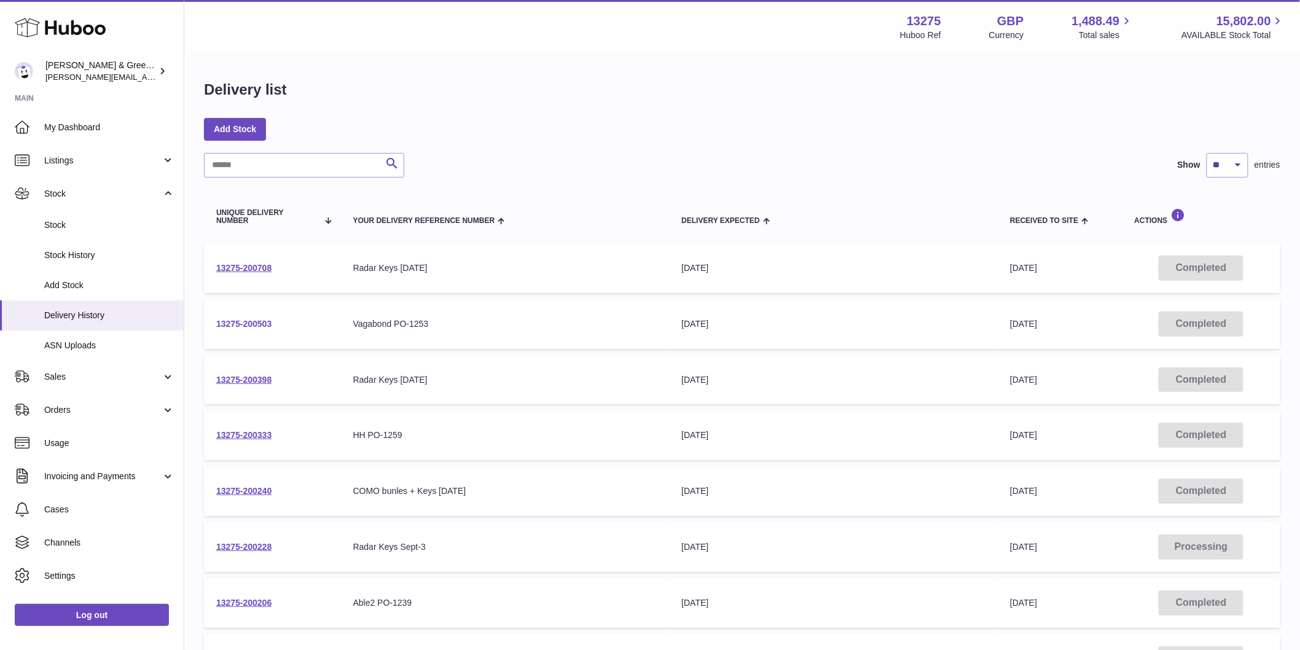
click at [255, 321] on link "13275-200503" at bounding box center [243, 324] width 55 height 10
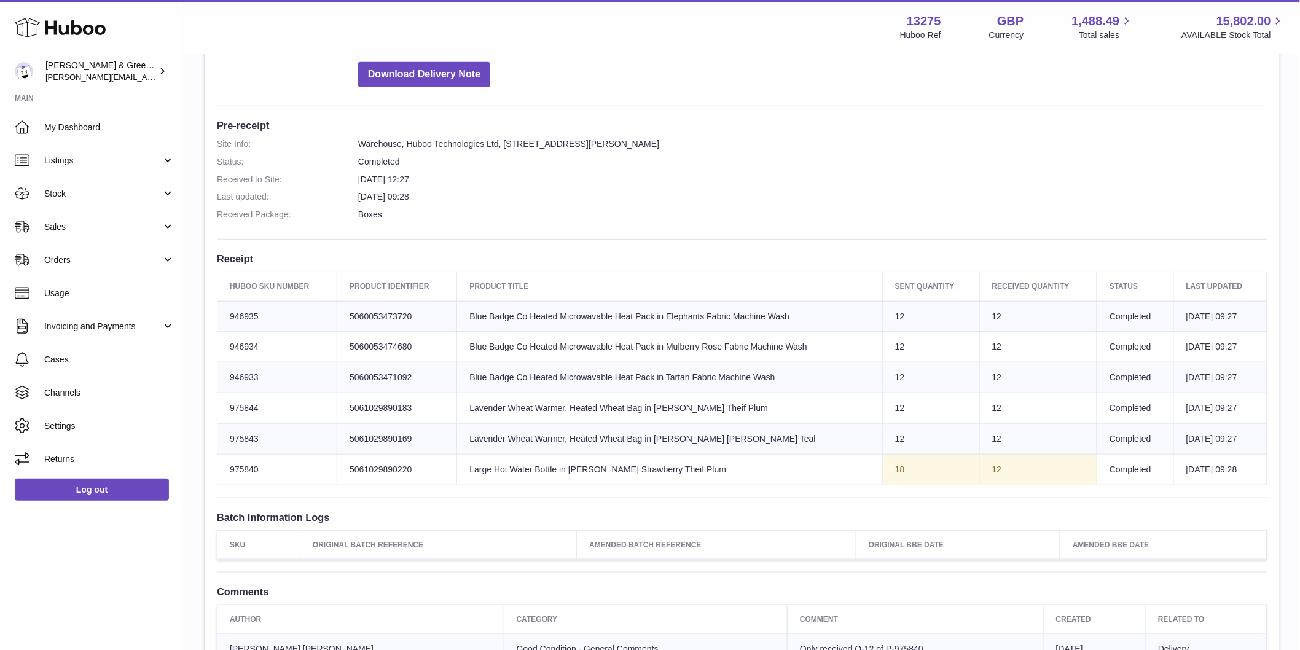
scroll to position [273, 0]
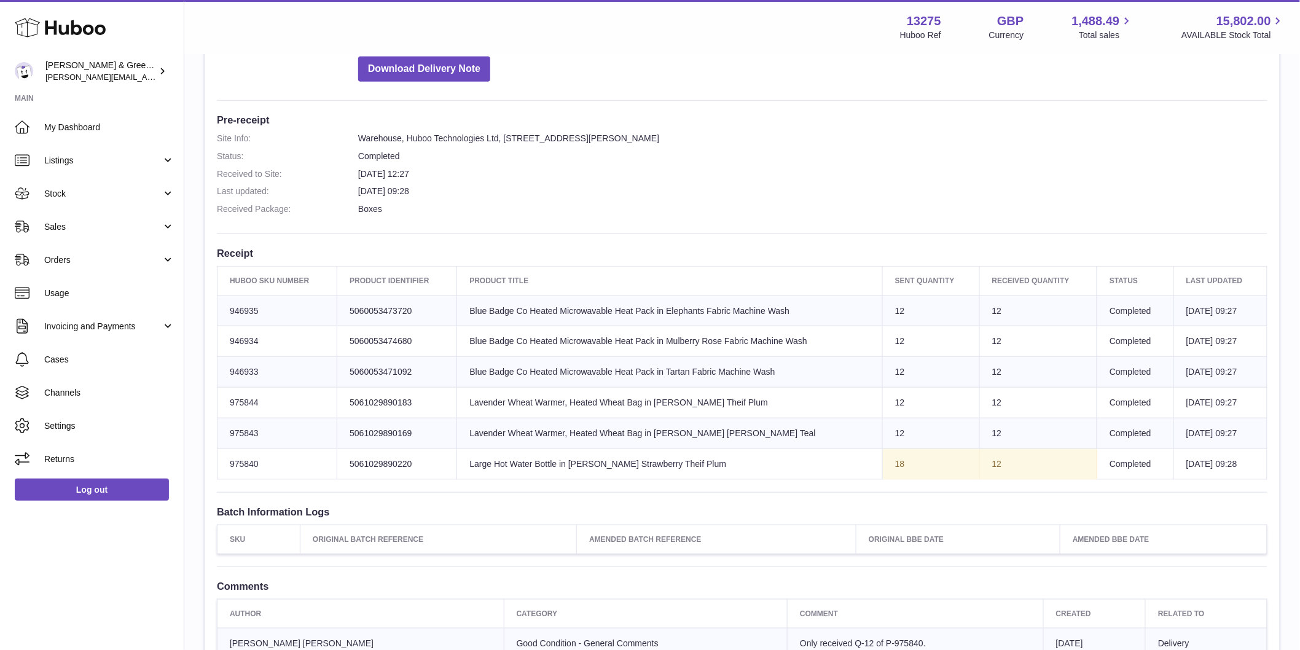
drag, startPoint x: 683, startPoint y: 473, endPoint x: 696, endPoint y: 473, distance: 12.3
click at [696, 472] on td "Product title Large Hot Water Bottle in [PERSON_NAME] Theif Plum" at bounding box center [670, 464] width 426 height 31
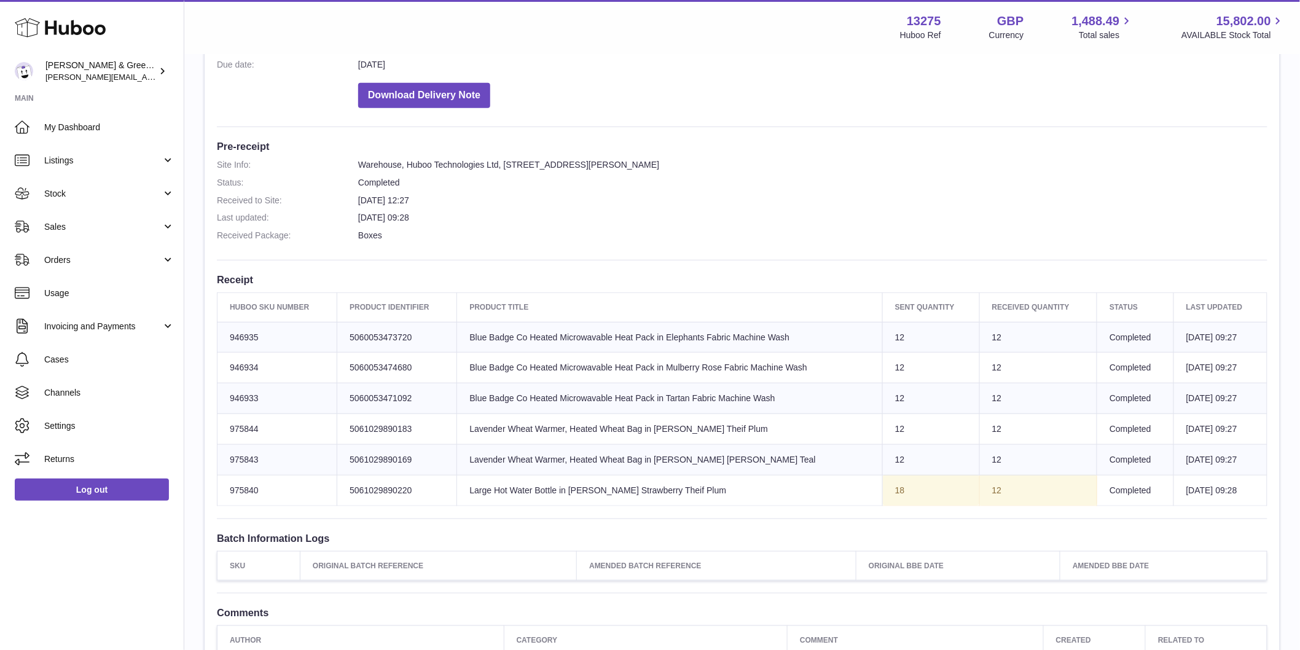
scroll to position [0, 0]
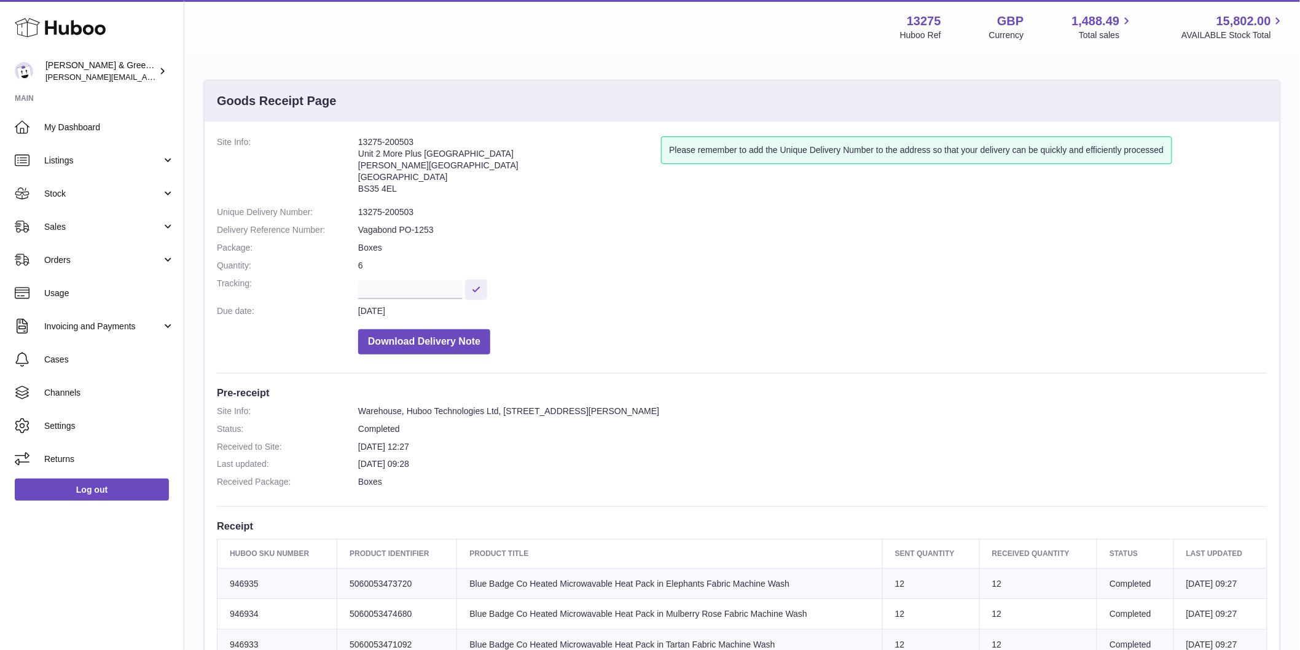
drag, startPoint x: 407, startPoint y: 140, endPoint x: 357, endPoint y: 141, distance: 50.4
click at [357, 141] on div "Site Info: 13275-200503 Unit 2 More Plus Central Park Hudson Ave Severn Beach B…" at bounding box center [742, 534] width 1075 height 825
copy dl "13275-200503"
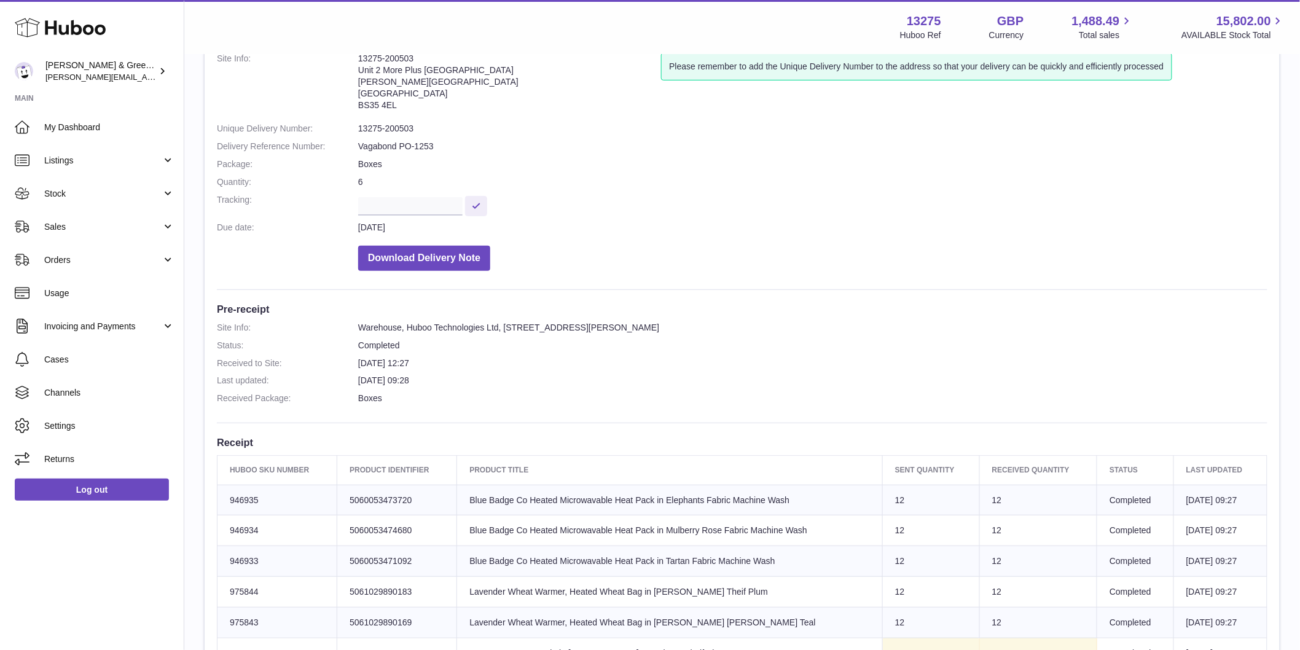
scroll to position [205, 0]
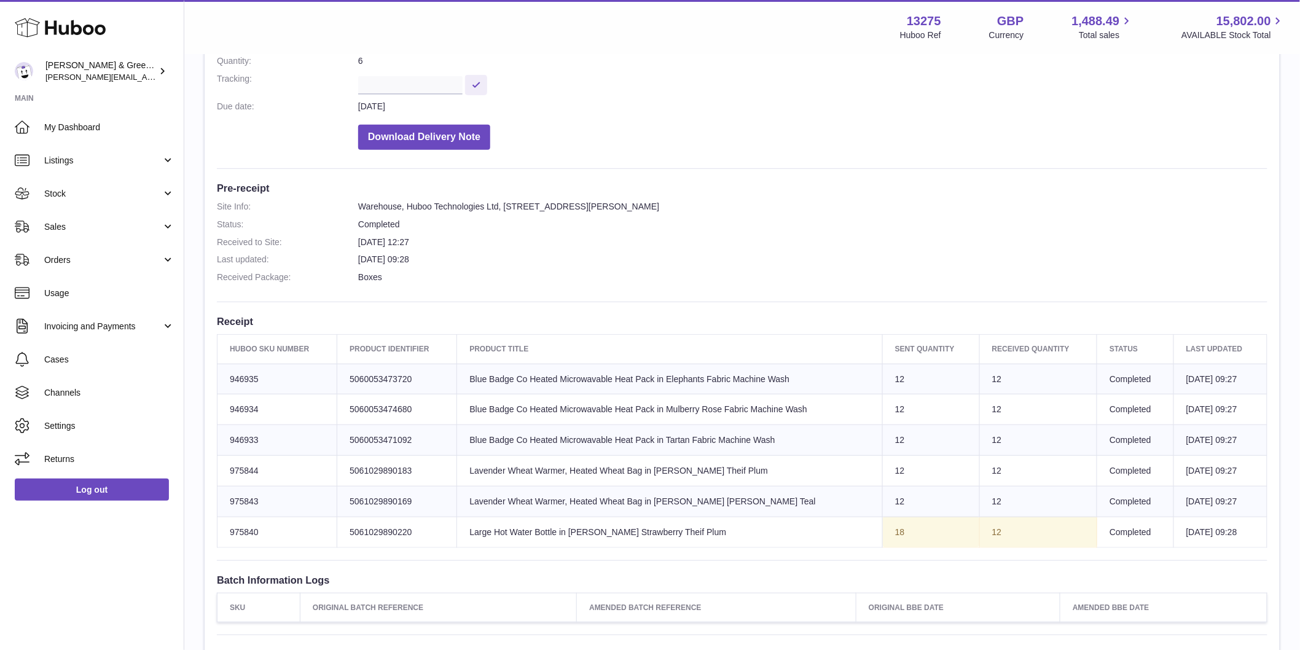
click at [246, 533] on td "Huboo SKU Number 975840" at bounding box center [278, 532] width 120 height 31
copy td "975840"
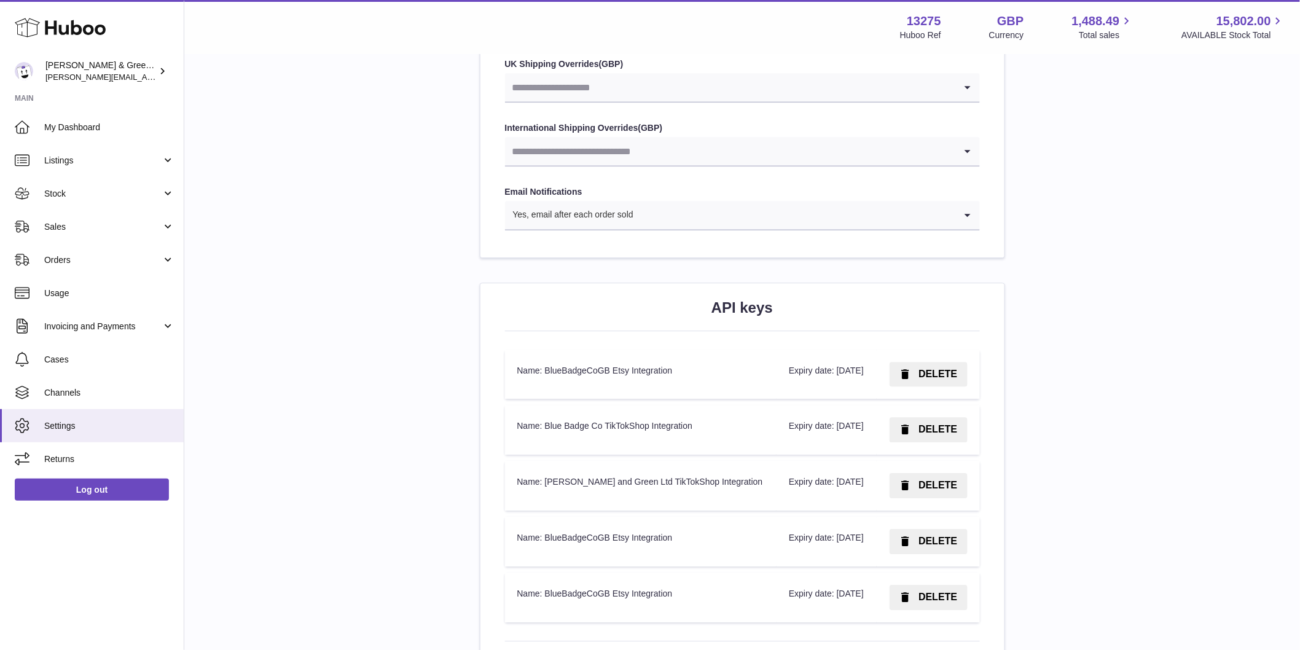
scroll to position [1502, 0]
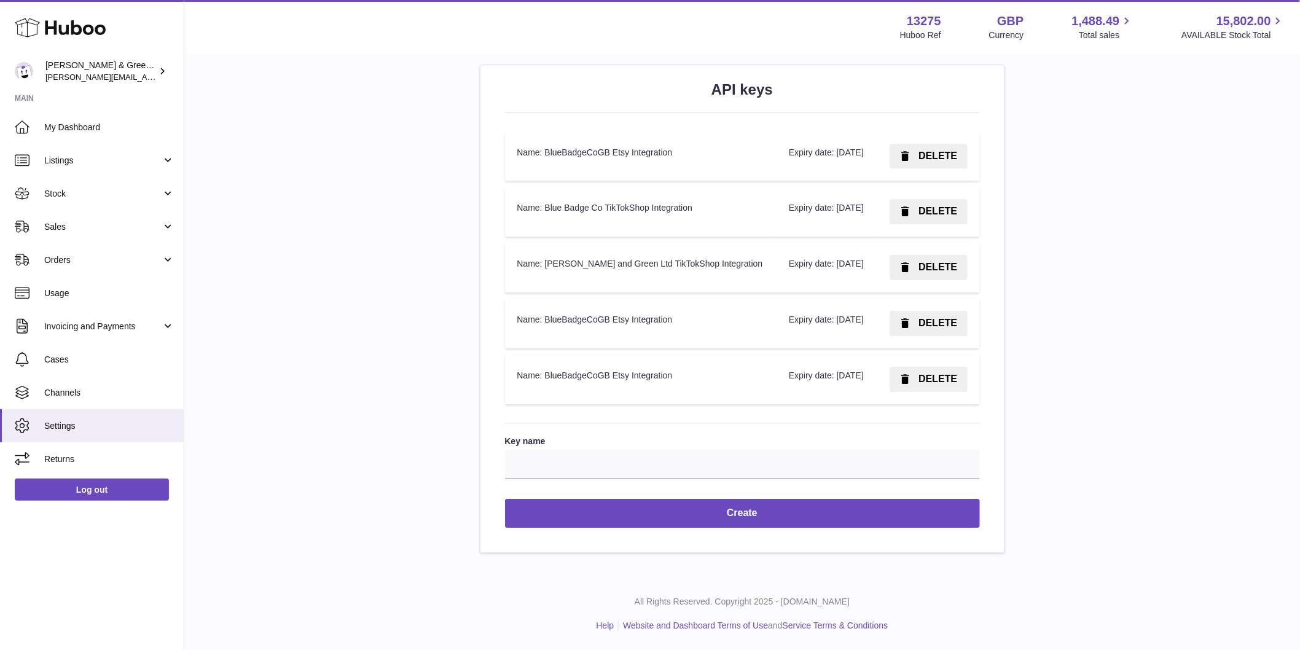
click at [581, 273] on td "Name: [PERSON_NAME] and Green Ltd TikTokShop Integration" at bounding box center [641, 268] width 272 height 50
click at [718, 447] on label "Key name" at bounding box center [742, 442] width 475 height 12
click at [718, 479] on input "Key name" at bounding box center [742, 464] width 475 height 29
click at [714, 479] on input "Key name" at bounding box center [742, 464] width 475 height 29
